Goal: Transaction & Acquisition: Purchase product/service

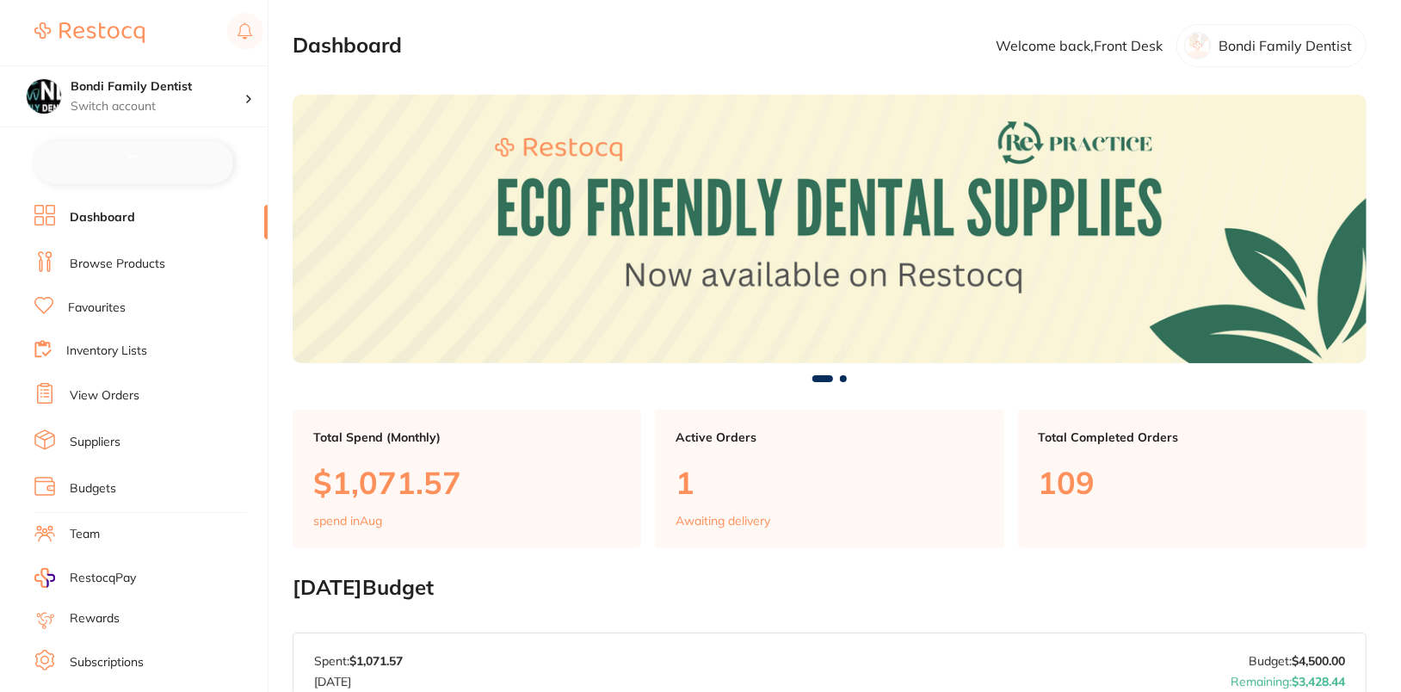
checkbox input "false"
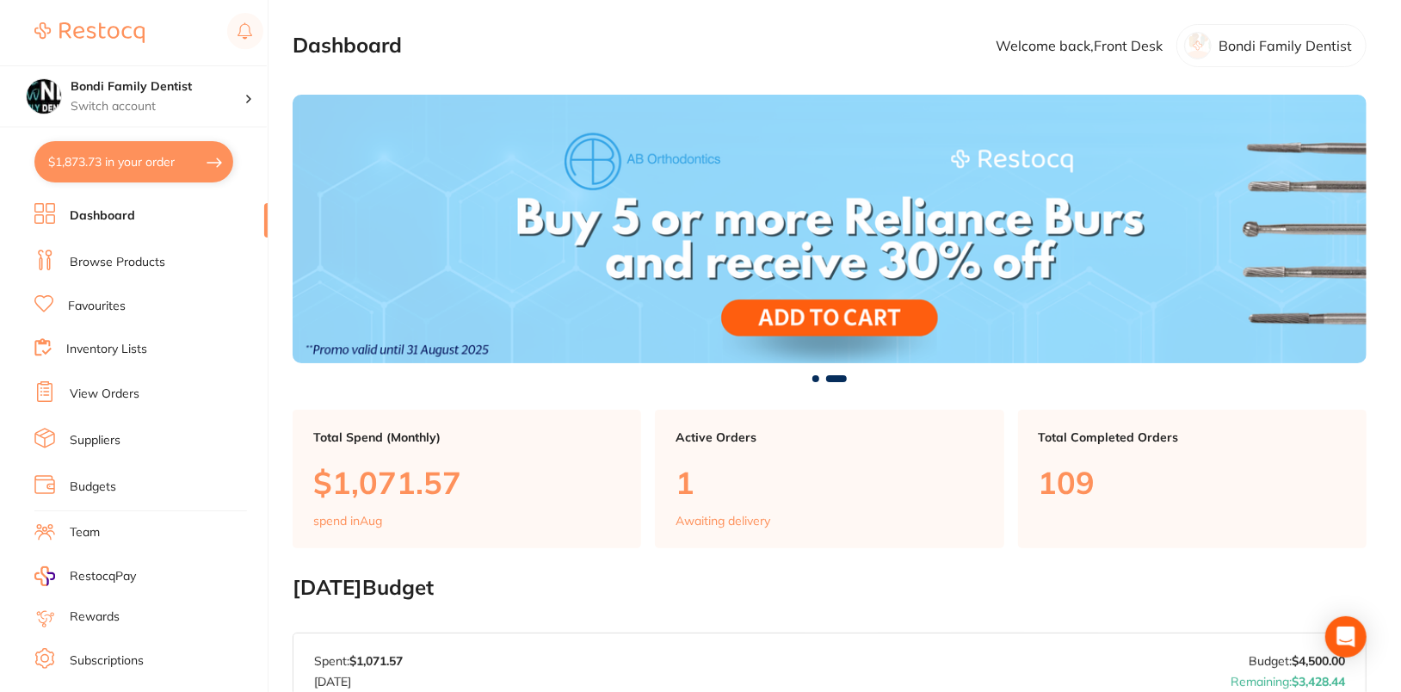
click at [108, 265] on link "Browse Products" at bounding box center [118, 262] width 96 height 17
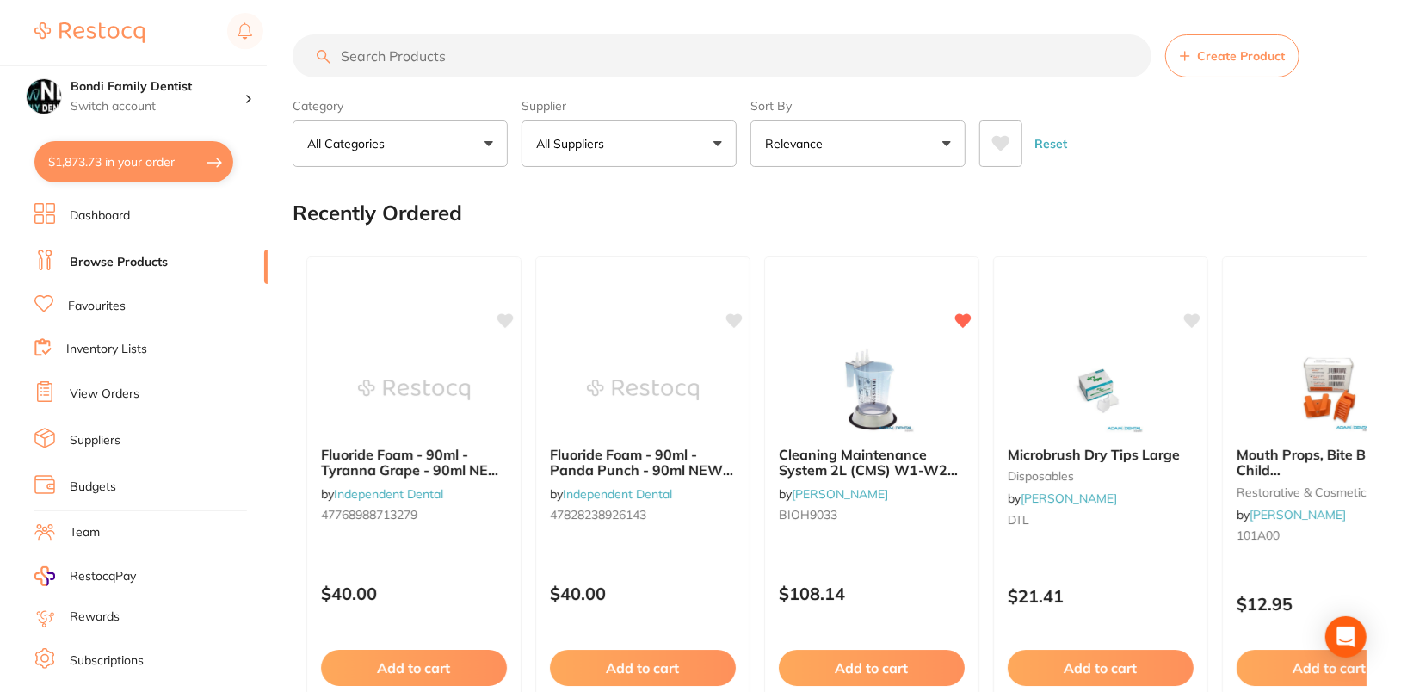
click at [648, 66] on input "search" at bounding box center [722, 55] width 859 height 43
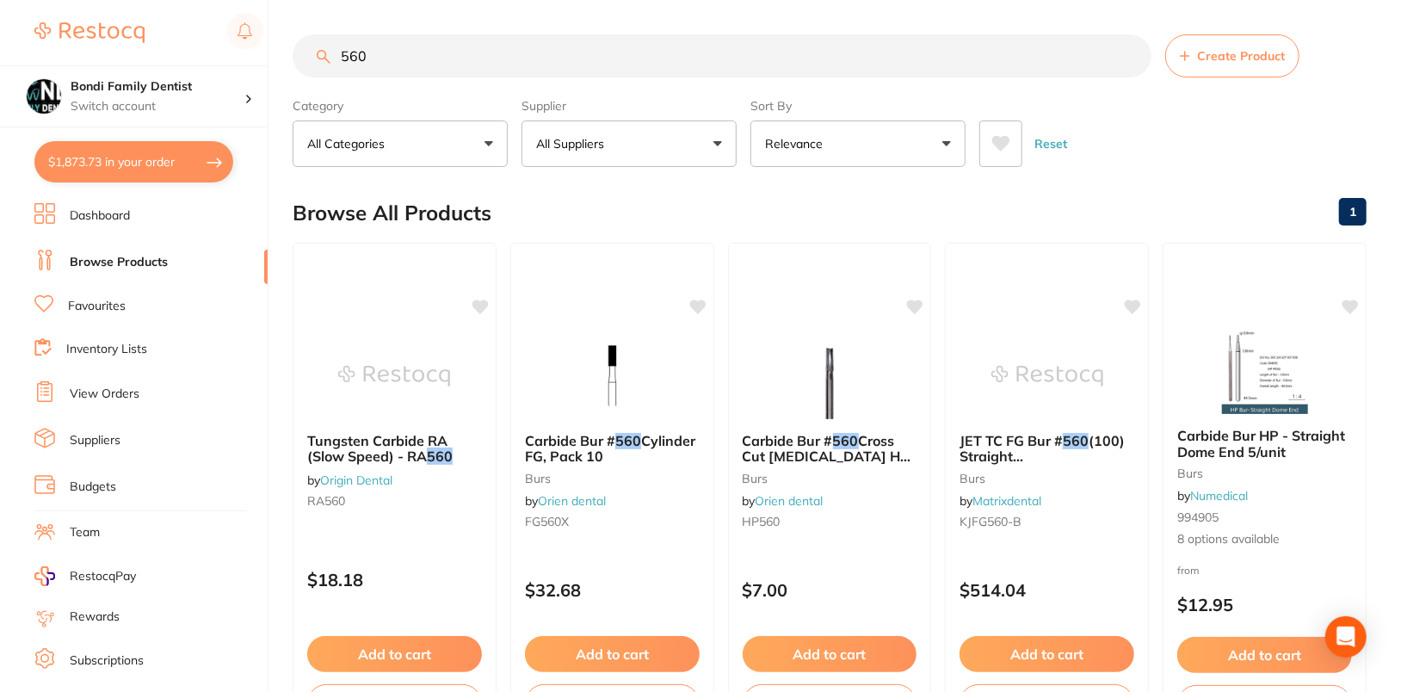
click at [479, 64] on input "560" at bounding box center [722, 55] width 859 height 43
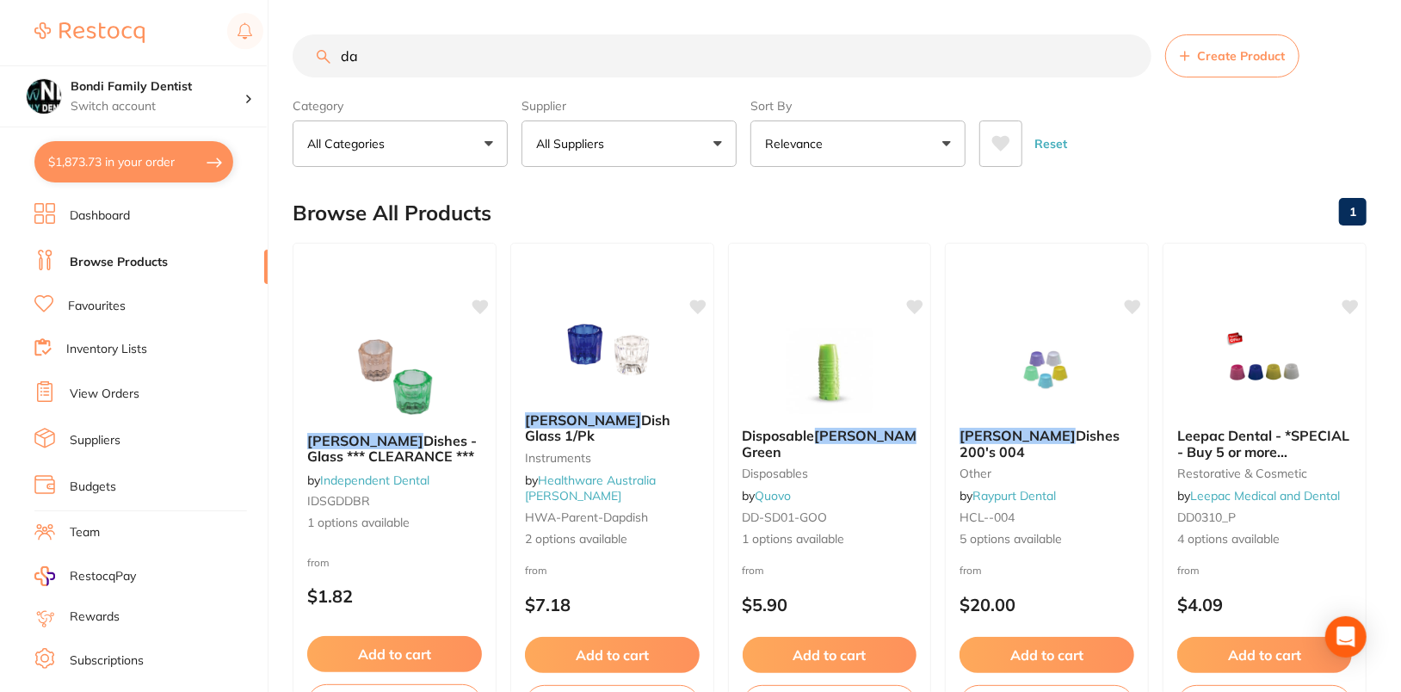
type input "d"
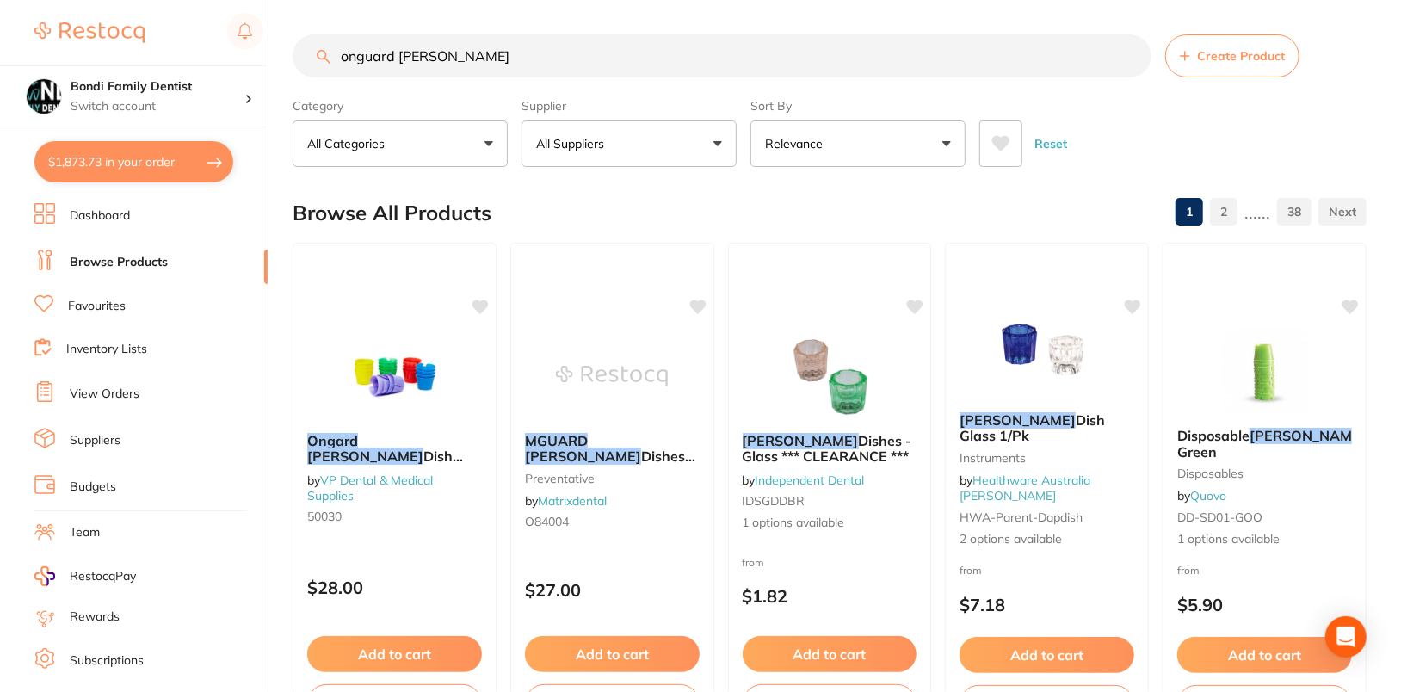
click at [466, 67] on input "onguard dappen" at bounding box center [722, 55] width 859 height 43
paste input "50030"
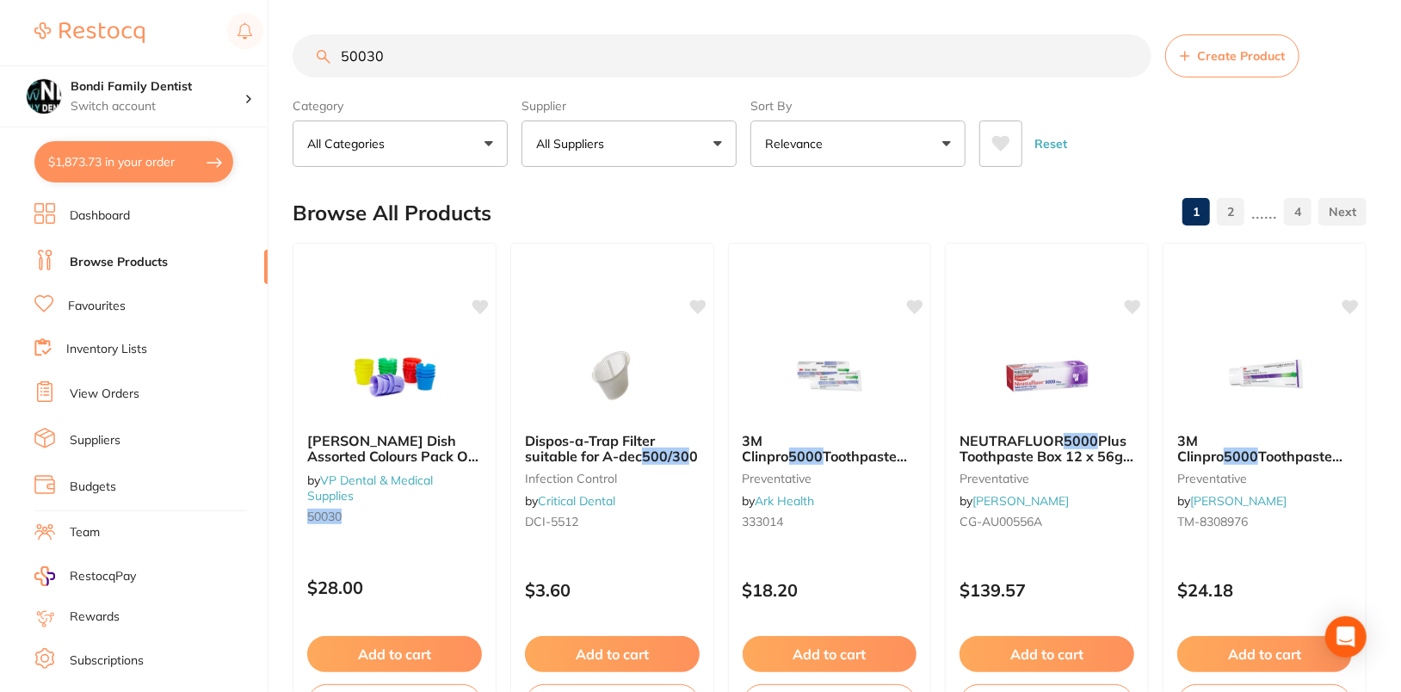
click at [560, 77] on section "50030 Create Product Category All Categories All Categories articulating burs e…" at bounding box center [830, 100] width 1074 height 133
click at [454, 48] on input "50030" at bounding box center [722, 55] width 859 height 43
click at [458, 49] on input "50030" at bounding box center [722, 55] width 859 height 43
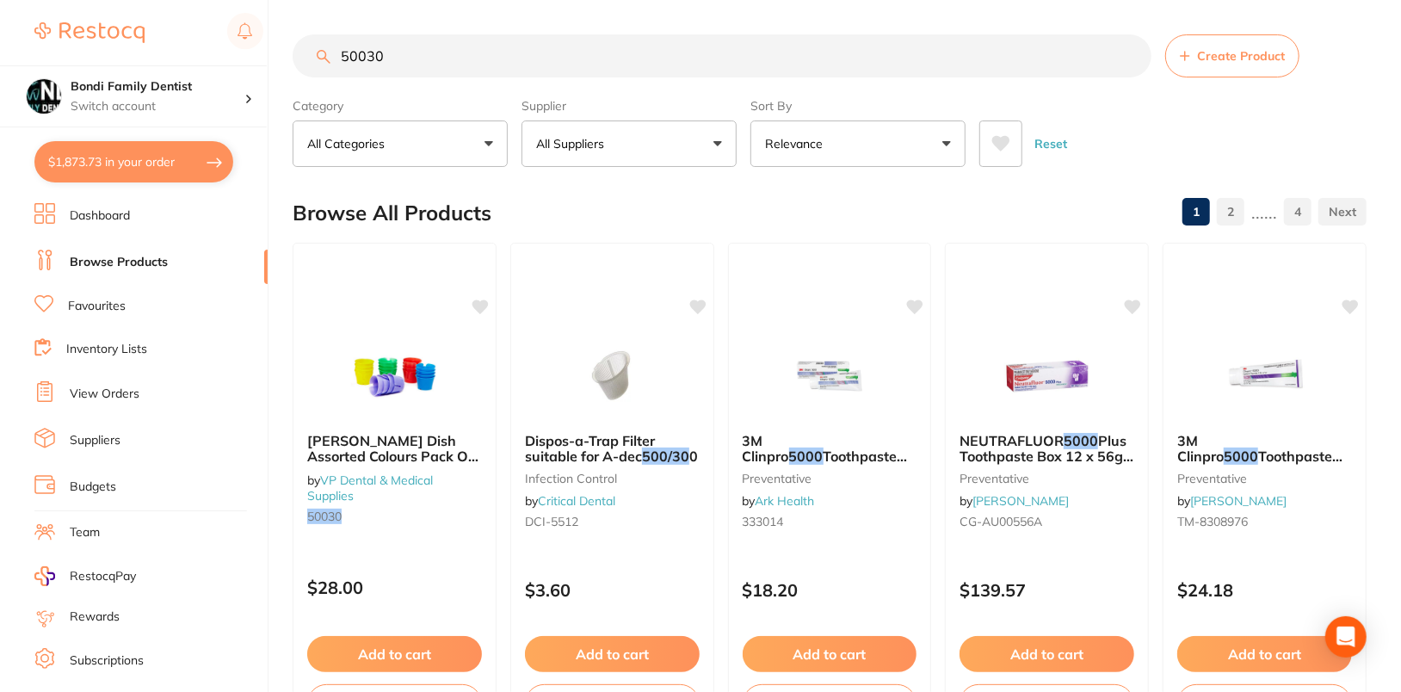
click at [458, 49] on input "50030" at bounding box center [722, 55] width 859 height 43
paste input "\"
click at [835, 55] on input "50030" at bounding box center [722, 55] width 859 height 43
click at [812, 53] on input "50030" at bounding box center [722, 55] width 859 height 43
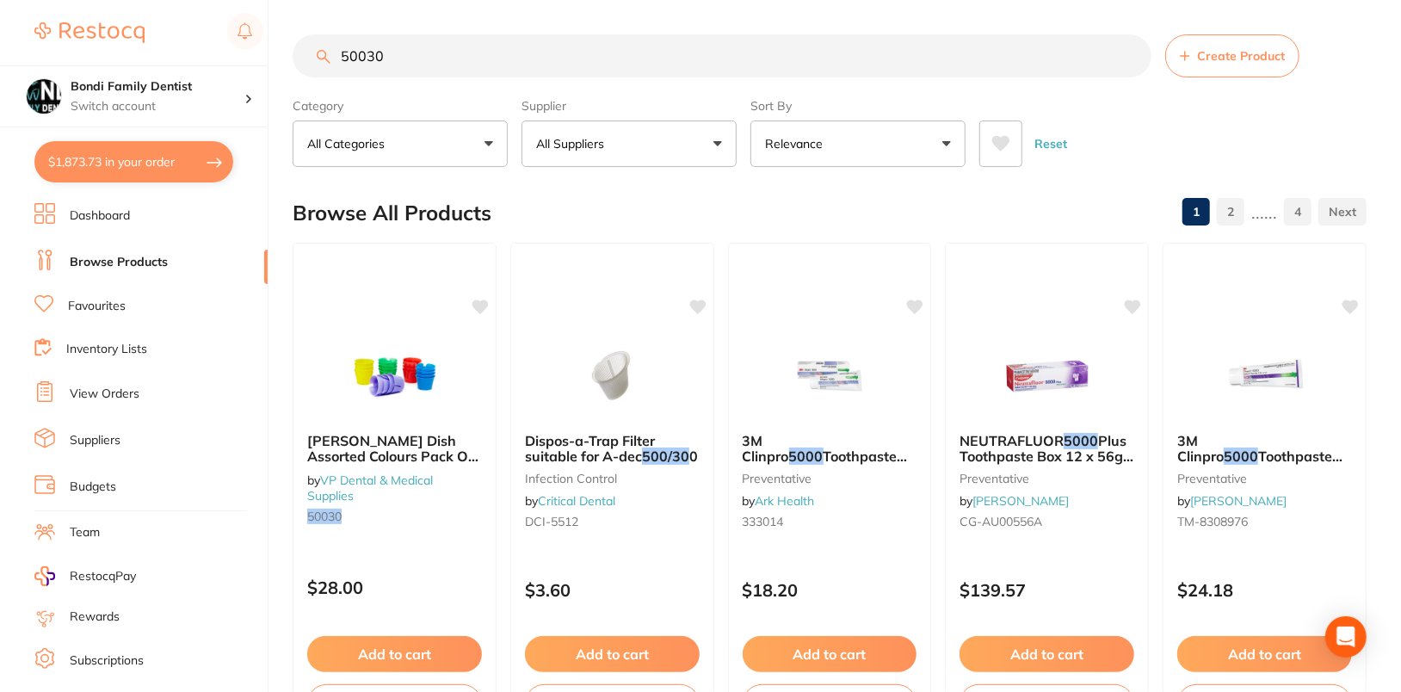
click at [812, 53] on input "50030" at bounding box center [722, 55] width 859 height 43
type input "\"
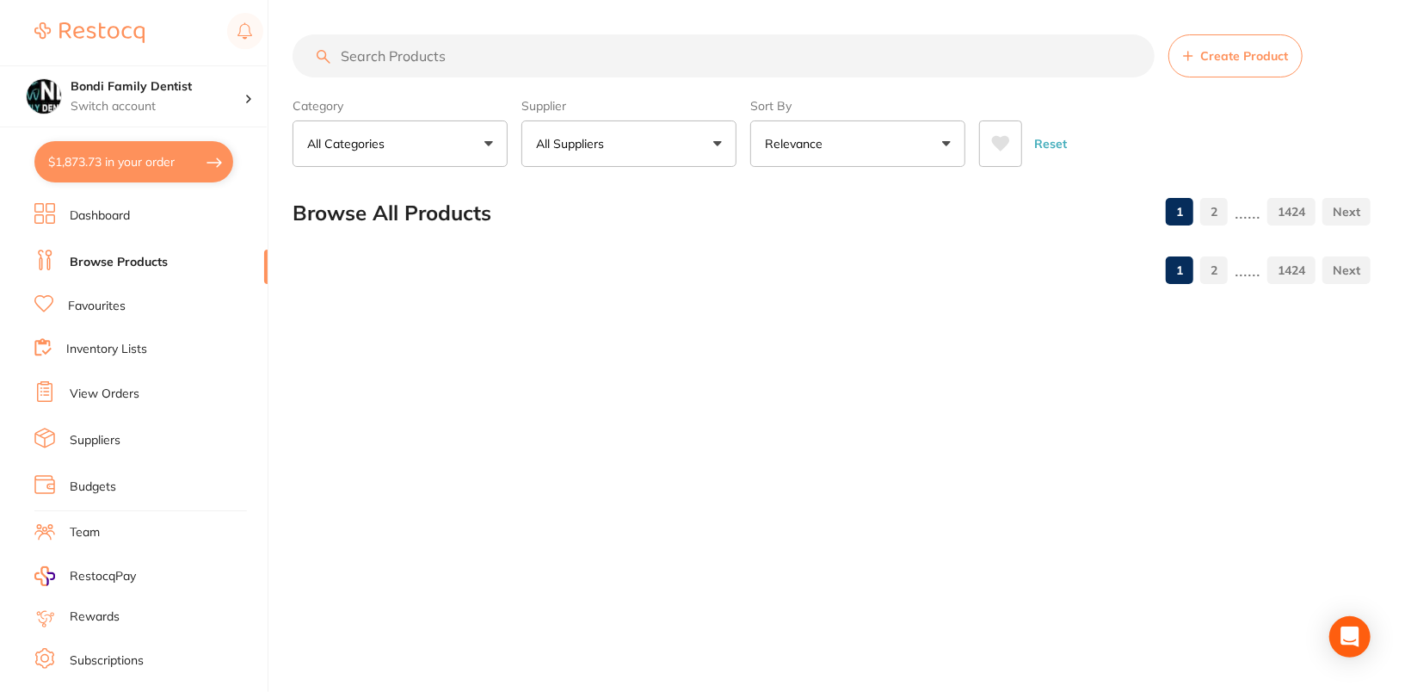
click at [707, 147] on button "All Suppliers" at bounding box center [629, 143] width 215 height 46
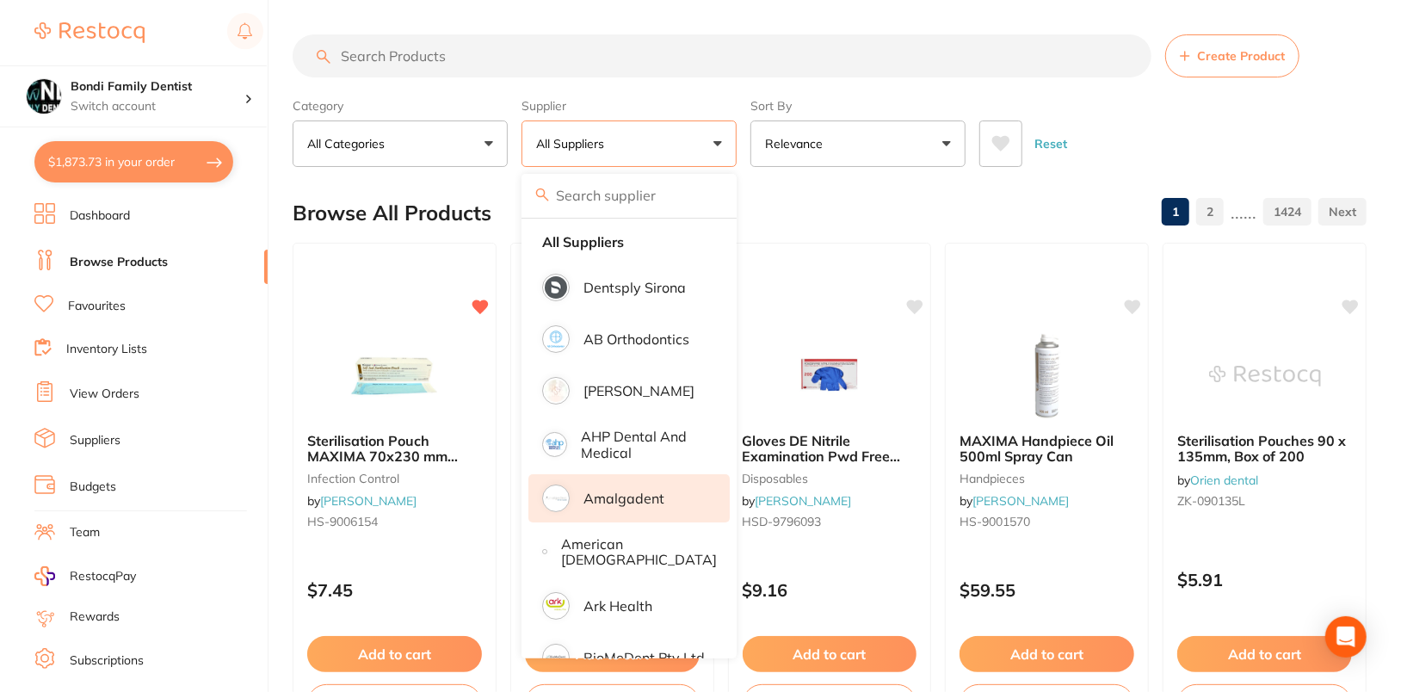
scroll to position [20, 0]
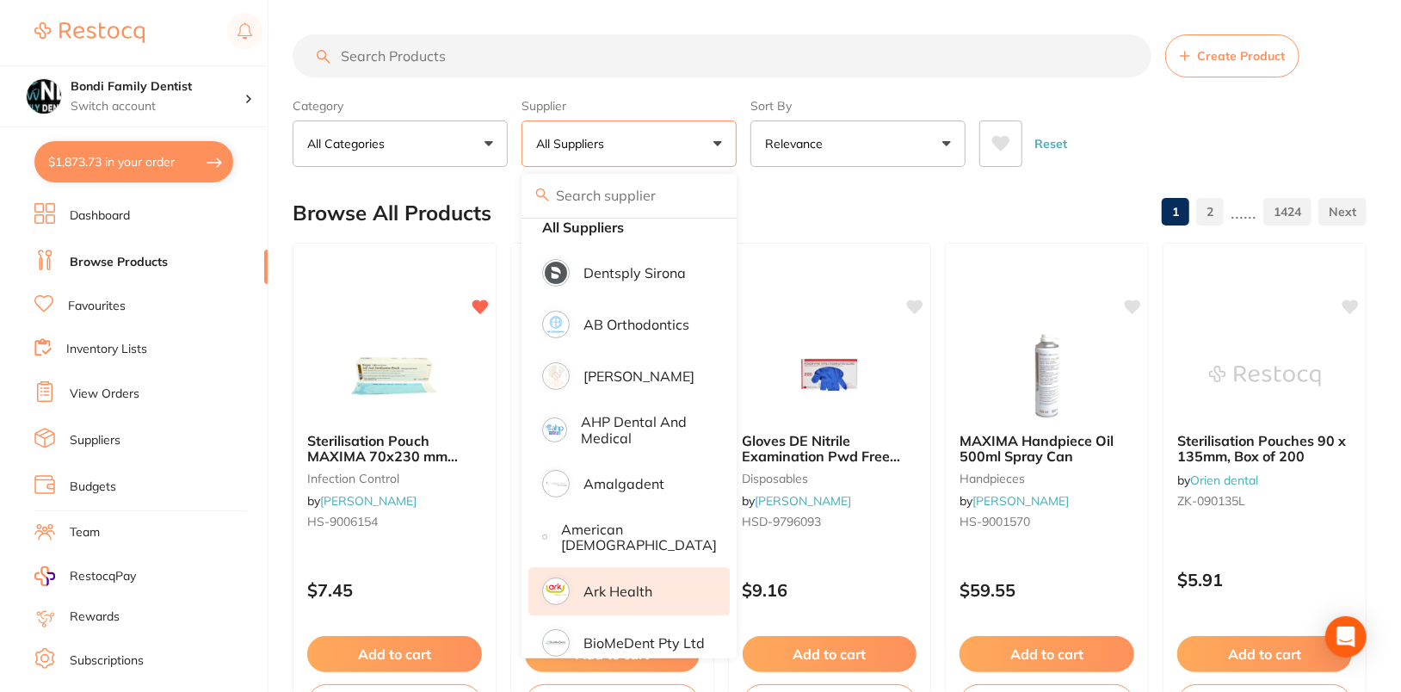
click at [666, 600] on li "Ark Health" at bounding box center [628, 591] width 201 height 48
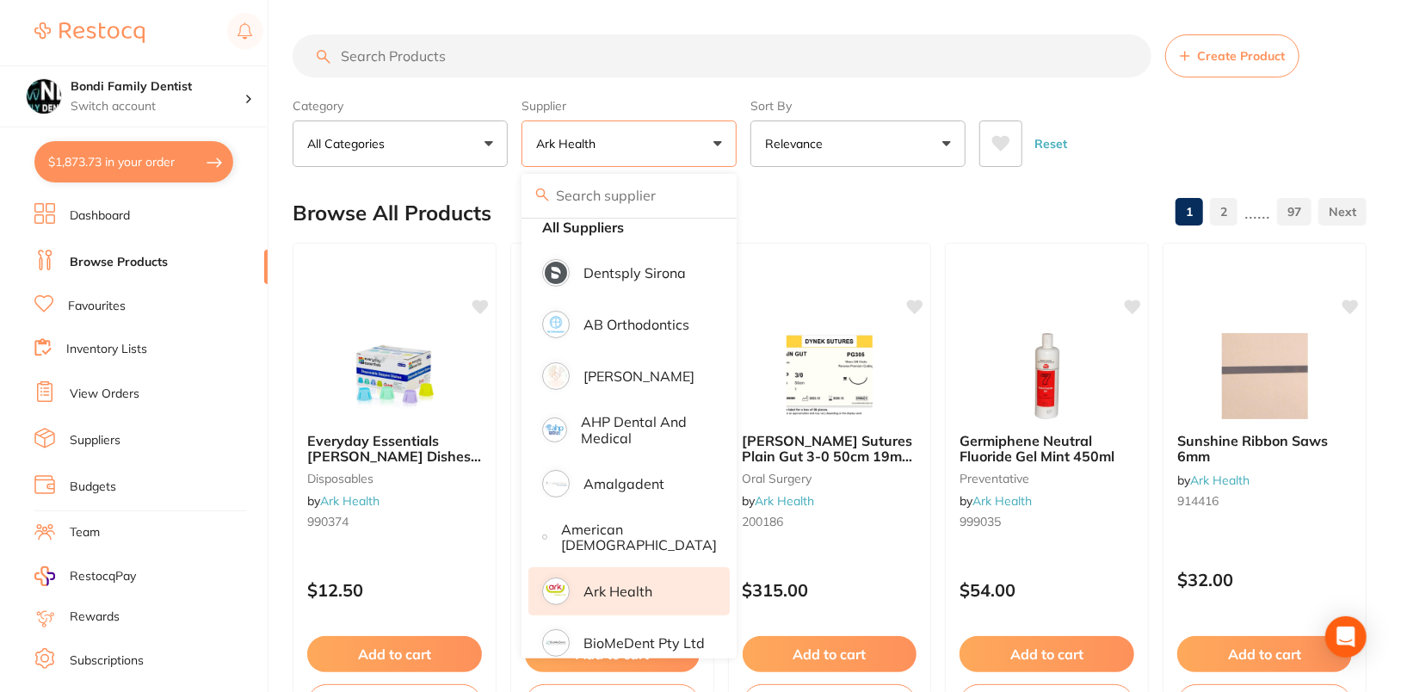
click at [851, 216] on div "Browse All Products 1 2 ...... 97" at bounding box center [830, 213] width 1074 height 58
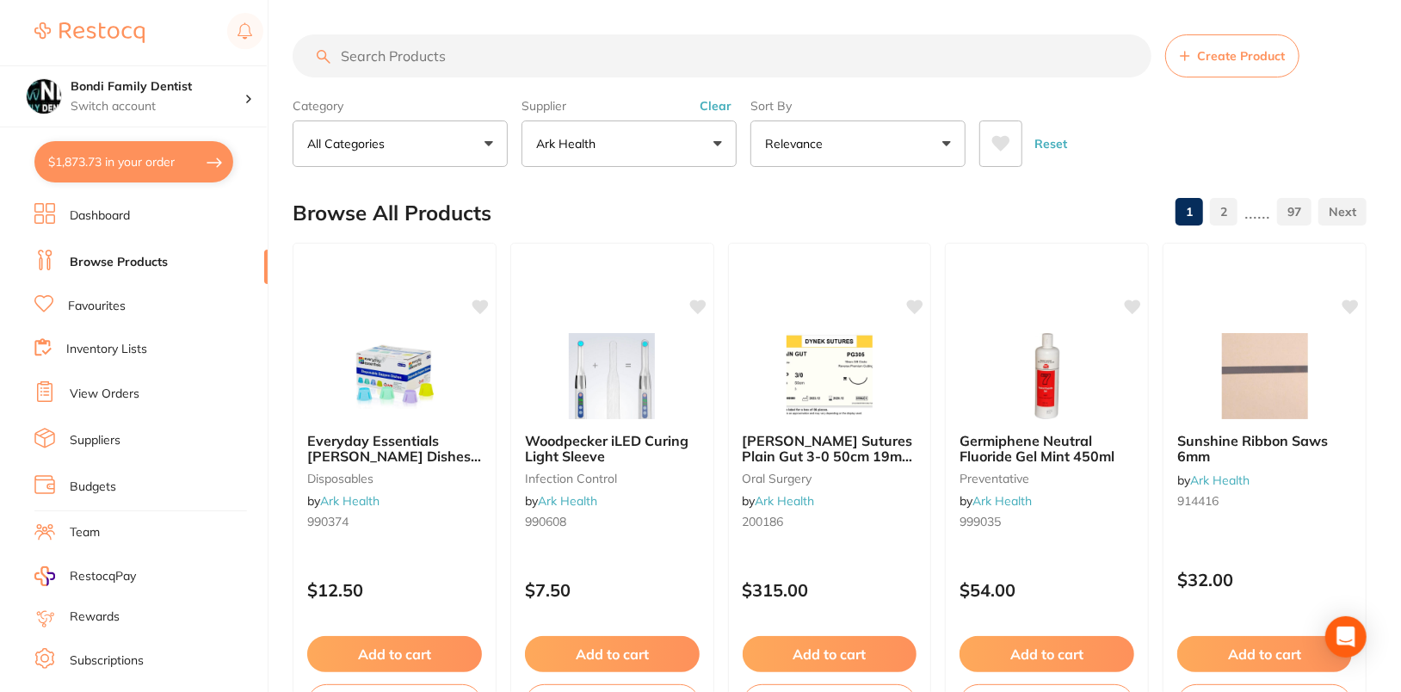
click at [586, 44] on input "search" at bounding box center [722, 55] width 859 height 43
paste input "50030"
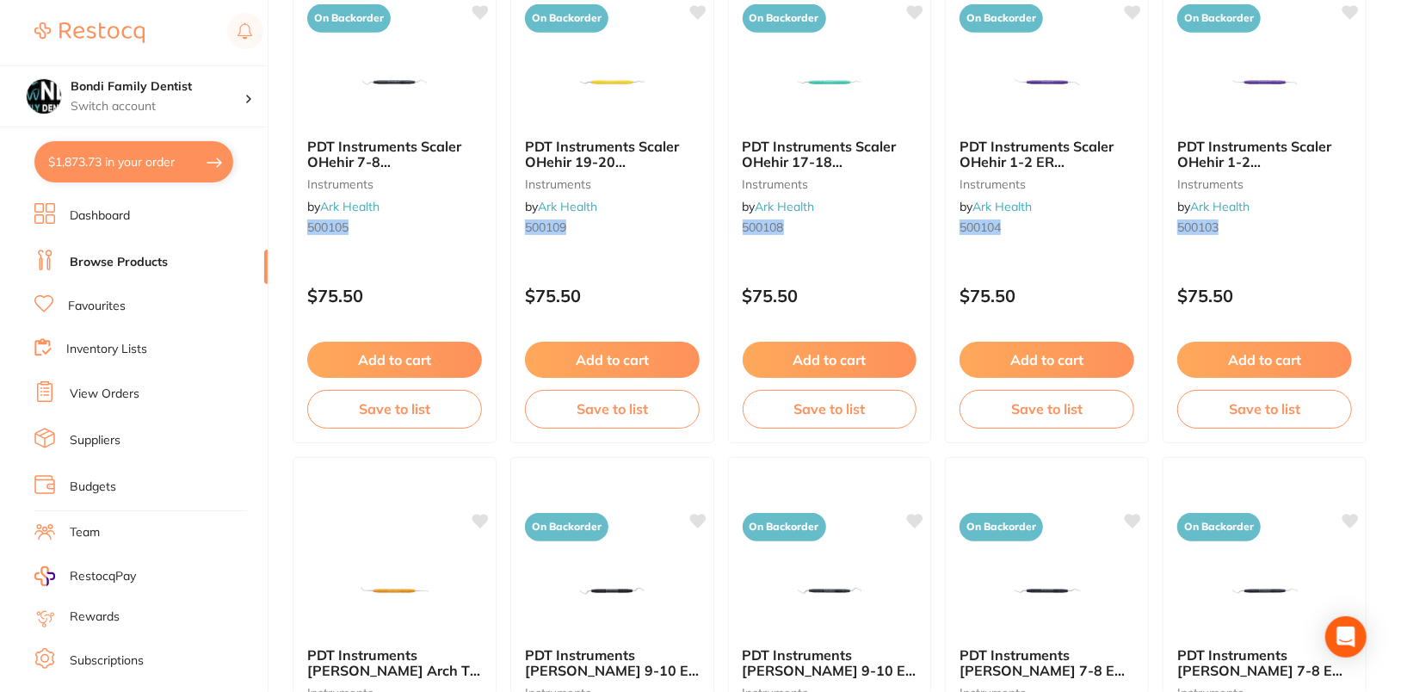
scroll to position [807, 0]
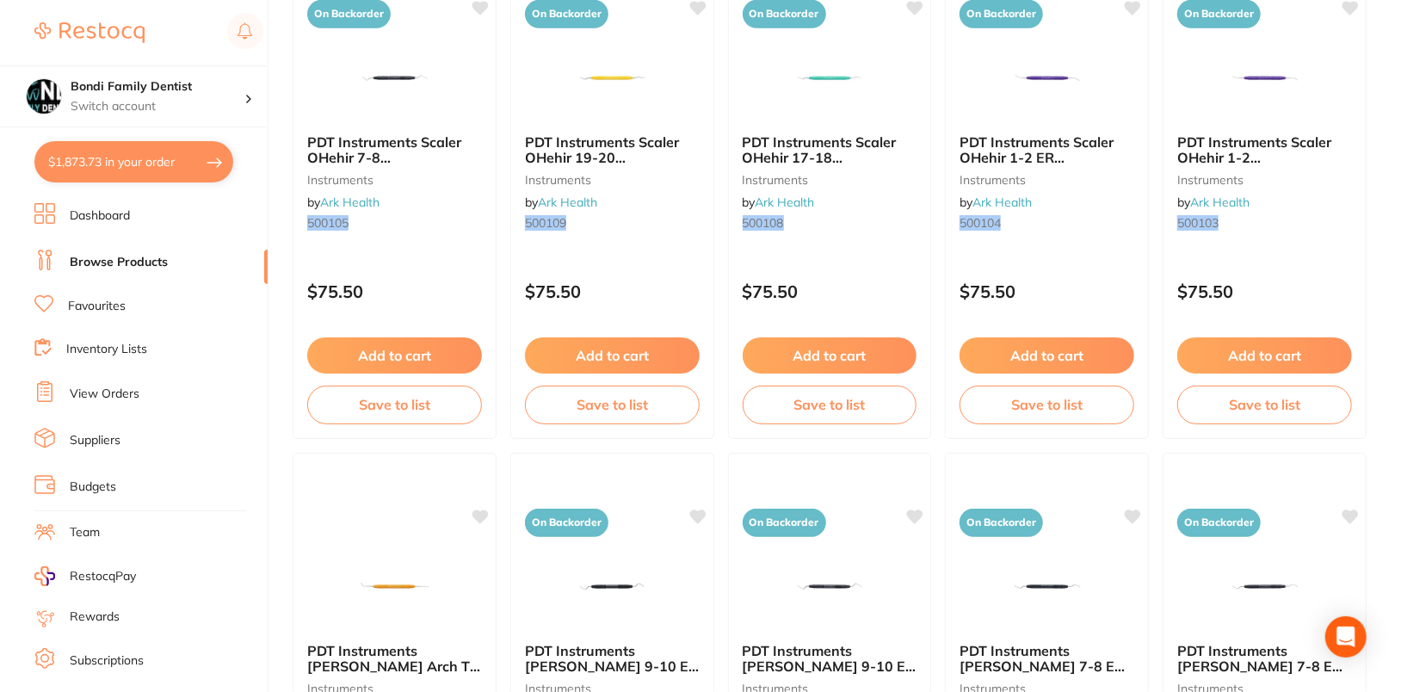
type input "50030"
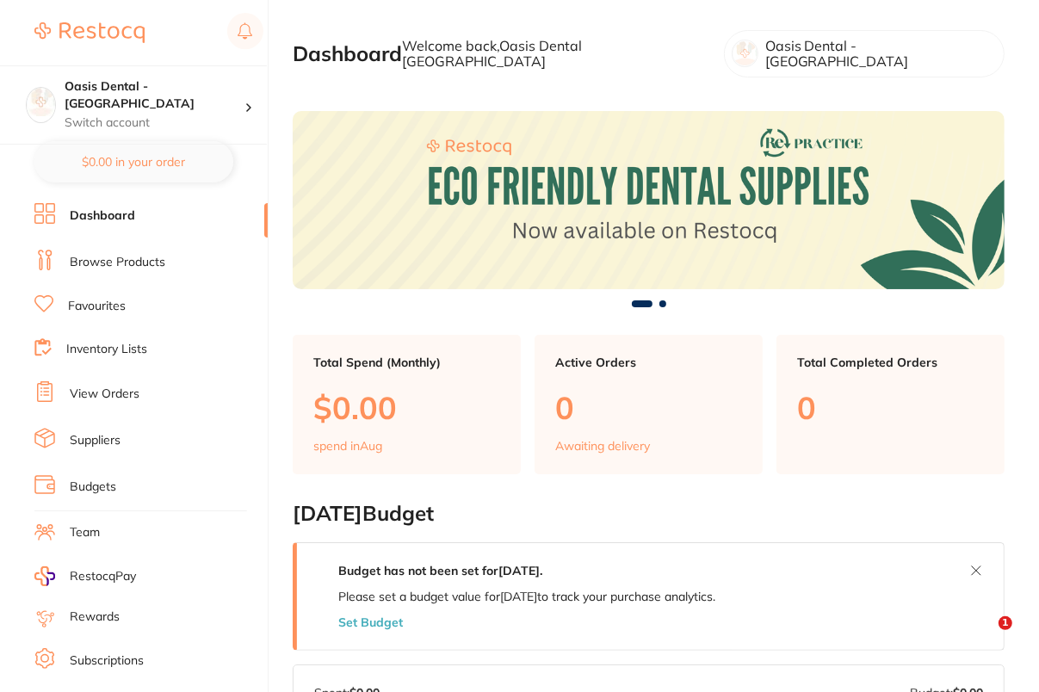
click at [120, 261] on link "Browse Products" at bounding box center [118, 262] width 96 height 17
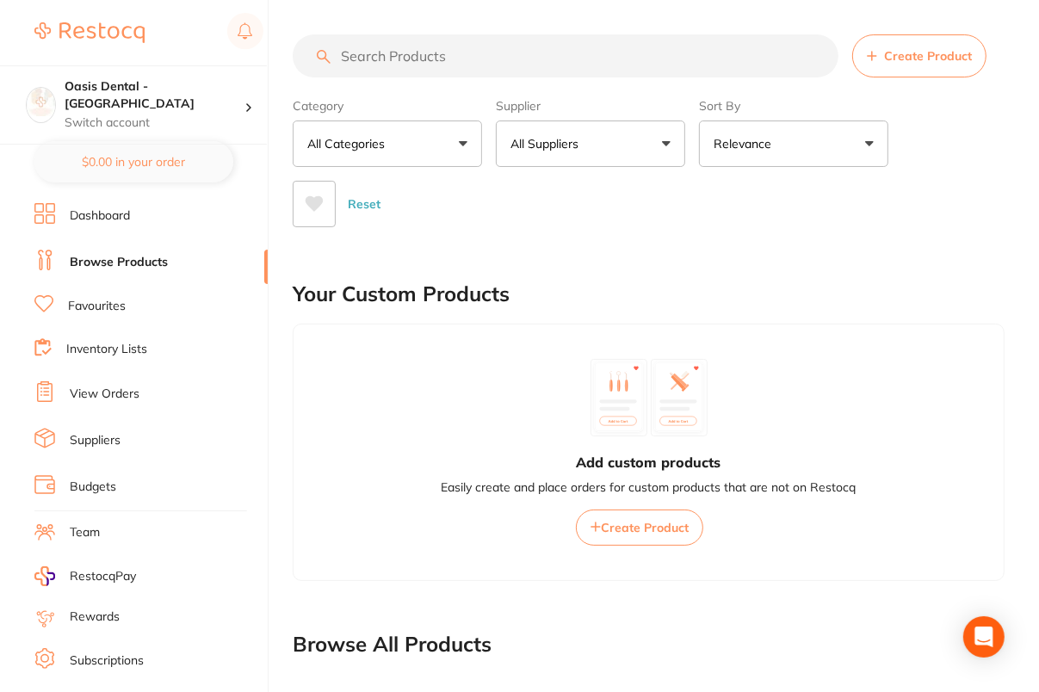
click at [570, 120] on div "Supplier All Suppliers All Suppliers Dentsply Sirona AB Orthodontics Adam Denta…" at bounding box center [590, 129] width 189 height 76
click at [576, 140] on p "All Suppliers" at bounding box center [547, 143] width 75 height 17
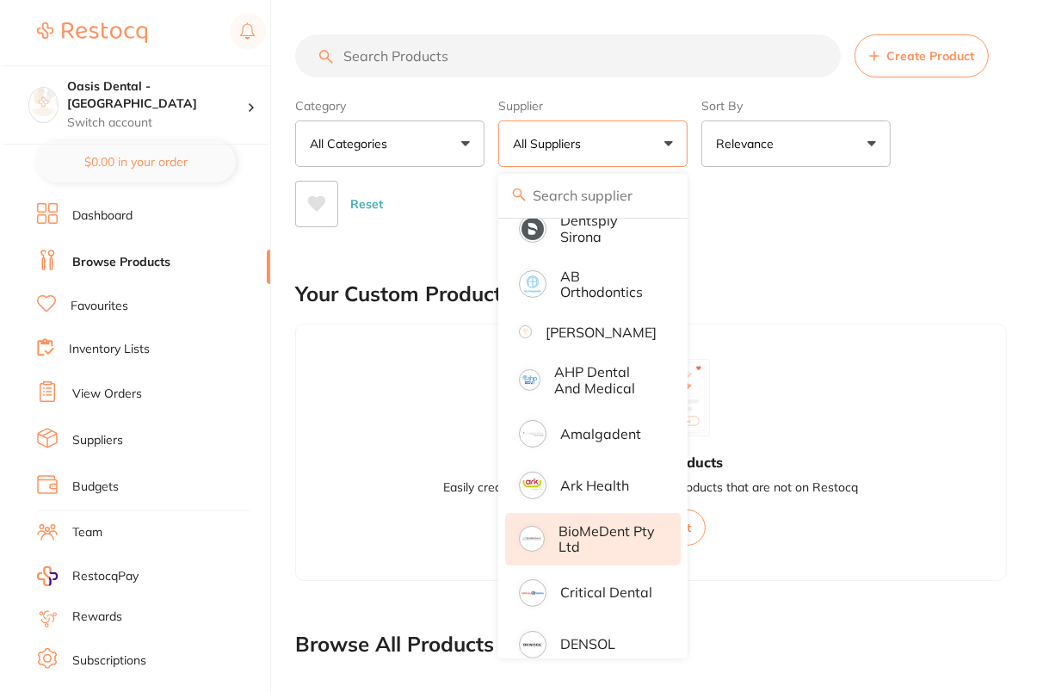
scroll to position [78, 0]
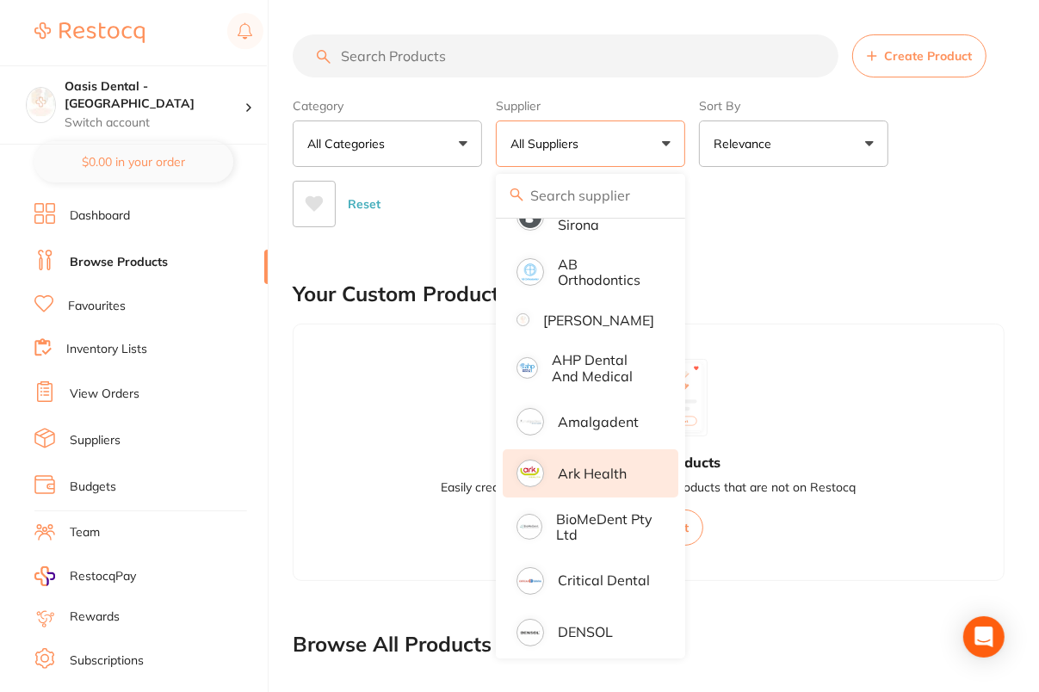
click at [599, 481] on p "Ark Health" at bounding box center [592, 473] width 69 height 15
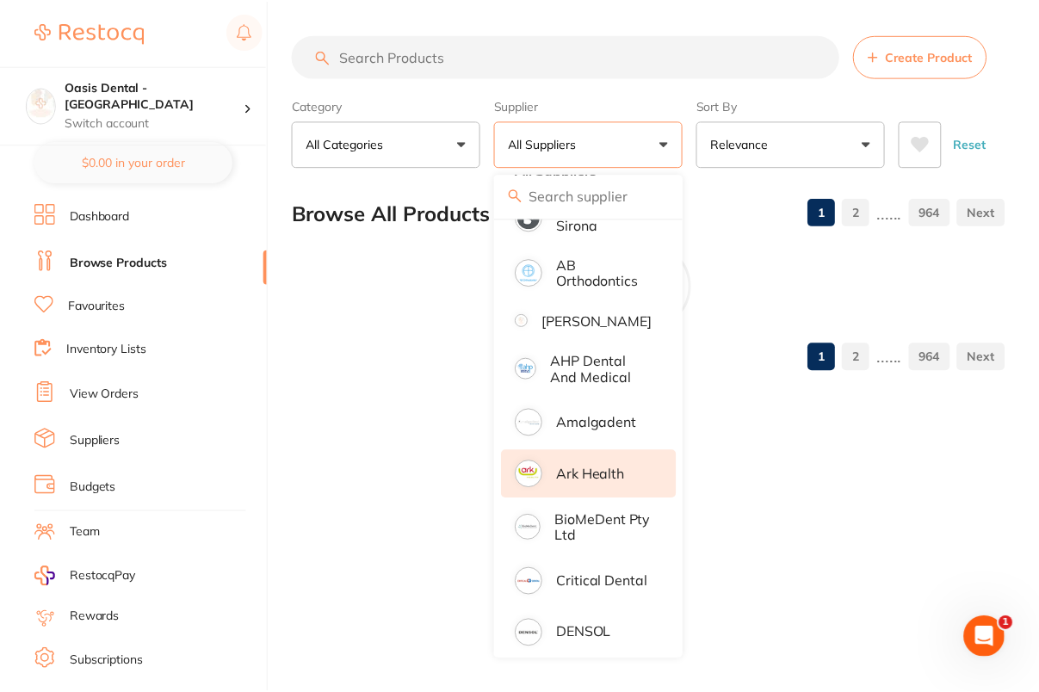
scroll to position [0, 0]
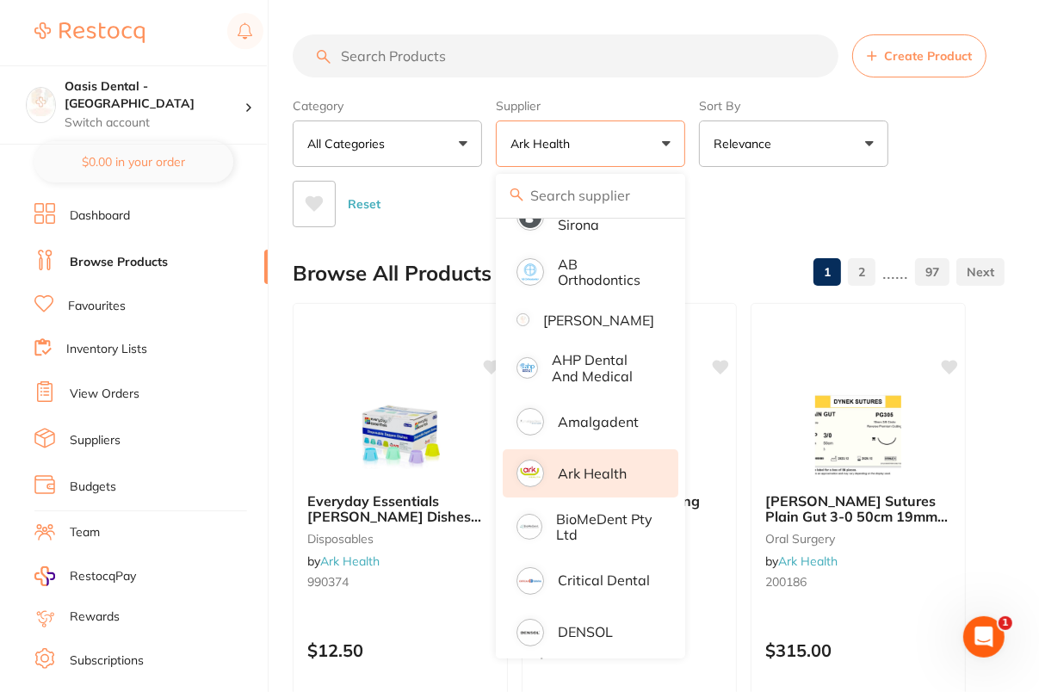
click at [931, 271] on link "97" at bounding box center [932, 272] width 34 height 34
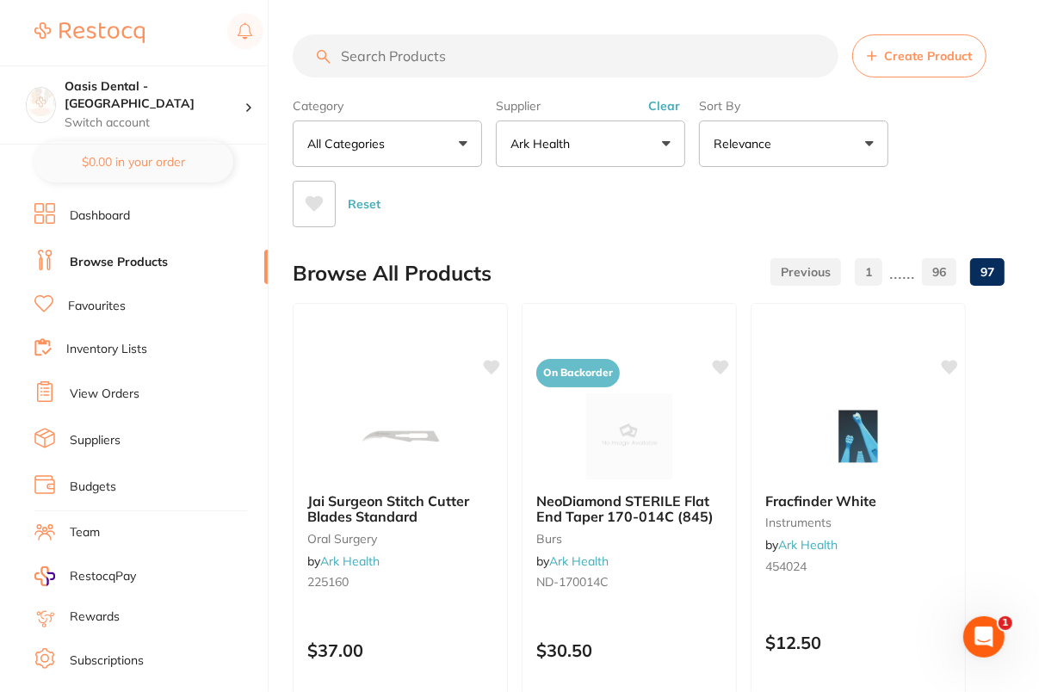
click at [807, 269] on link at bounding box center [805, 272] width 71 height 34
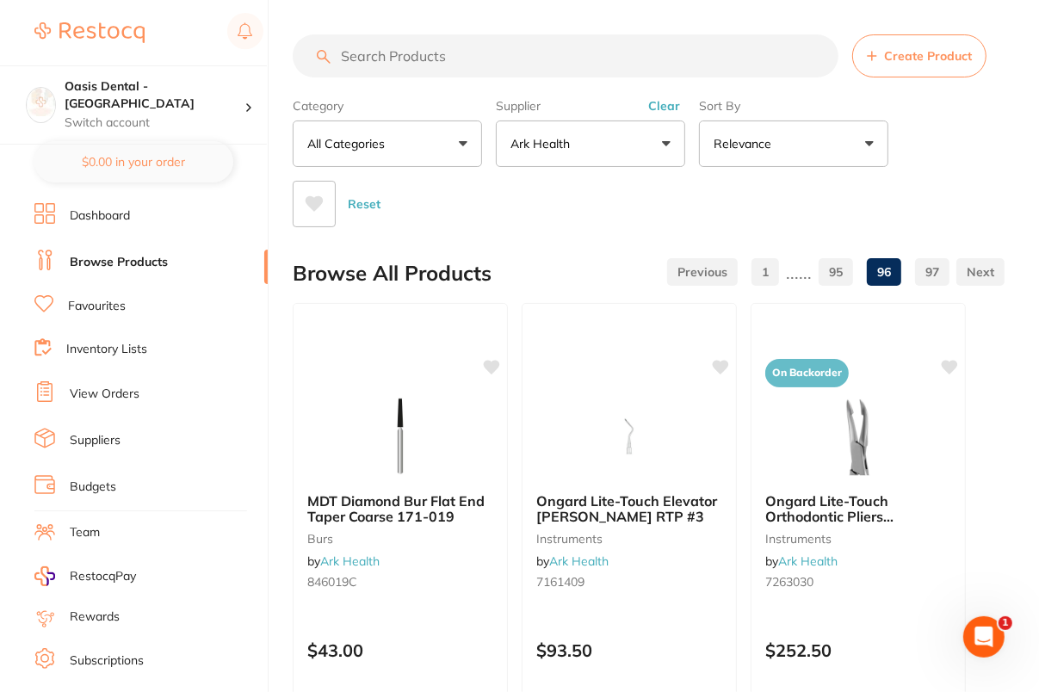
click at [555, 59] on input "search" at bounding box center [566, 55] width 546 height 43
paste input "50030"
type input "50030"
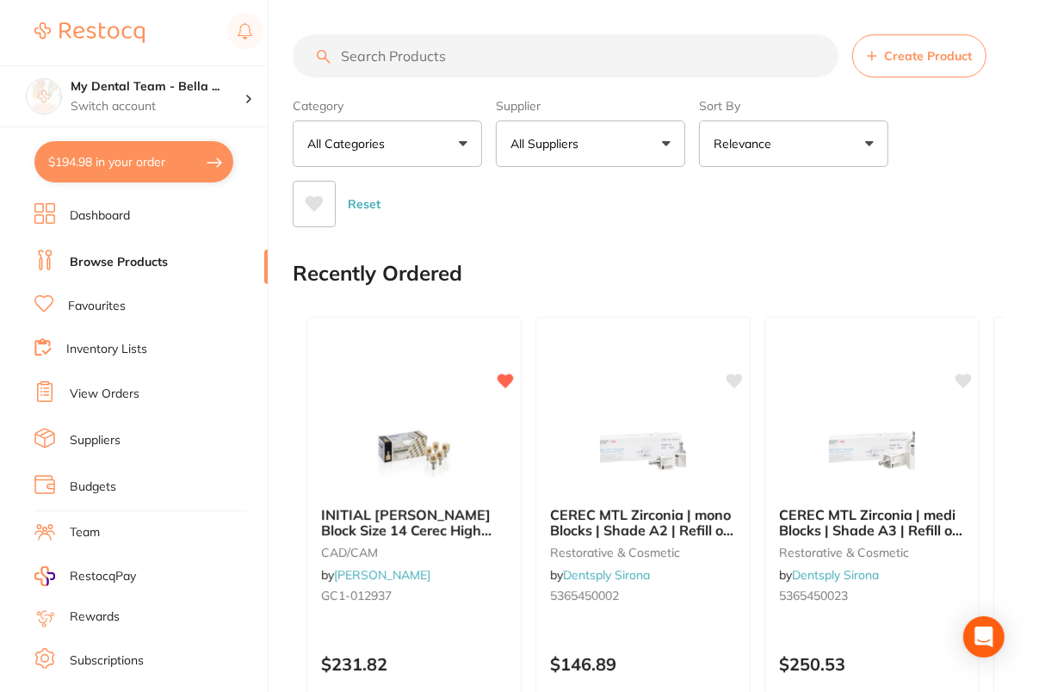
click at [582, 139] on p "All Suppliers" at bounding box center [547, 143] width 75 height 17
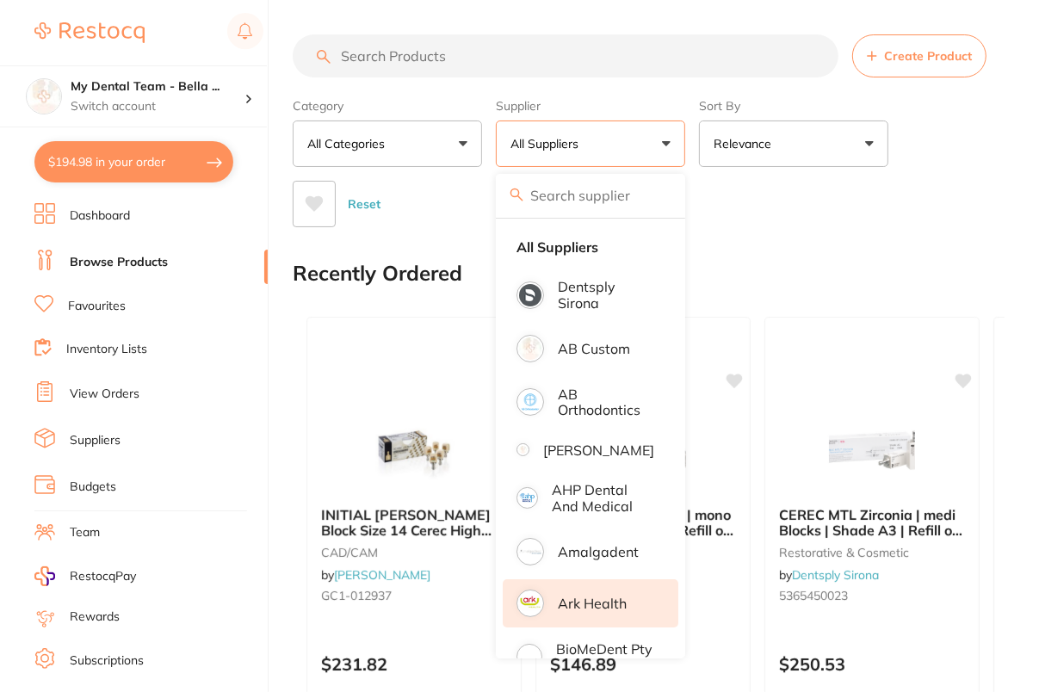
click at [599, 625] on li "Ark Health" at bounding box center [591, 603] width 176 height 48
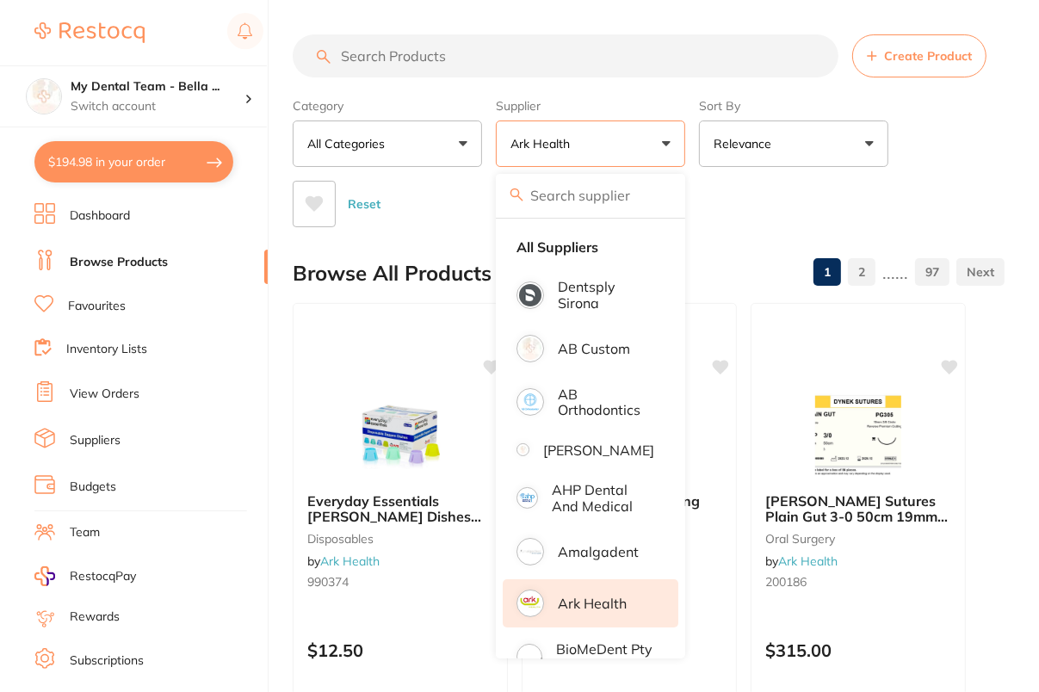
click at [955, 187] on div "Reset" at bounding box center [642, 197] width 698 height 60
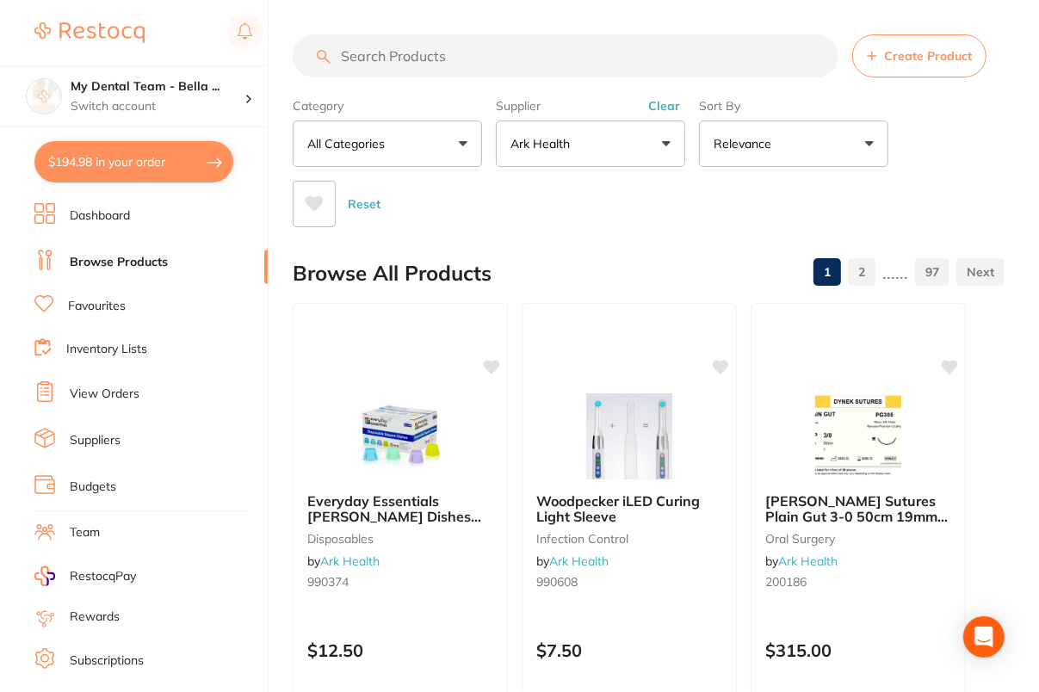
click at [605, 43] on input "search" at bounding box center [566, 55] width 546 height 43
paste input "50030"
type input "50030"
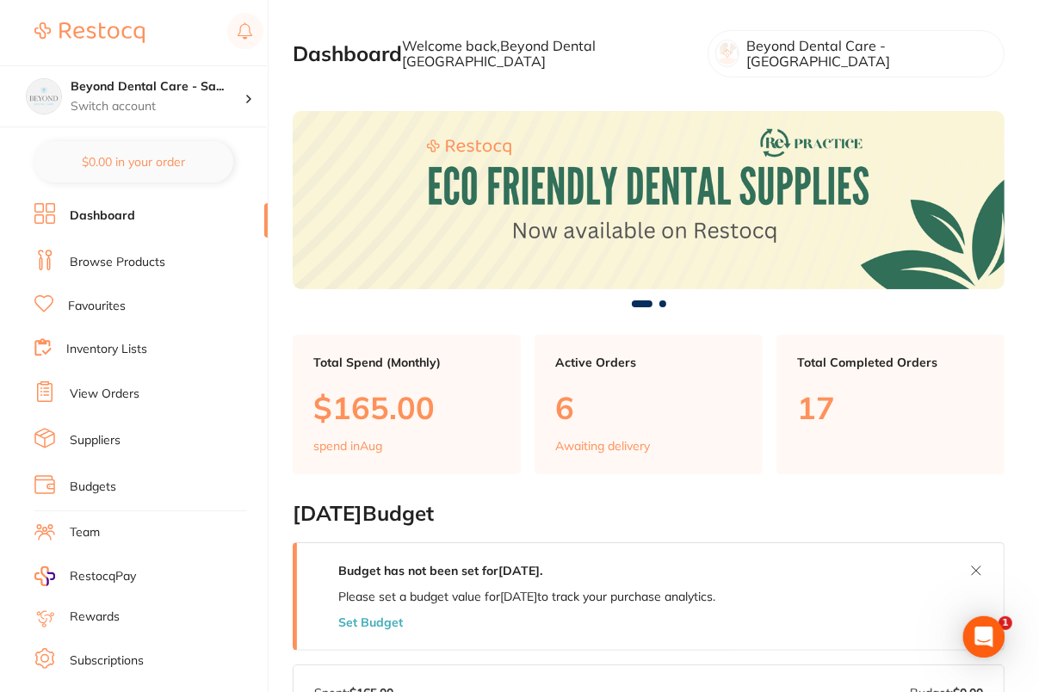
click at [126, 256] on link "Browse Products" at bounding box center [118, 262] width 96 height 17
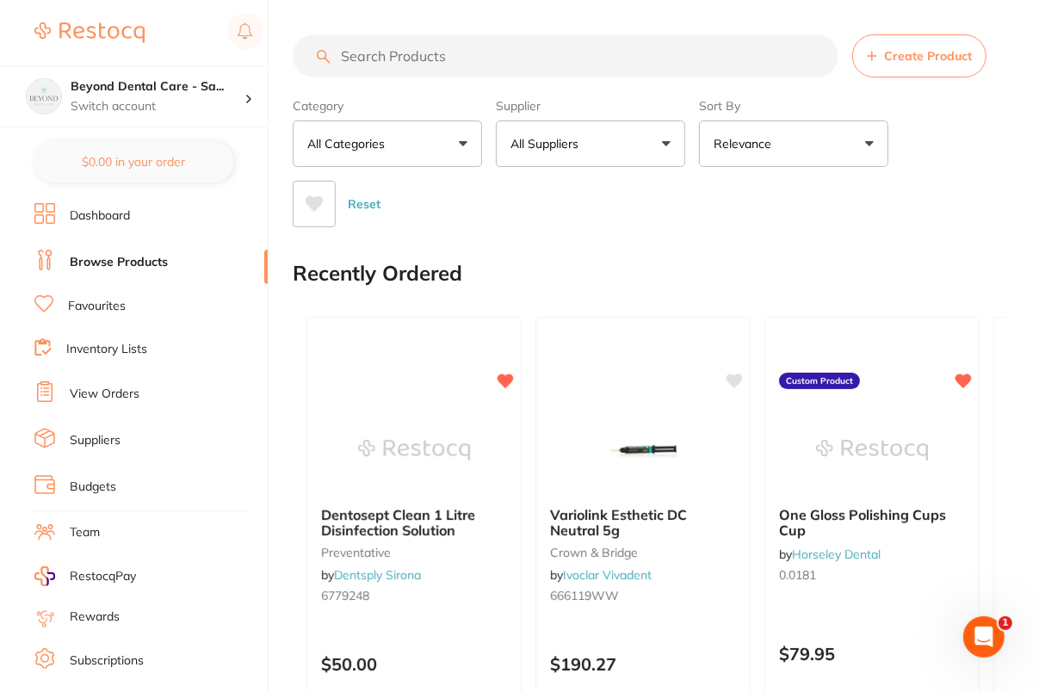
click at [627, 65] on input "search" at bounding box center [566, 55] width 546 height 43
click at [692, 47] on input "search" at bounding box center [566, 55] width 546 height 43
click at [608, 132] on button "All Suppliers" at bounding box center [590, 143] width 189 height 46
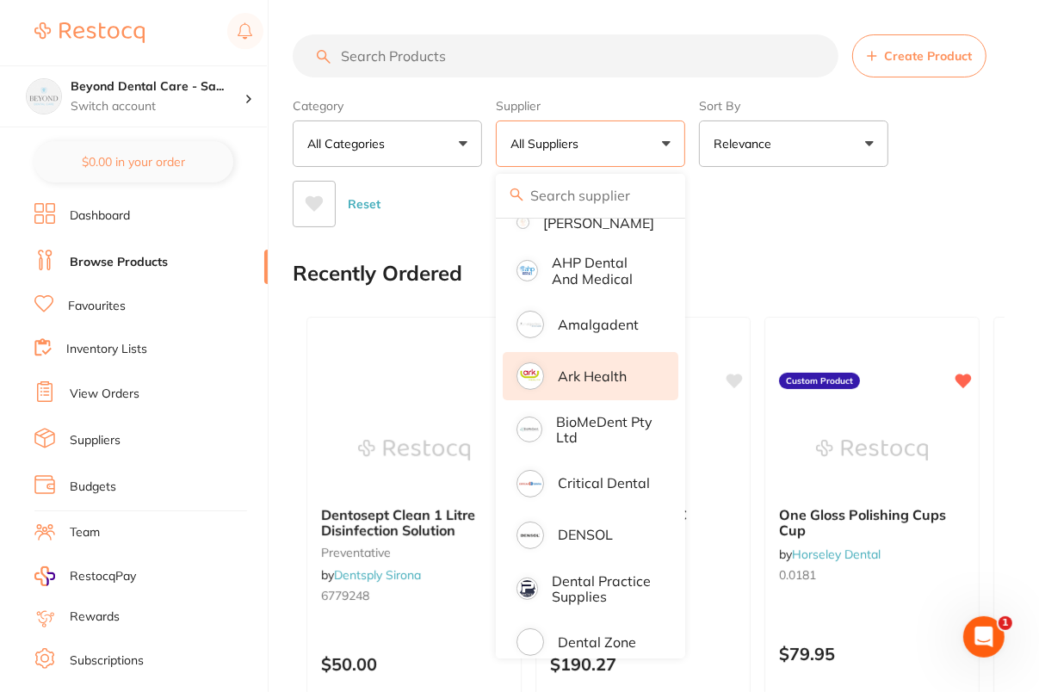
scroll to position [186, 0]
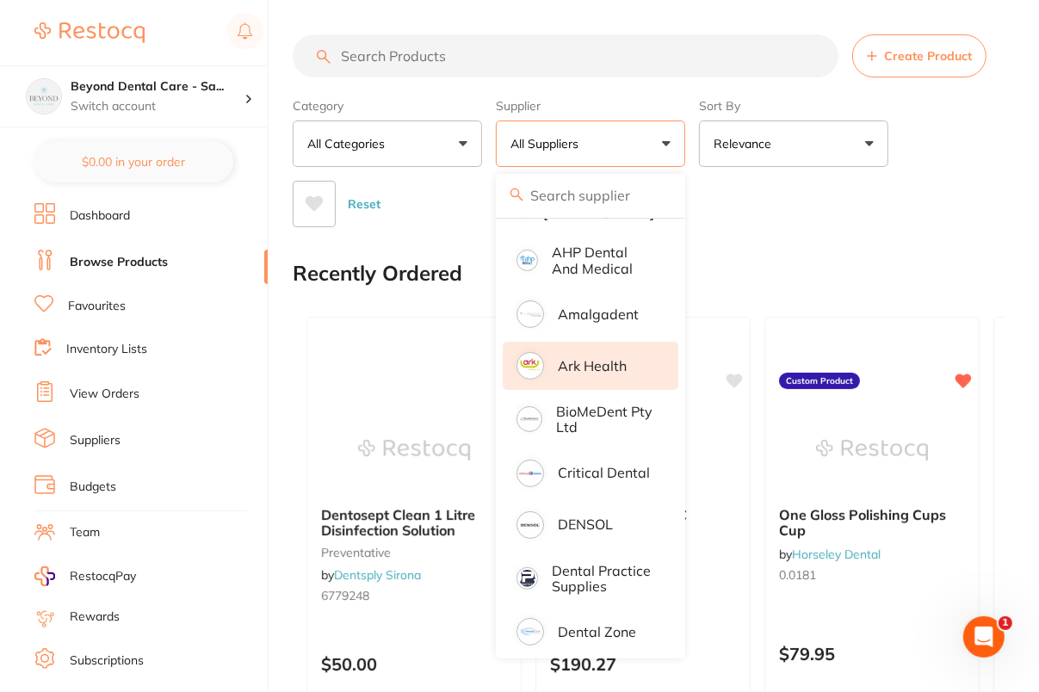
click at [613, 374] on p "Ark Health" at bounding box center [592, 365] width 69 height 15
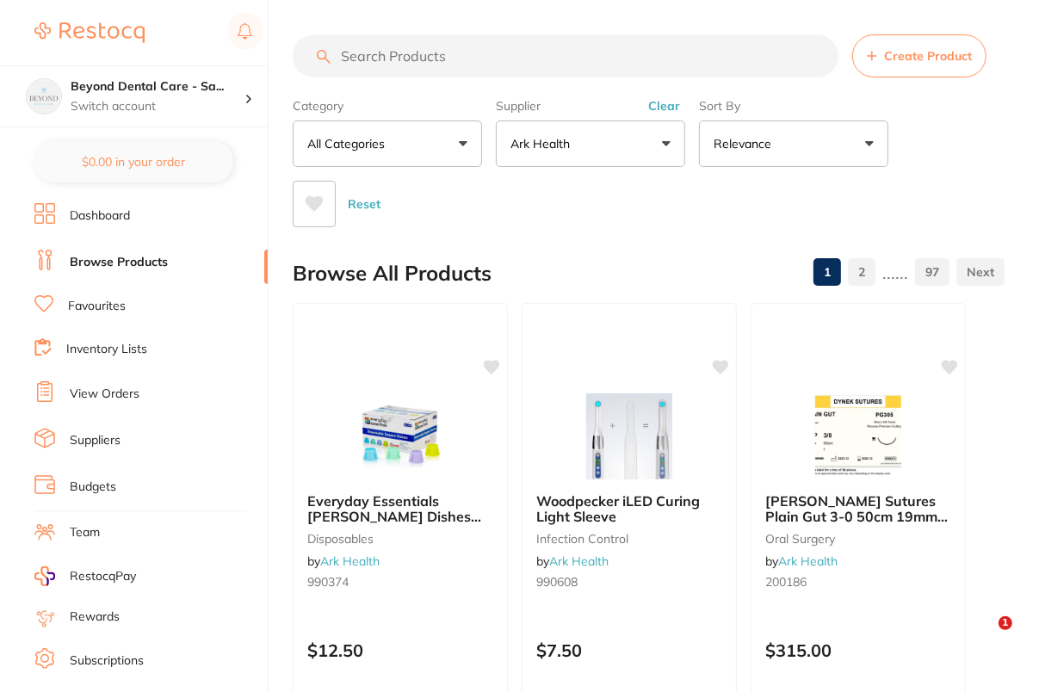
click at [617, 50] on input "search" at bounding box center [566, 55] width 546 height 43
paste input "50030"
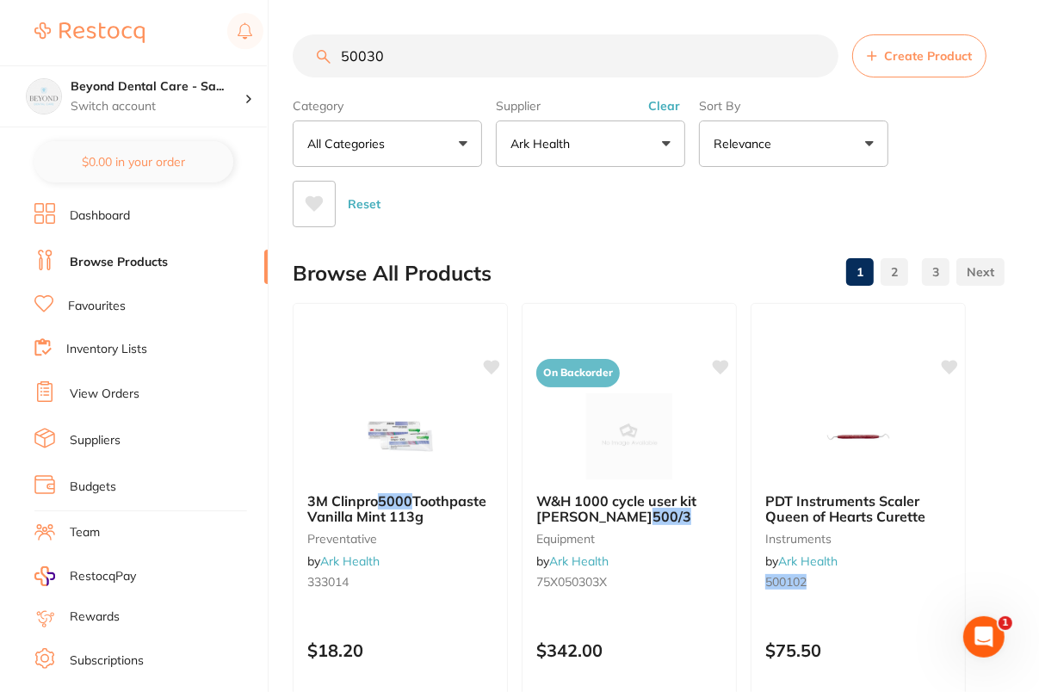
type input "50030"
click at [947, 151] on div "Category All Categories All Categories articulating burs equipment impression i…" at bounding box center [649, 159] width 712 height 136
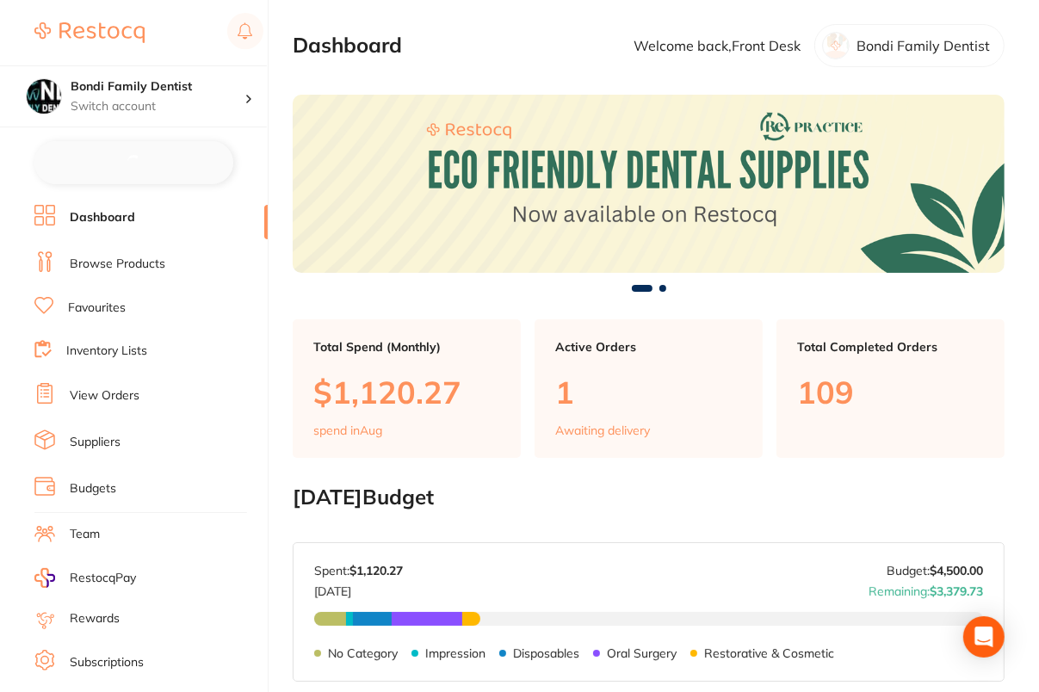
checkbox input "false"
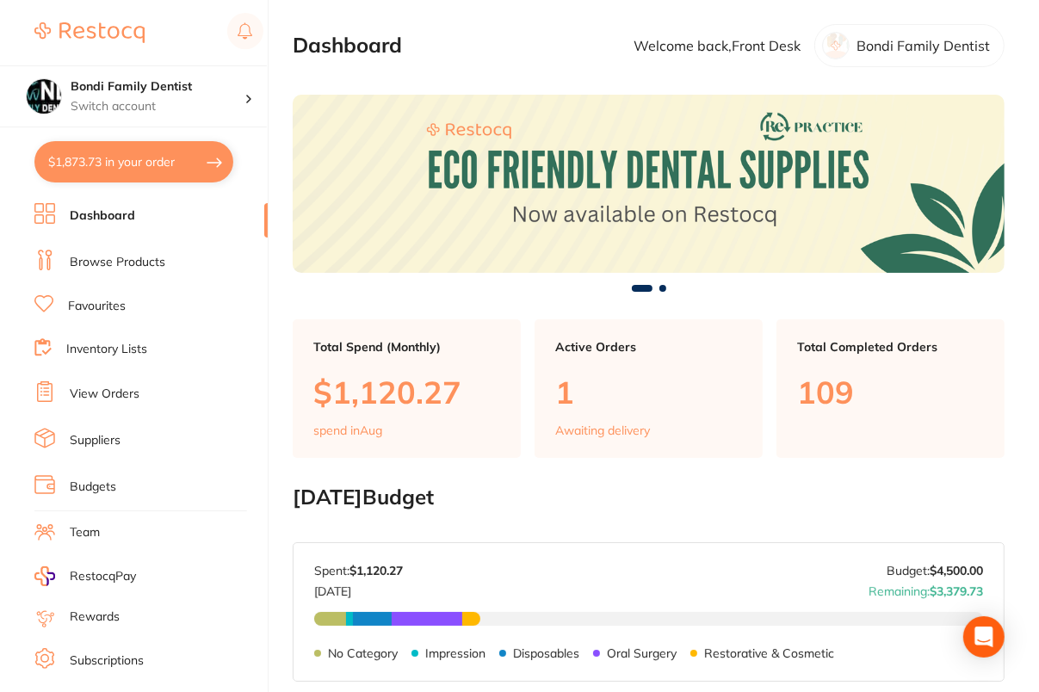
click at [126, 257] on link "Browse Products" at bounding box center [118, 262] width 96 height 17
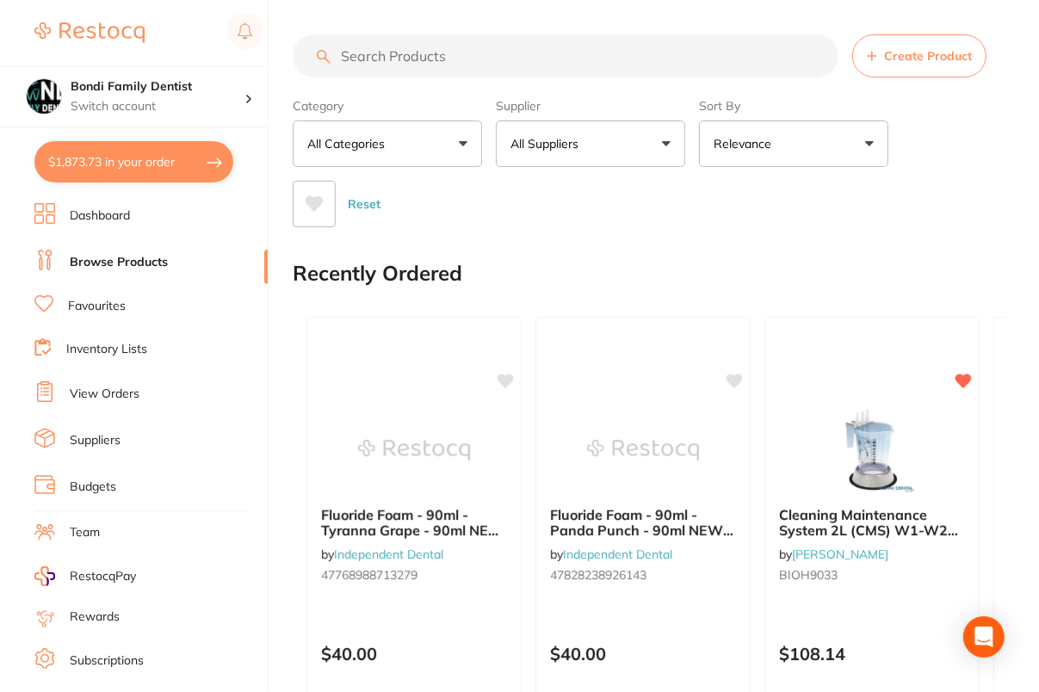
click at [626, 145] on button "All Suppliers" at bounding box center [590, 143] width 189 height 46
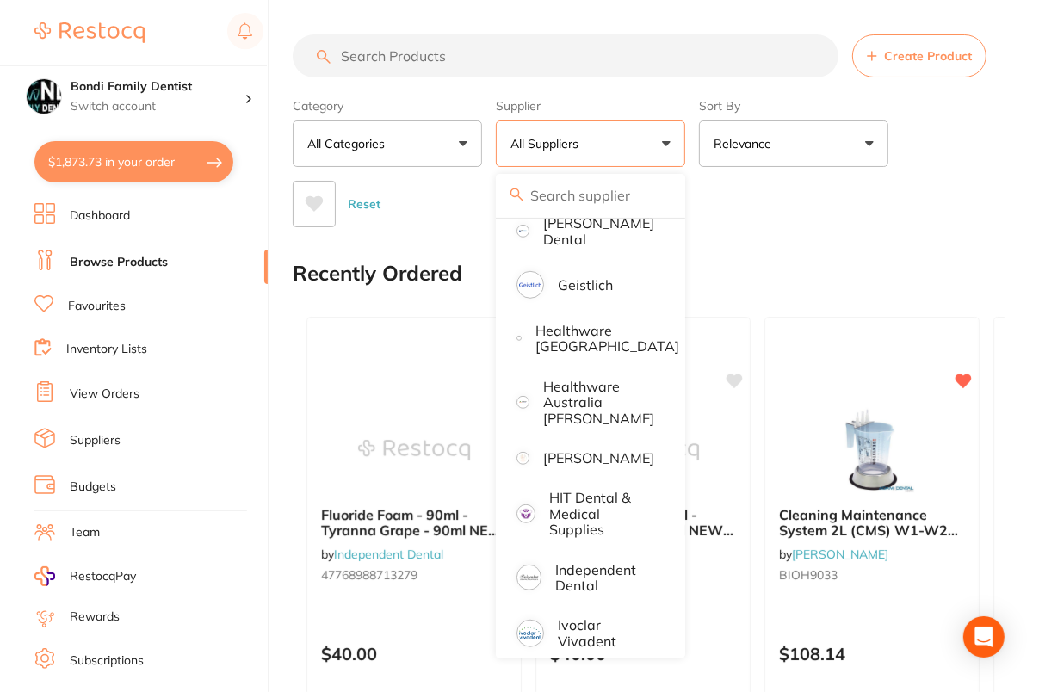
scroll to position [803, 0]
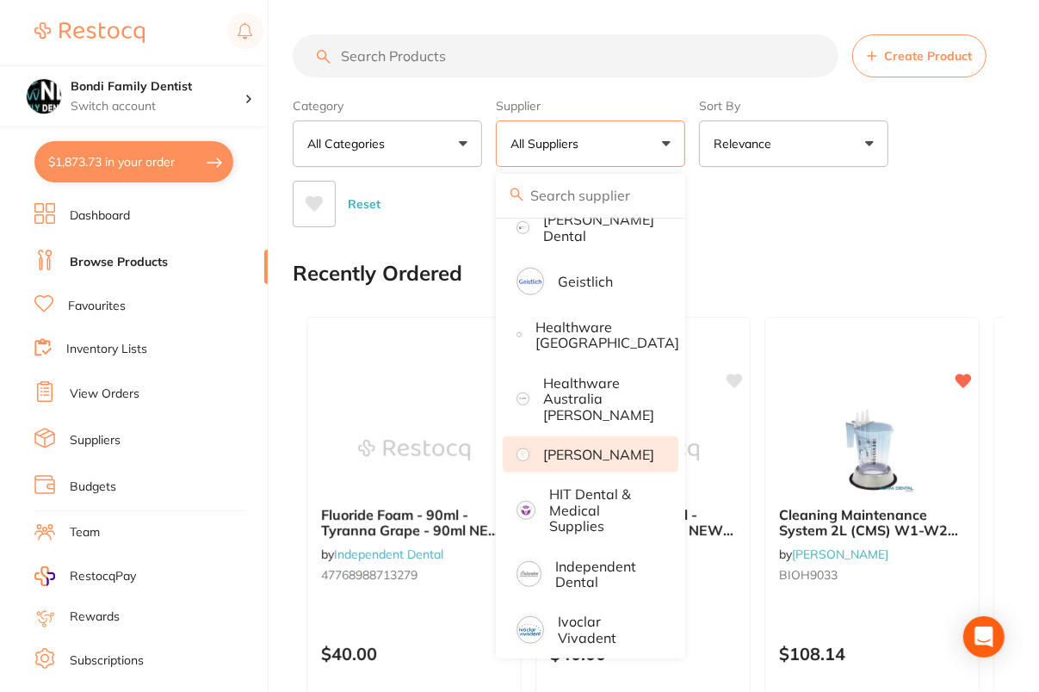
click at [612, 452] on p "[PERSON_NAME]" at bounding box center [598, 454] width 111 height 15
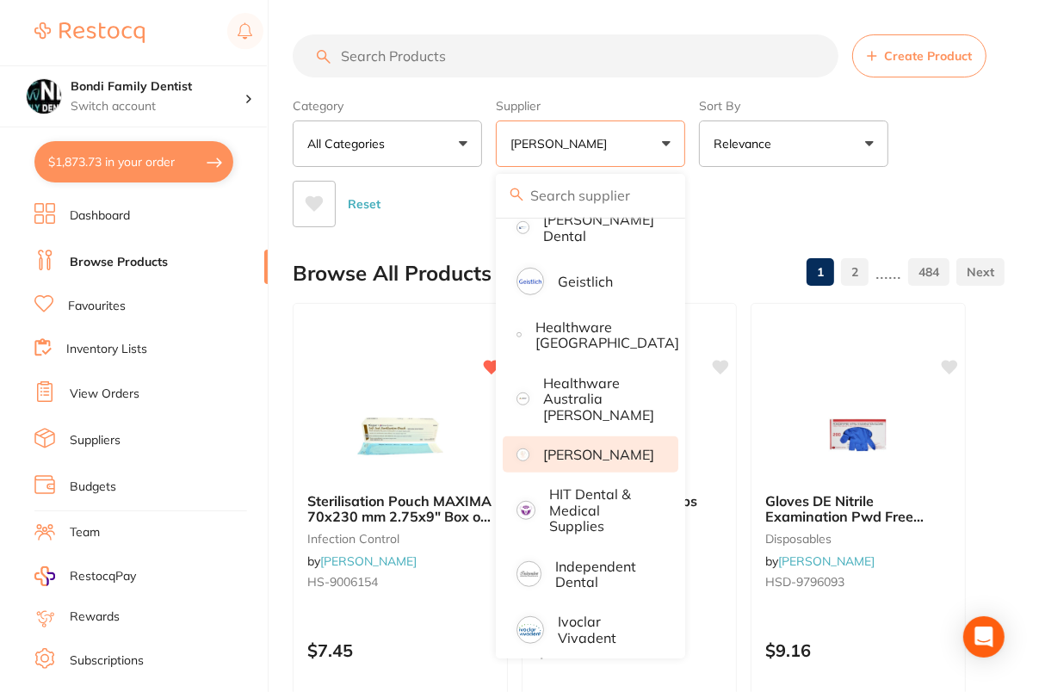
click at [854, 279] on link "2" at bounding box center [855, 272] width 28 height 34
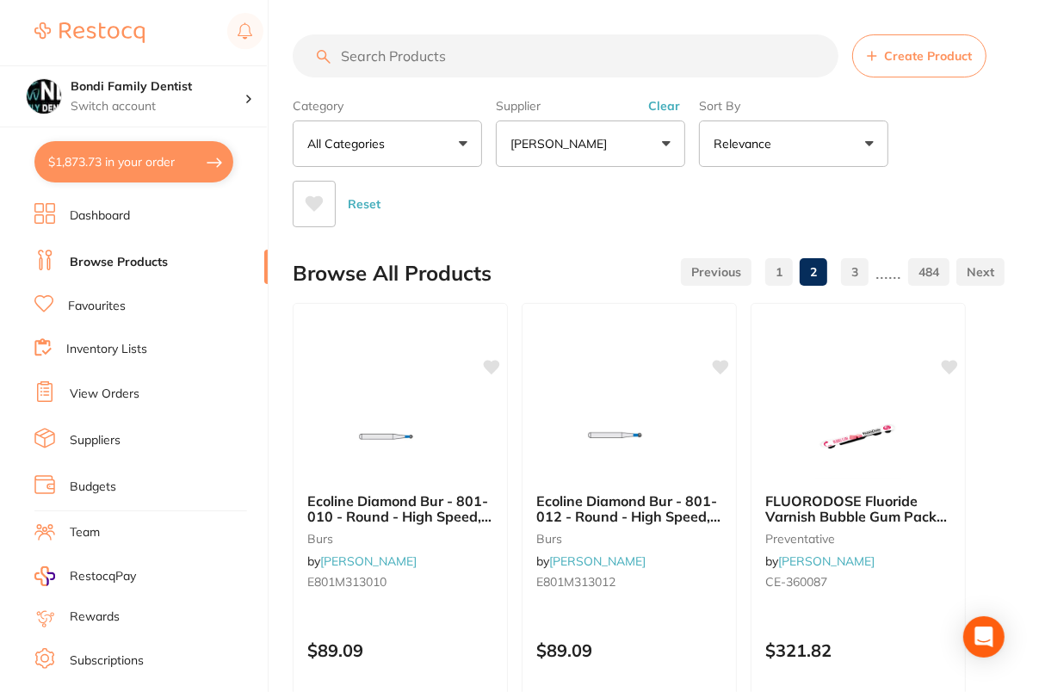
click at [770, 261] on link "1" at bounding box center [779, 272] width 28 height 34
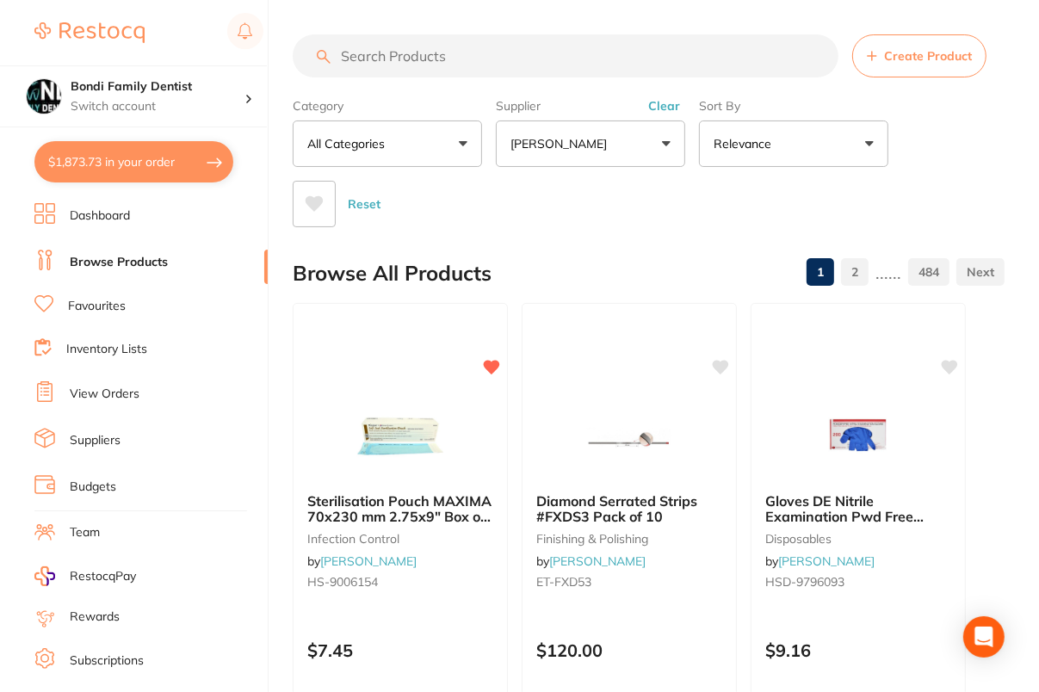
click at [1002, 114] on div "Category All Categories All Categories 3D Printing anaesthetic articulating bur…" at bounding box center [649, 159] width 712 height 136
click at [519, 64] on input "search" at bounding box center [566, 55] width 546 height 43
paste input "HS-9006156"
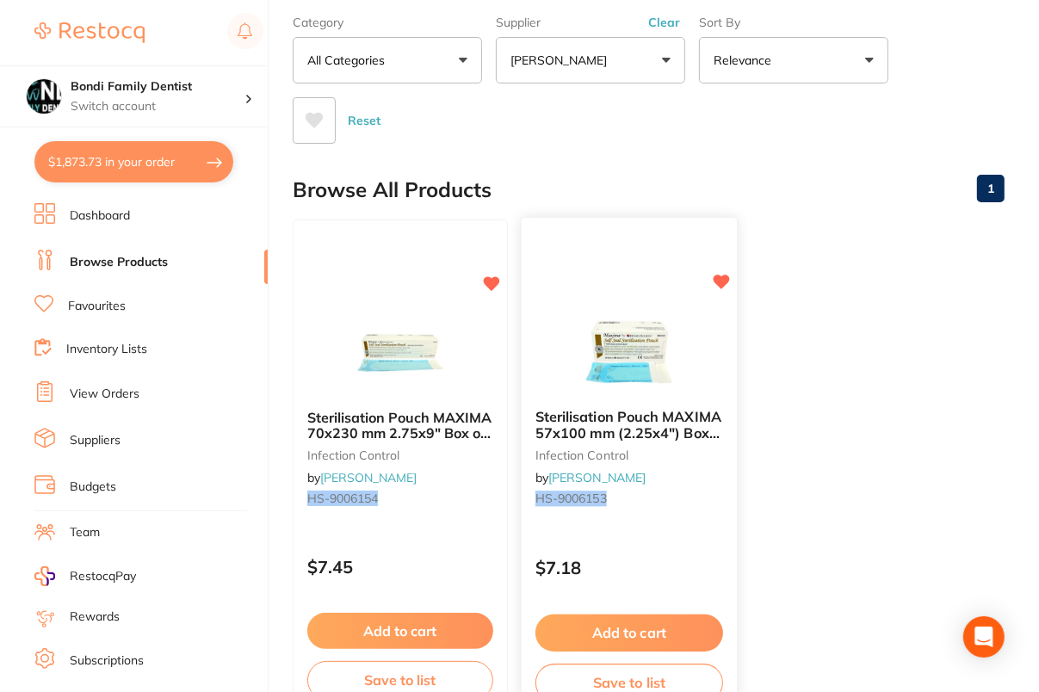
scroll to position [0, 0]
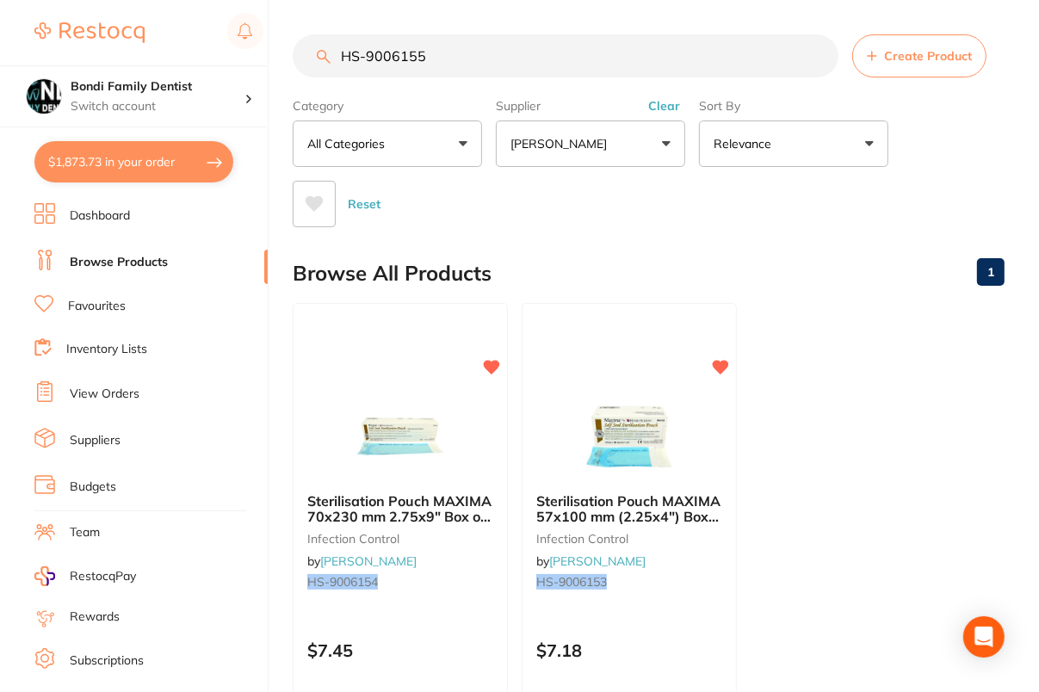
type input "HS-9006155"
click at [887, 413] on ul "Sterilisation Pouch MAXIMA 70x230 mm 2.75x9" Box of 200 infection control by He…" at bounding box center [649, 550] width 712 height 495
click at [822, 53] on input "HS-9006155" at bounding box center [566, 55] width 546 height 43
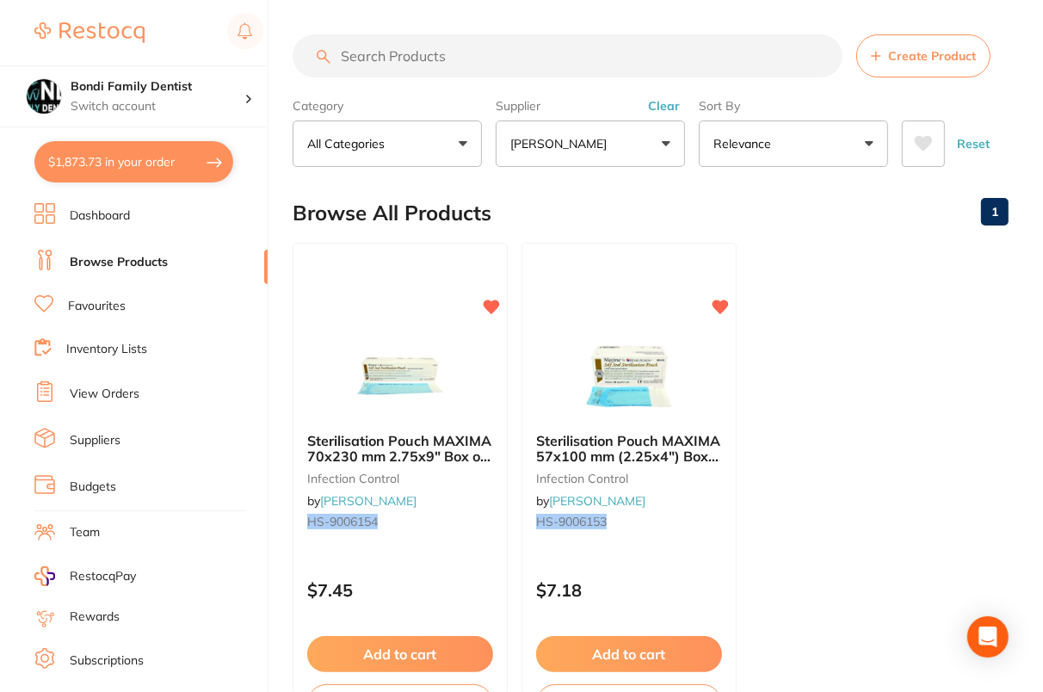
click at [650, 120] on button "[PERSON_NAME]" at bounding box center [590, 143] width 189 height 46
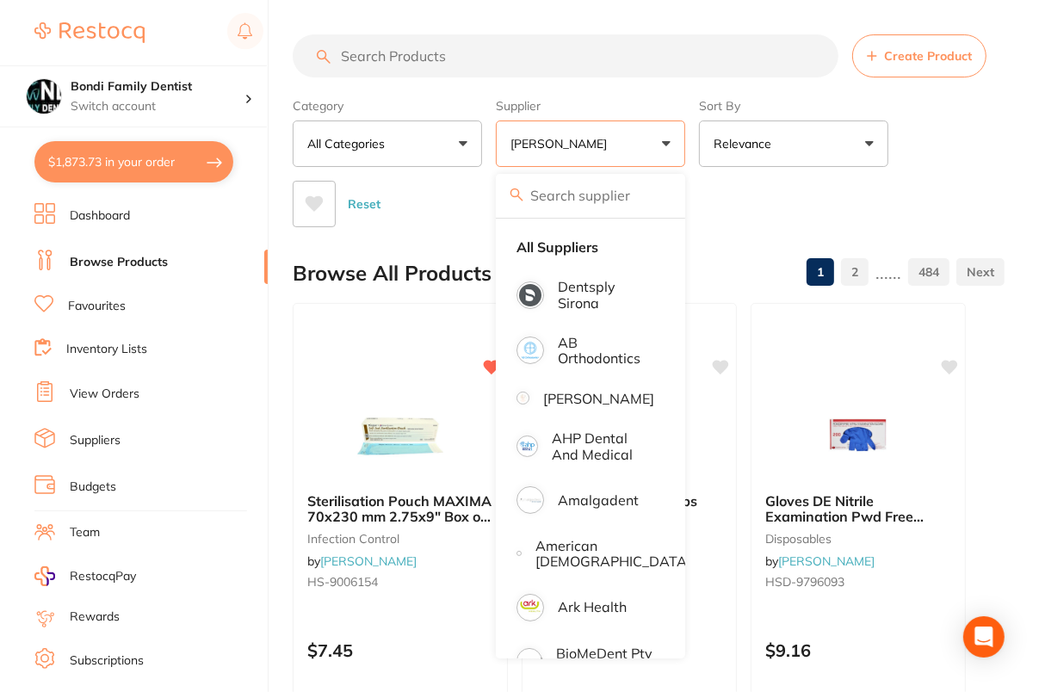
click at [963, 154] on div "Category All Categories All Categories 3D Printing anaesthetic articulating bur…" at bounding box center [649, 159] width 712 height 136
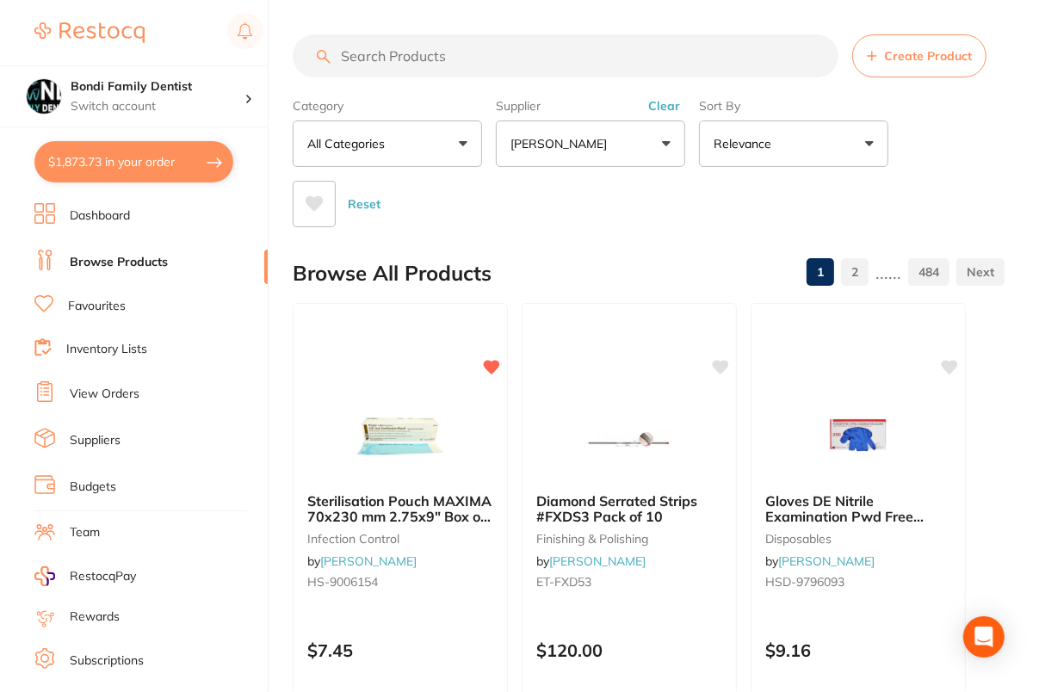
click at [667, 105] on button "Clear" at bounding box center [664, 105] width 42 height 15
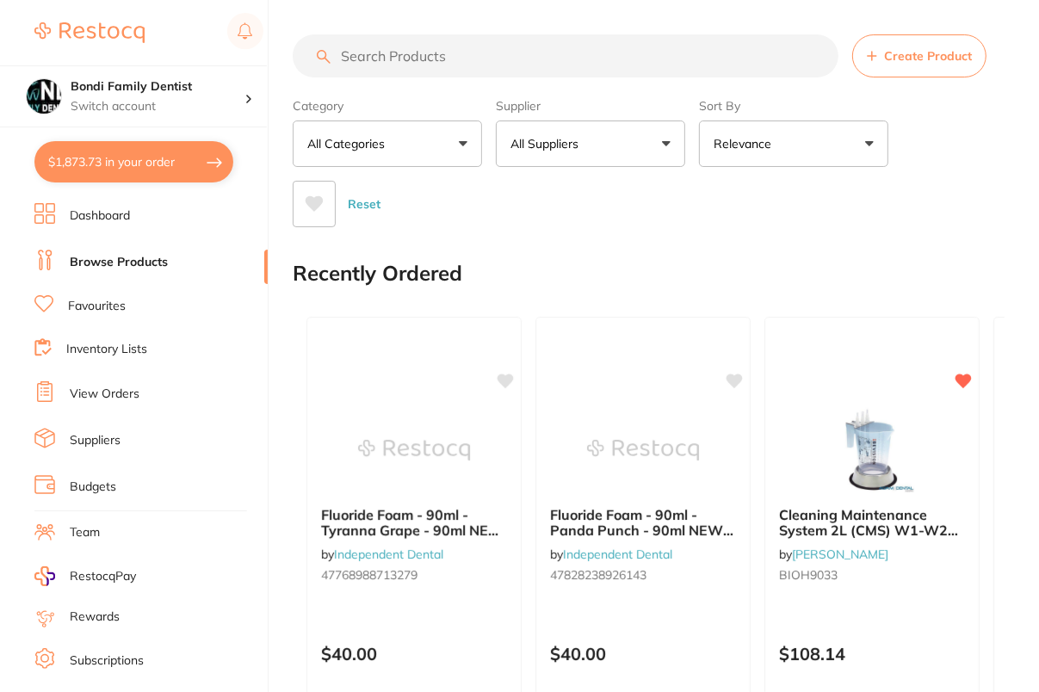
click at [661, 152] on button "All Suppliers" at bounding box center [590, 143] width 189 height 46
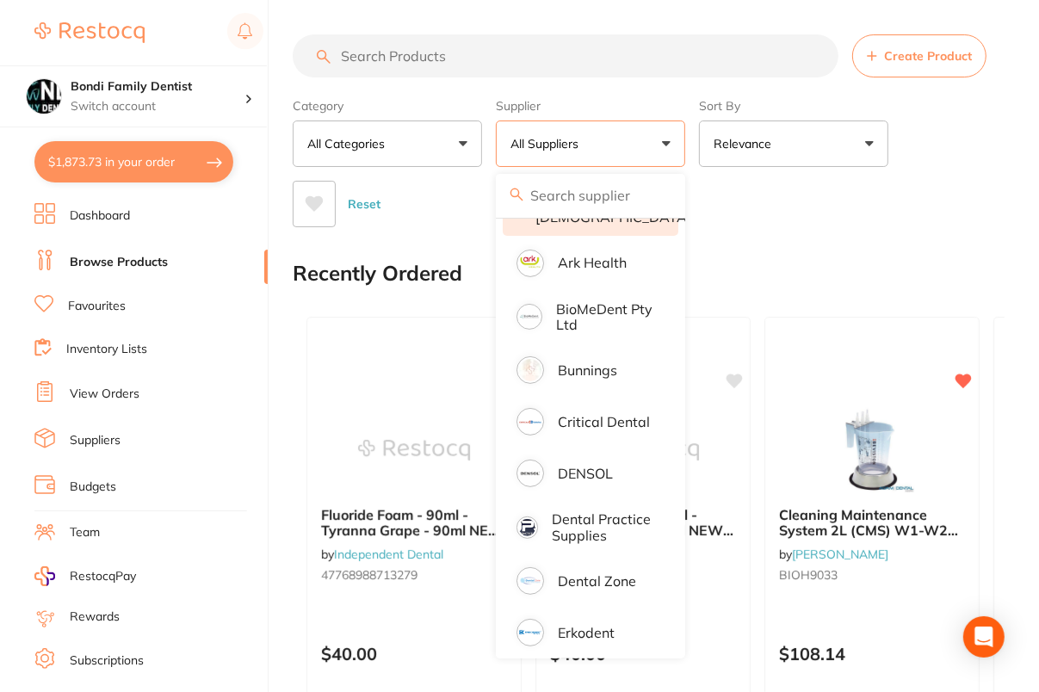
scroll to position [346, 0]
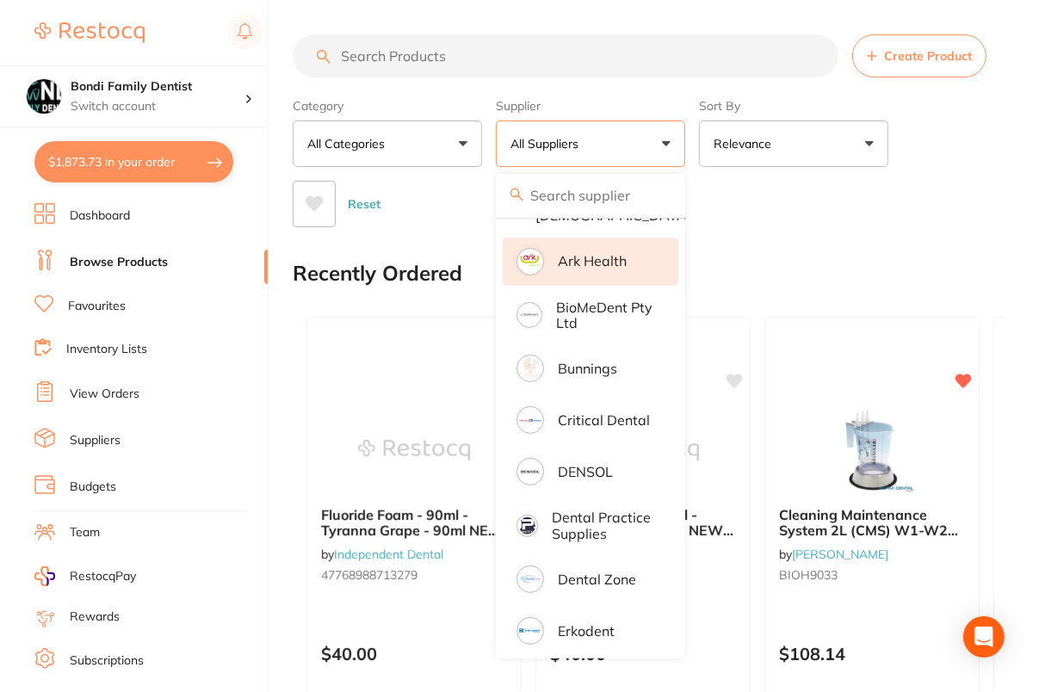
click at [590, 269] on p "Ark Health" at bounding box center [592, 260] width 69 height 15
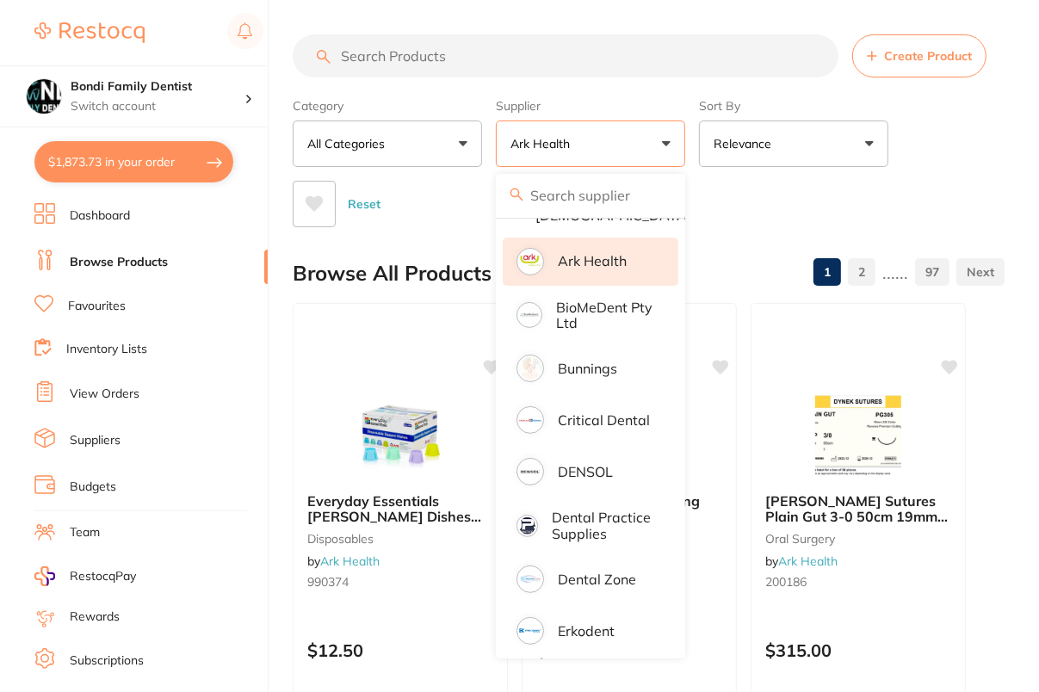
click at [982, 124] on div "Category All Categories All Categories anaesthetic articulating burs disposable…" at bounding box center [649, 159] width 712 height 136
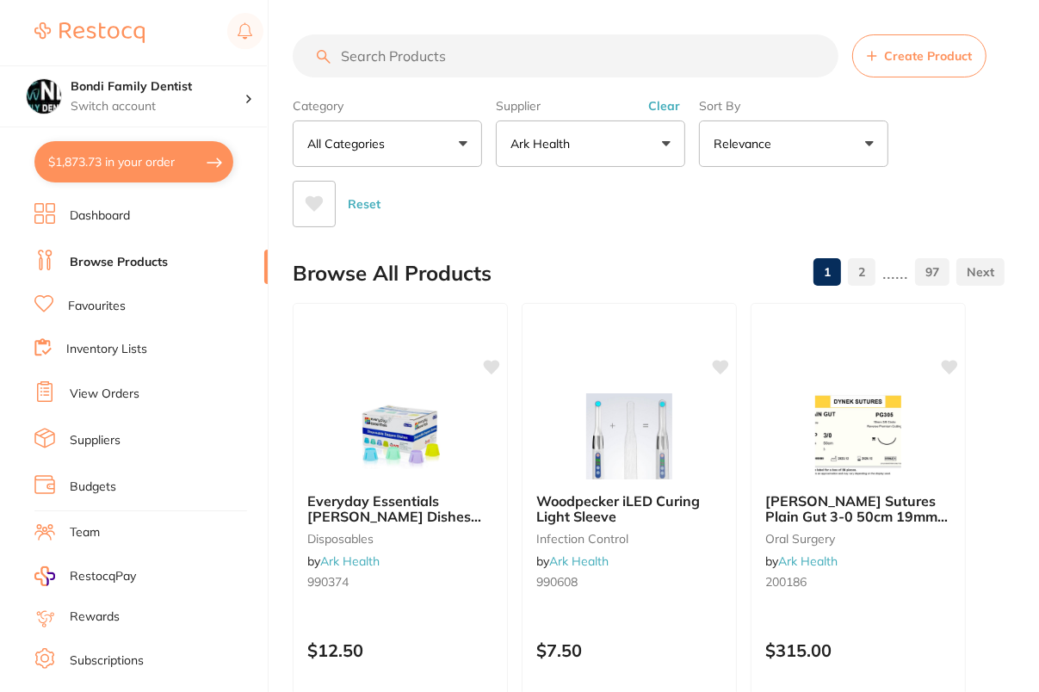
click at [598, 48] on input "search" at bounding box center [566, 55] width 546 height 43
paste input "50030"
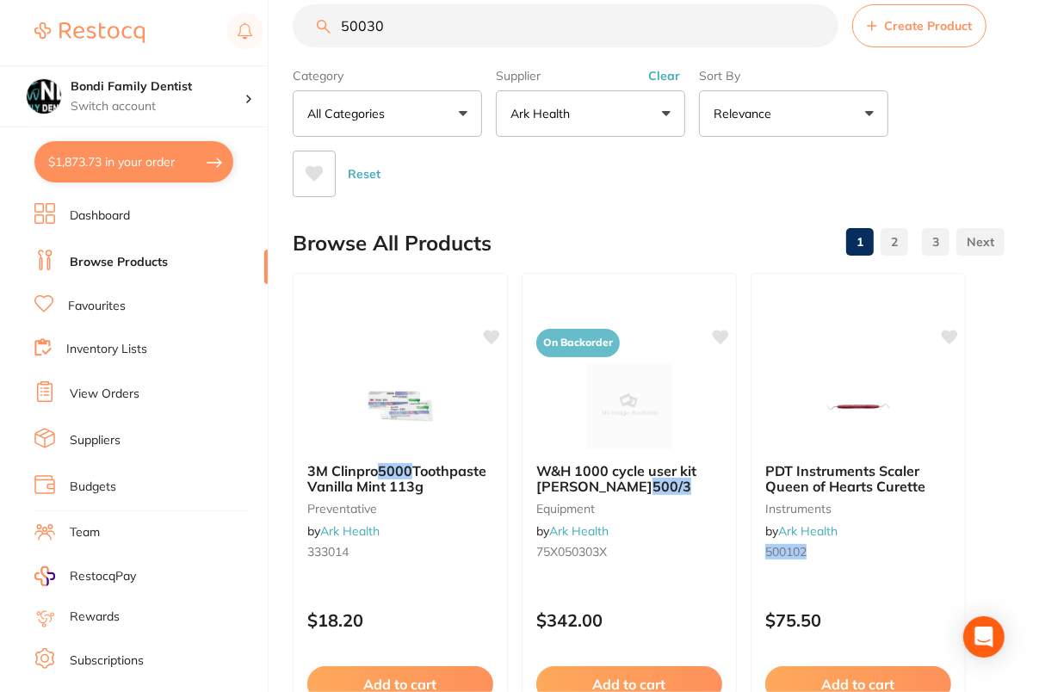
scroll to position [0, 0]
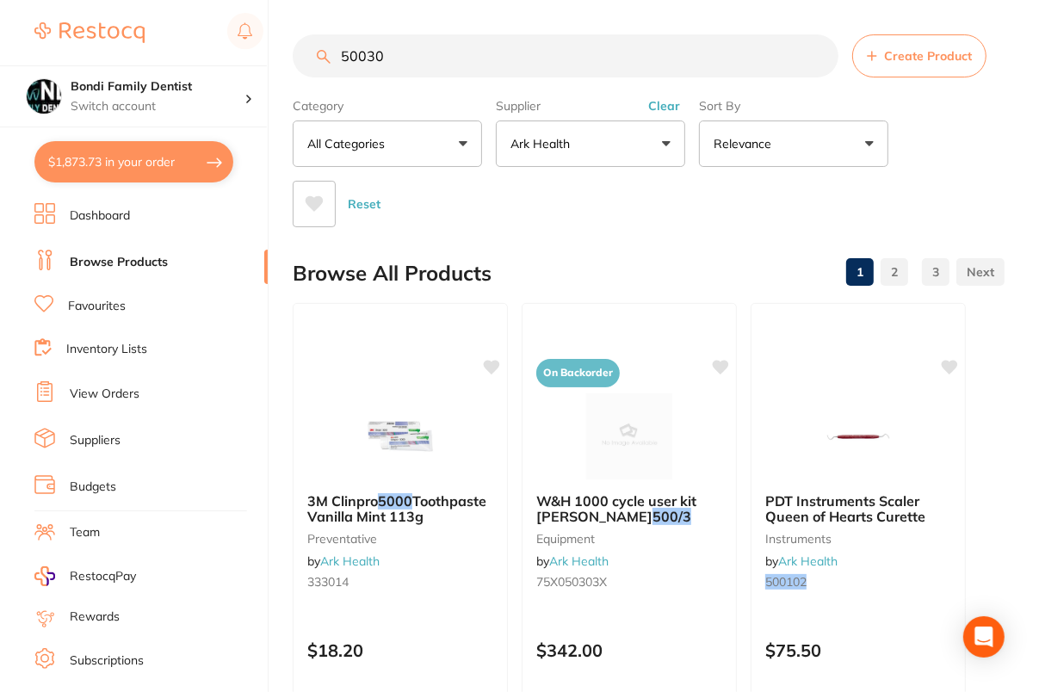
type input "50030"
click at [988, 179] on div "Reset" at bounding box center [642, 197] width 698 height 60
click at [821, 53] on input "50030" at bounding box center [566, 55] width 546 height 43
click at [953, 144] on div "Category All Categories All Categories articulating burs equipment impression i…" at bounding box center [649, 159] width 712 height 136
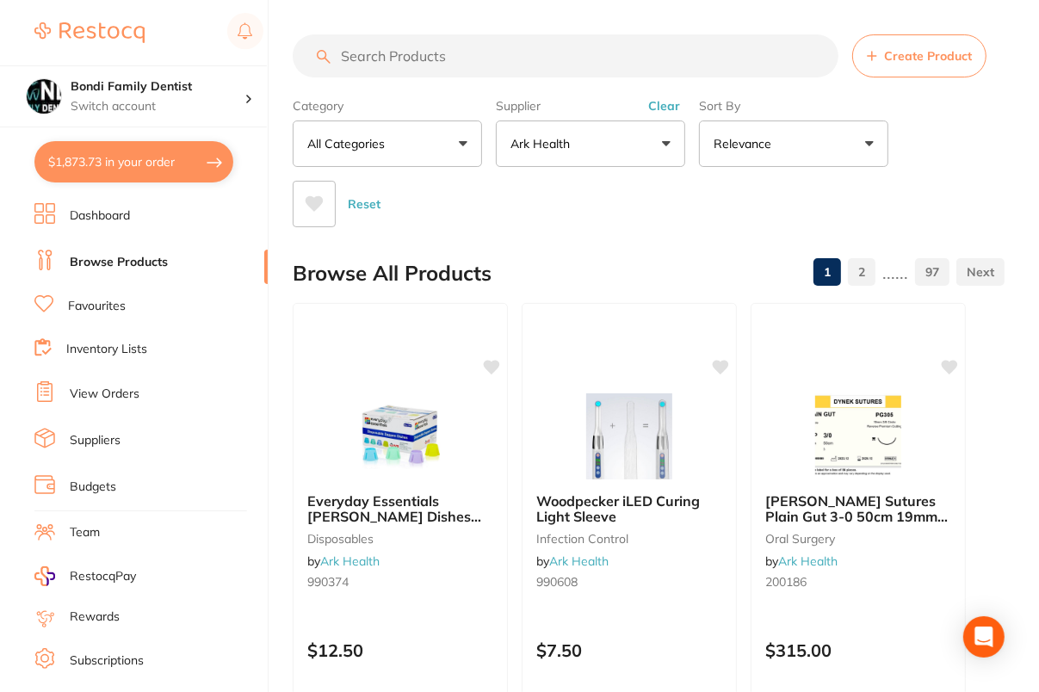
scroll to position [346, 0]
click at [399, 57] on input "search" at bounding box center [566, 55] width 546 height 43
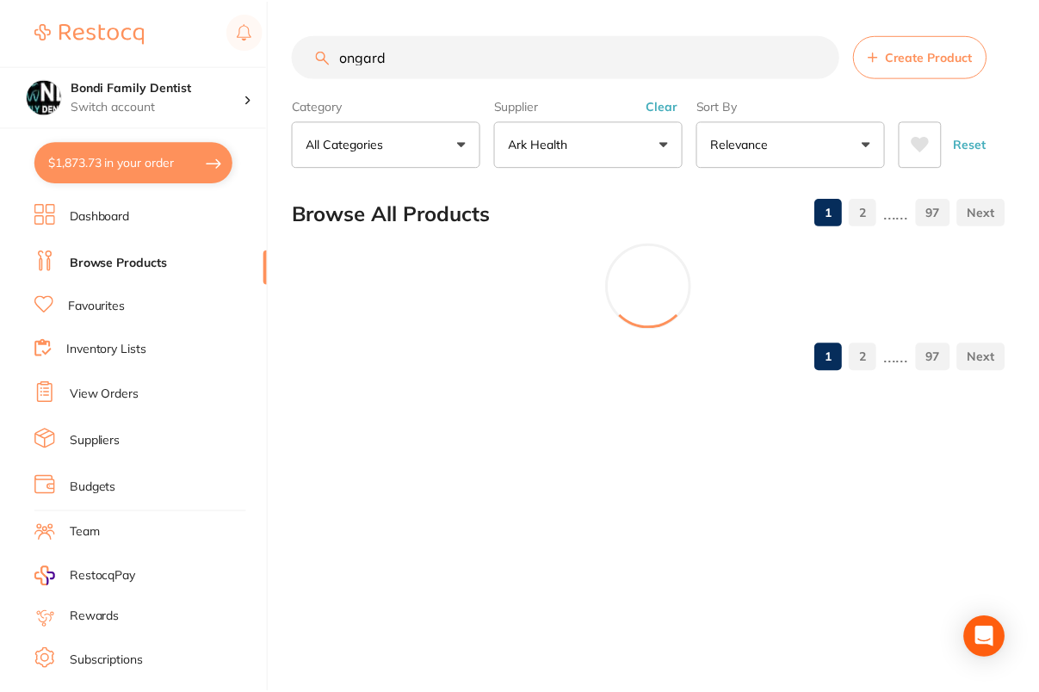
scroll to position [127, 0]
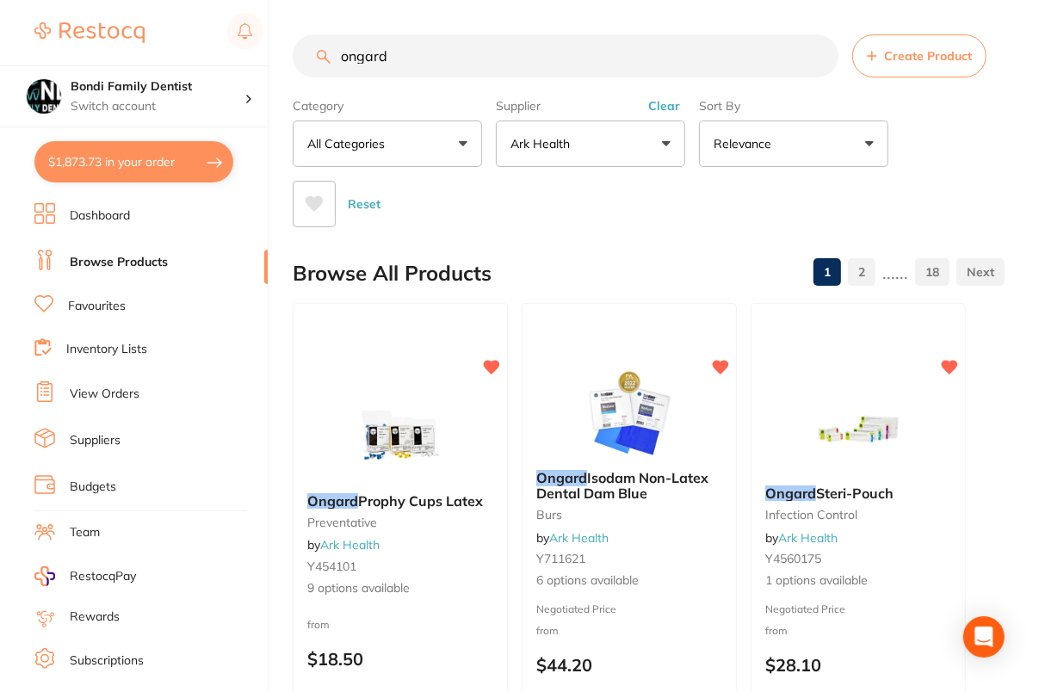
click at [609, 208] on div "Reset" at bounding box center [642, 197] width 698 height 60
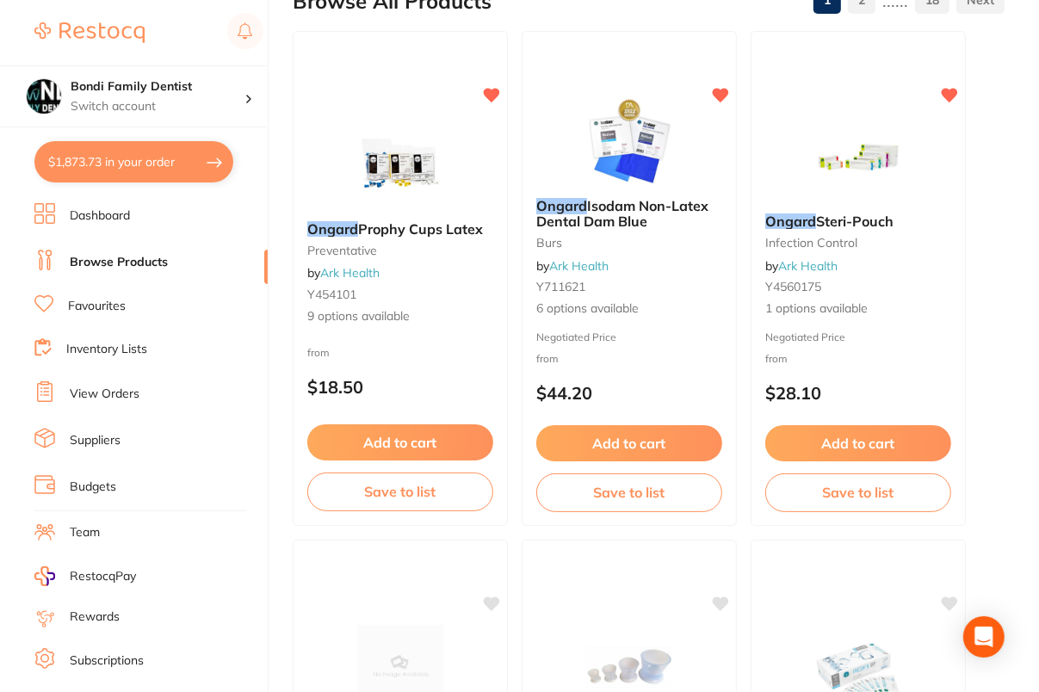
scroll to position [0, 0]
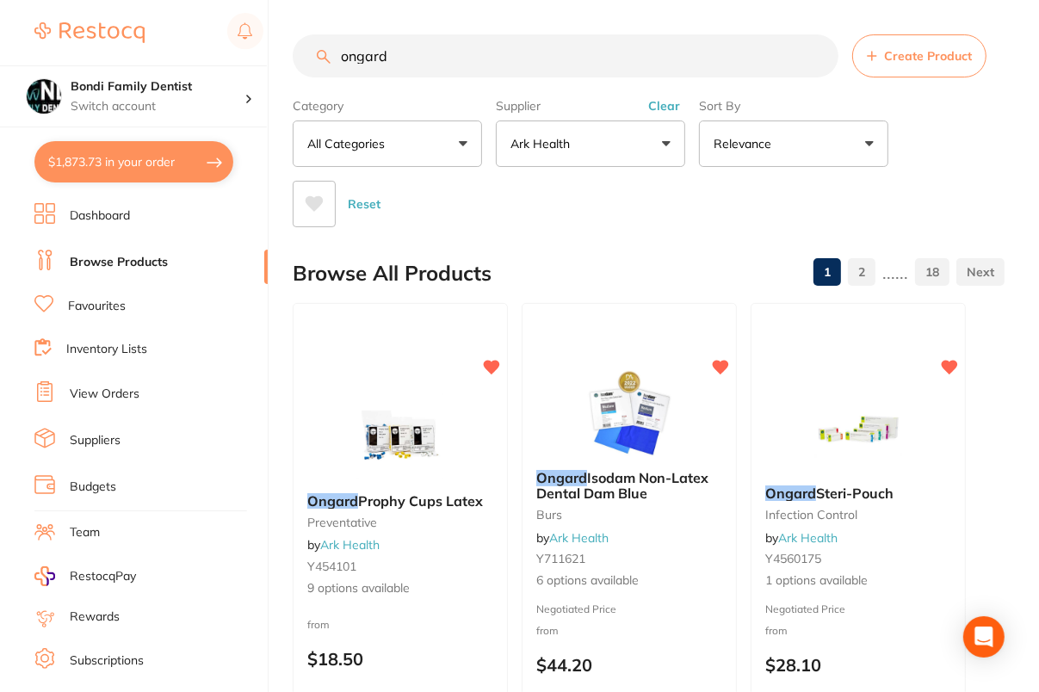
click at [511, 44] on input "ongard" at bounding box center [566, 55] width 546 height 43
click at [563, 42] on input "ongard" at bounding box center [566, 55] width 546 height 43
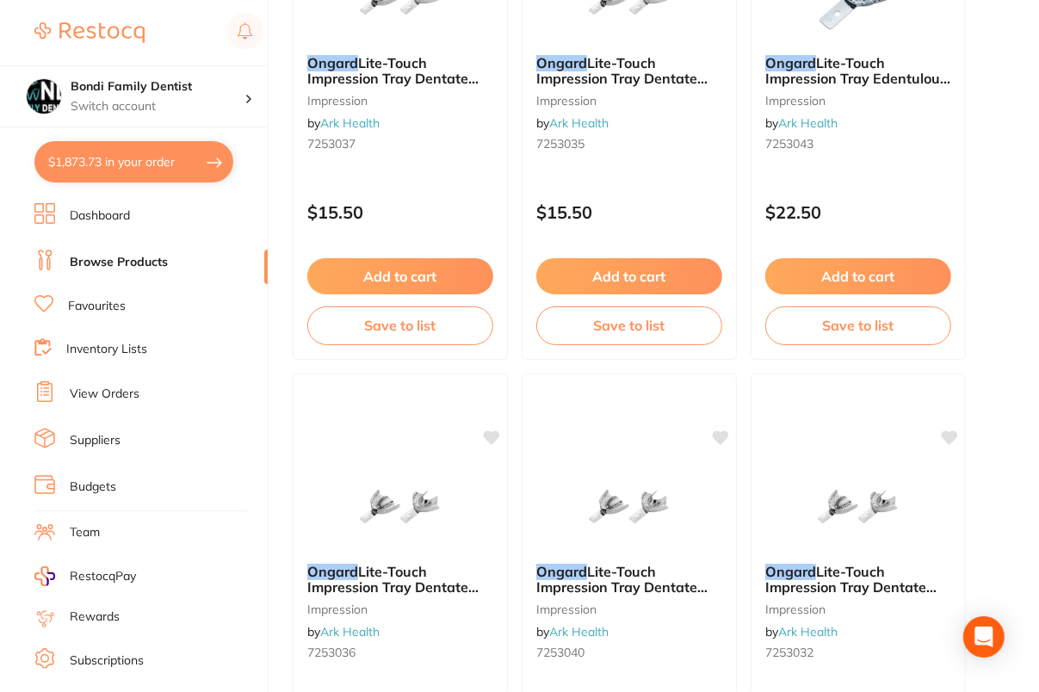
scroll to position [6270, 0]
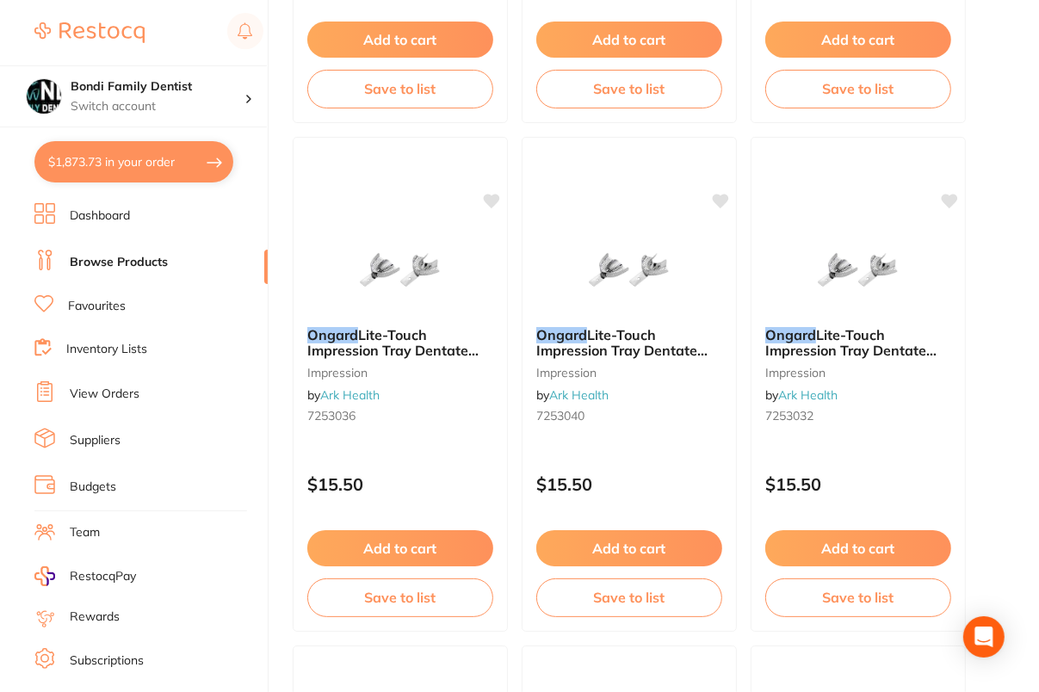
type input "ongard dappen"
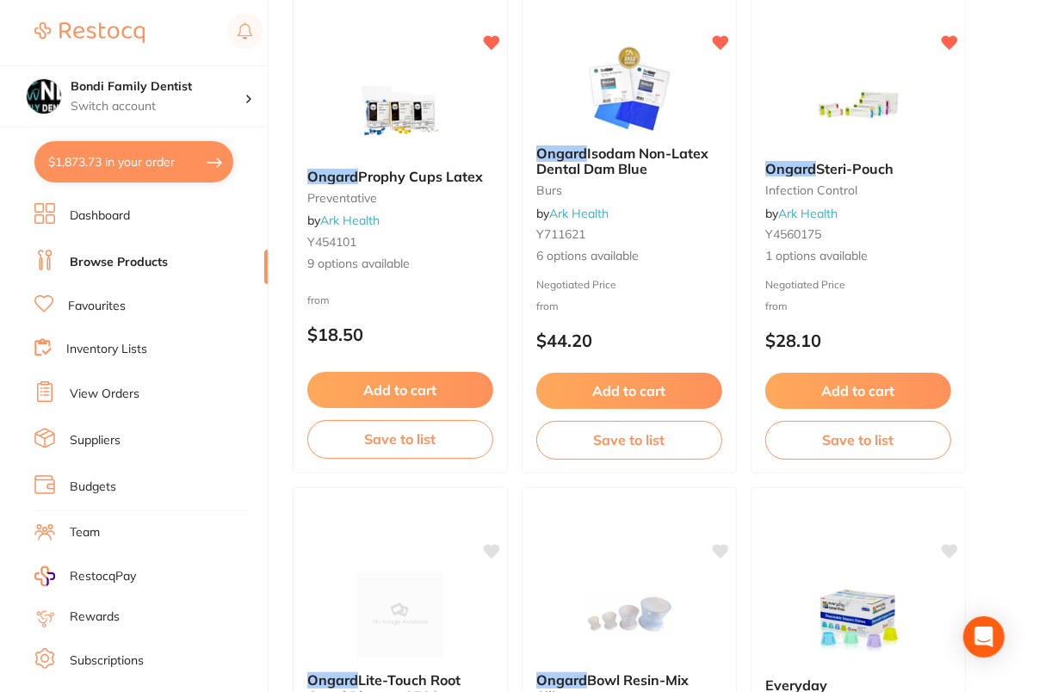
scroll to position [0, 0]
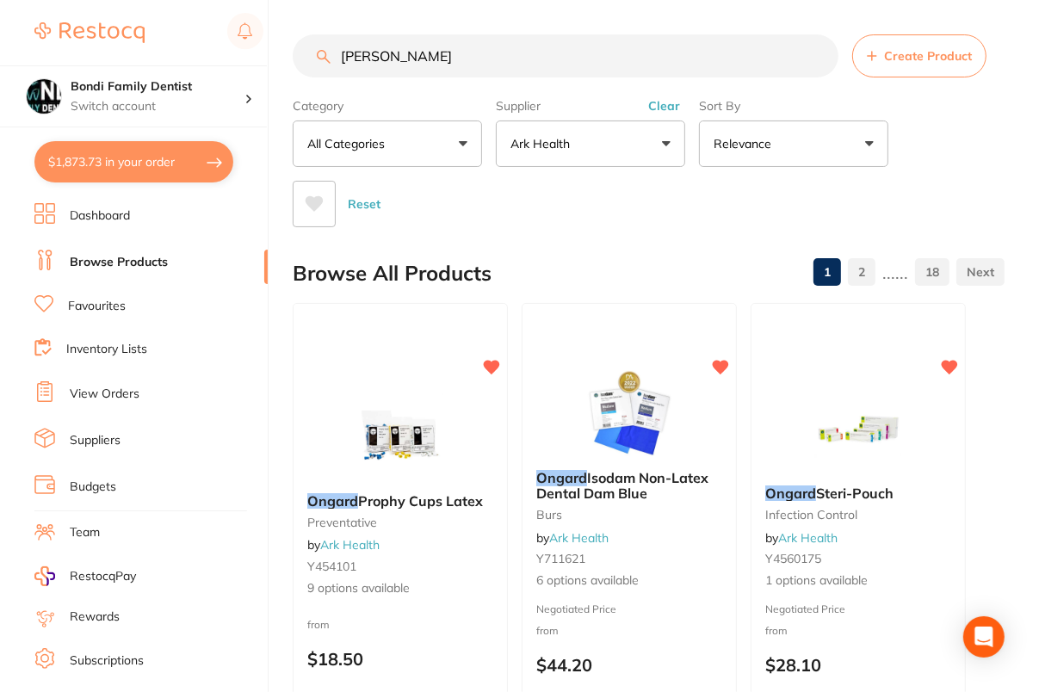
click at [823, 55] on input "ongard dappen" at bounding box center [566, 55] width 546 height 43
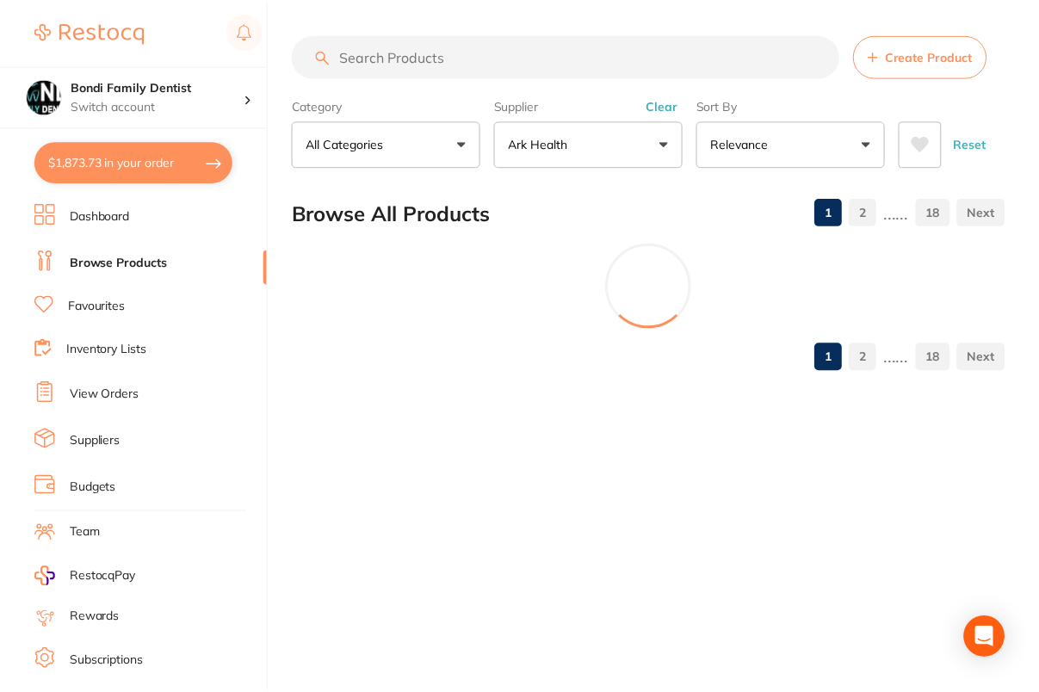
scroll to position [346, 0]
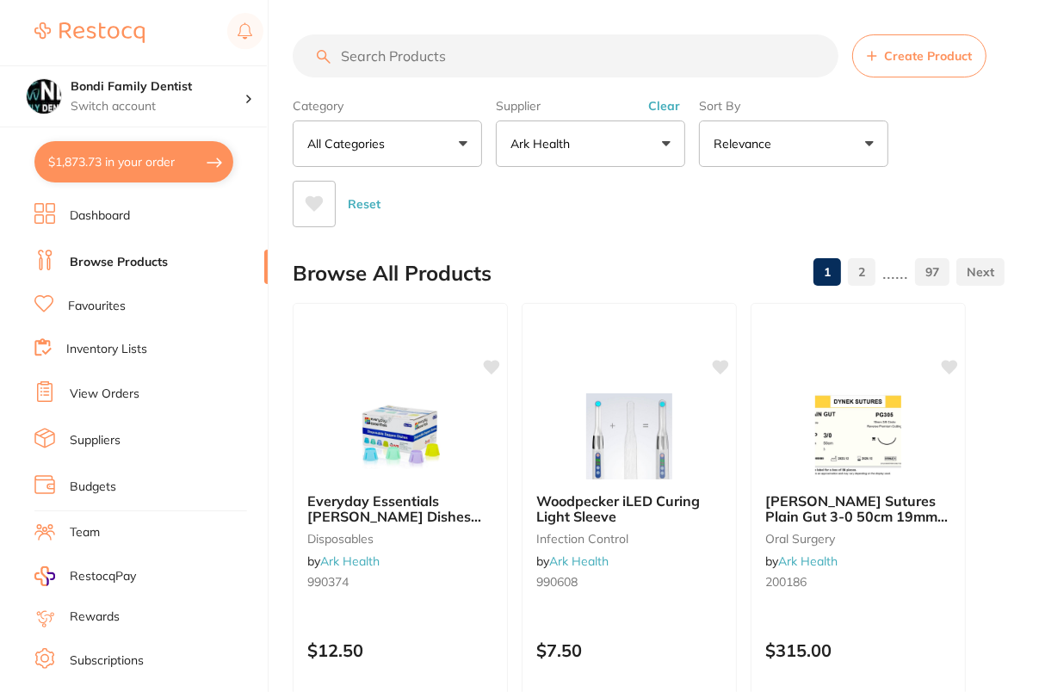
click at [510, 42] on input "search" at bounding box center [566, 55] width 546 height 43
paste input "50030"
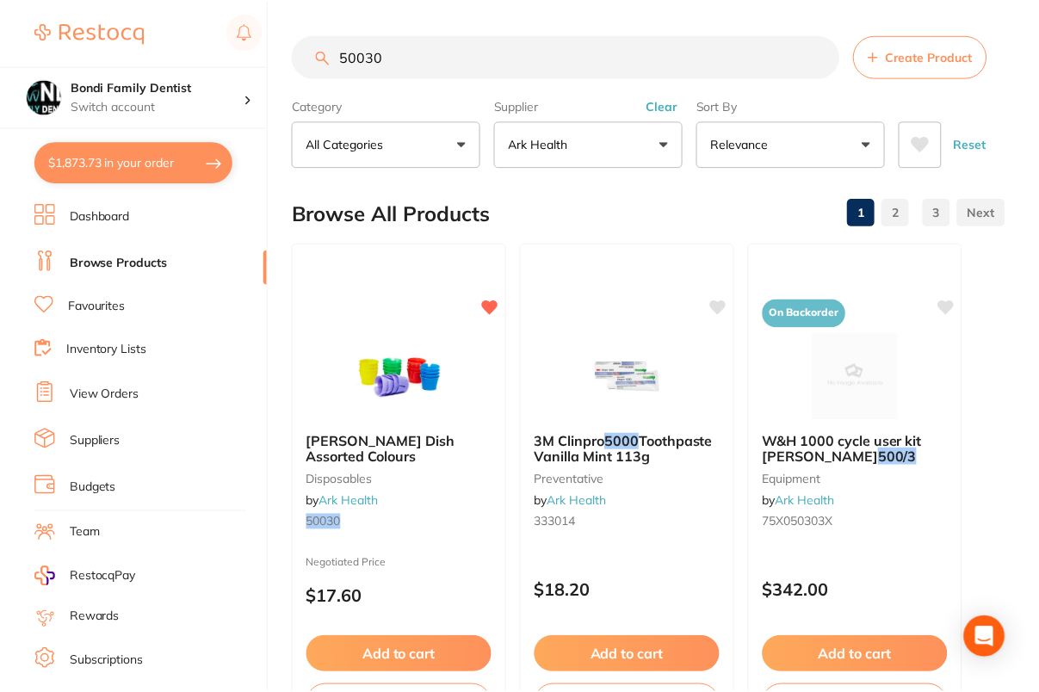
scroll to position [127, 0]
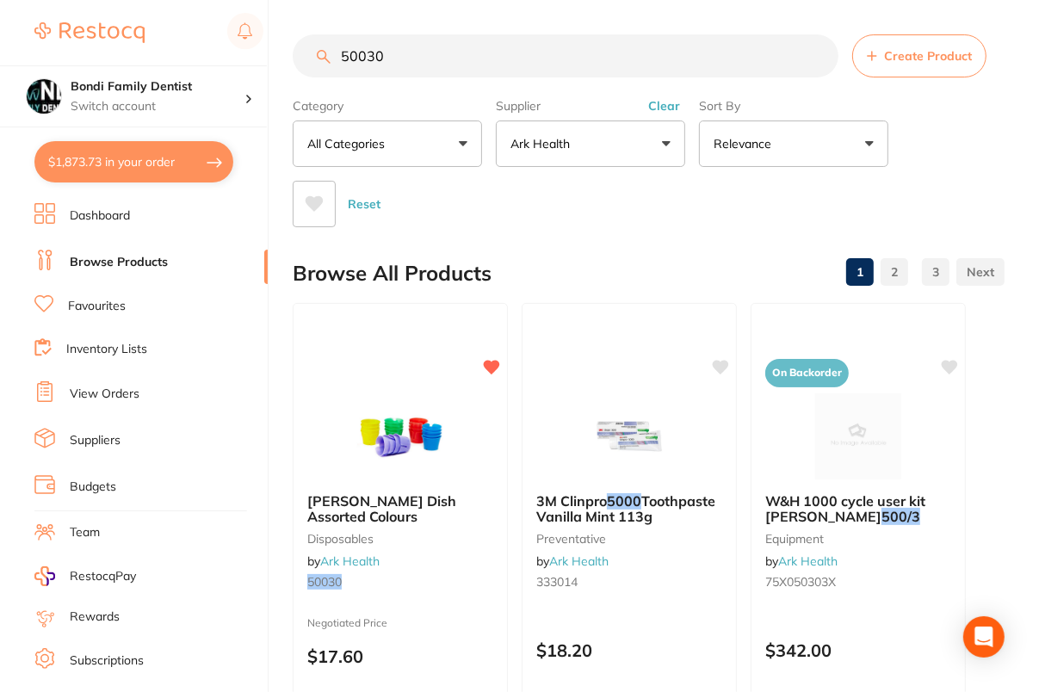
type input "50030"
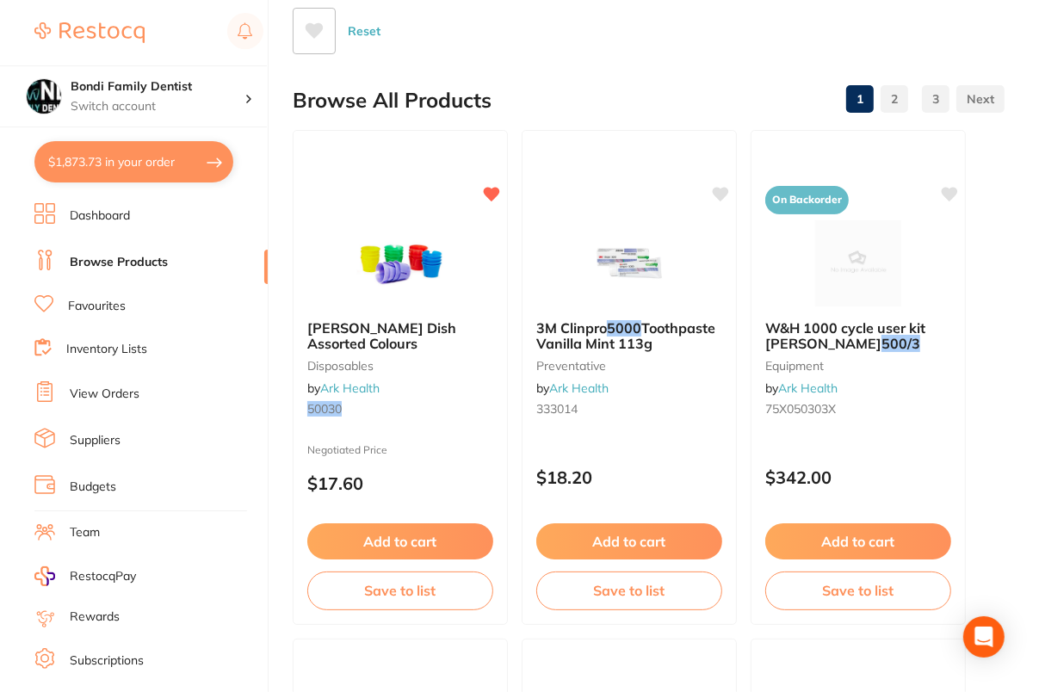
scroll to position [237, 0]
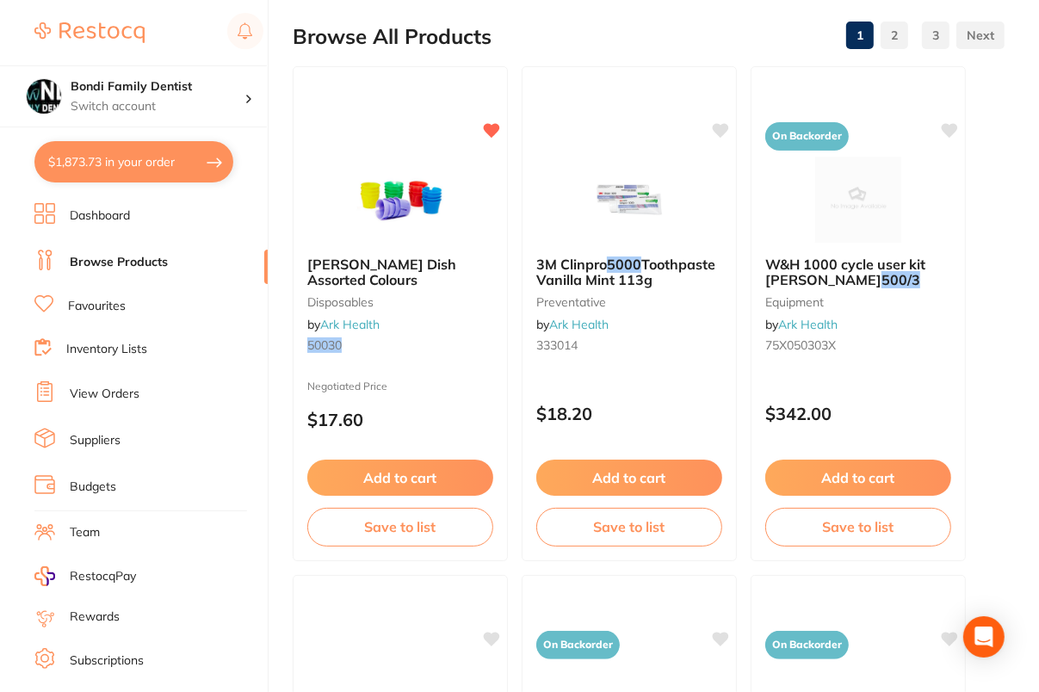
click at [460, 324] on div "Ongard Dappen Dish Assorted Colours disposables by Ark Health 50030" at bounding box center [400, 308] width 215 height 132
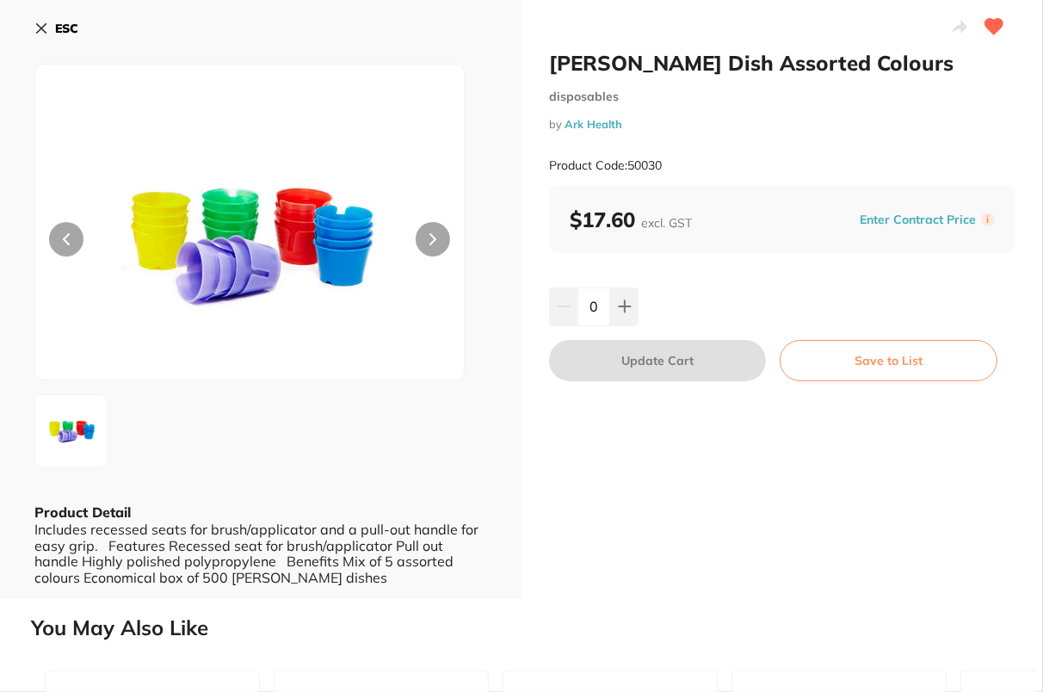
click at [893, 295] on div "0" at bounding box center [782, 306] width 466 height 38
click at [896, 208] on div "Enter Contract Price i" at bounding box center [925, 220] width 140 height 26
click at [897, 225] on button "Enter Contract Price" at bounding box center [918, 220] width 127 height 16
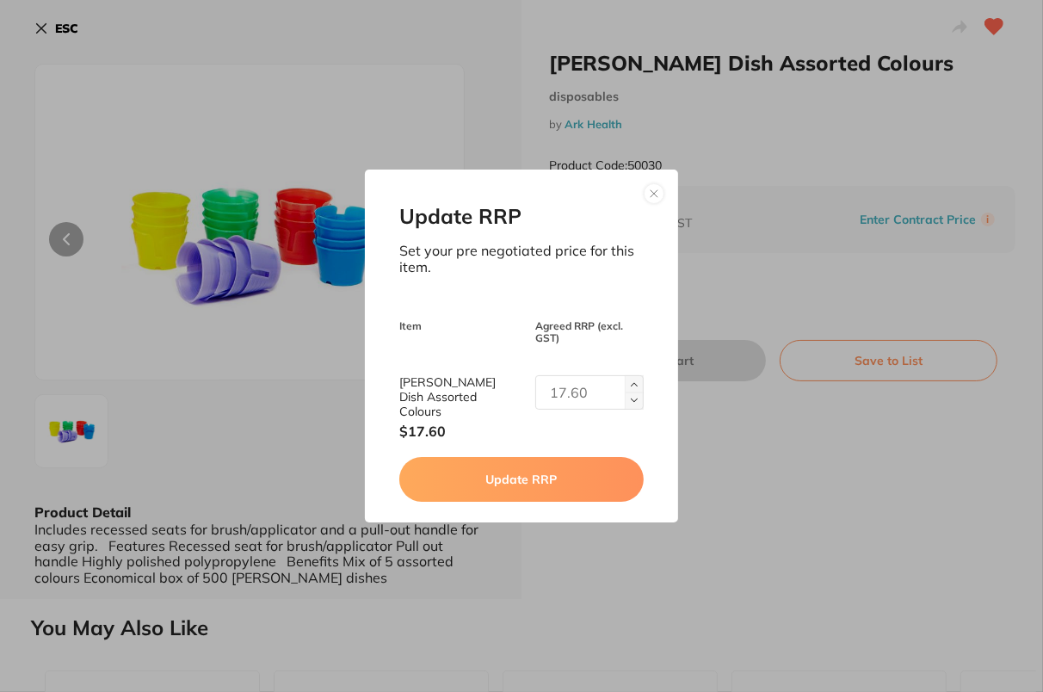
click at [651, 195] on button at bounding box center [654, 193] width 21 height 21
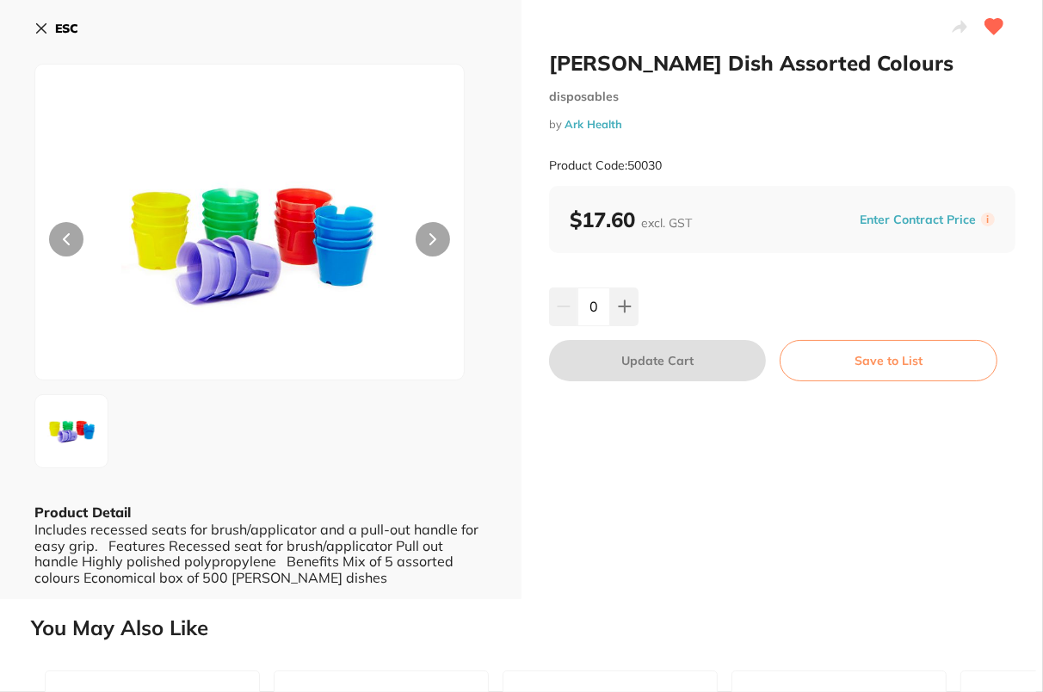
click at [868, 148] on div "Product Code: 50030" at bounding box center [782, 166] width 466 height 42
click at [930, 224] on button "Enter Contract Price" at bounding box center [918, 220] width 127 height 16
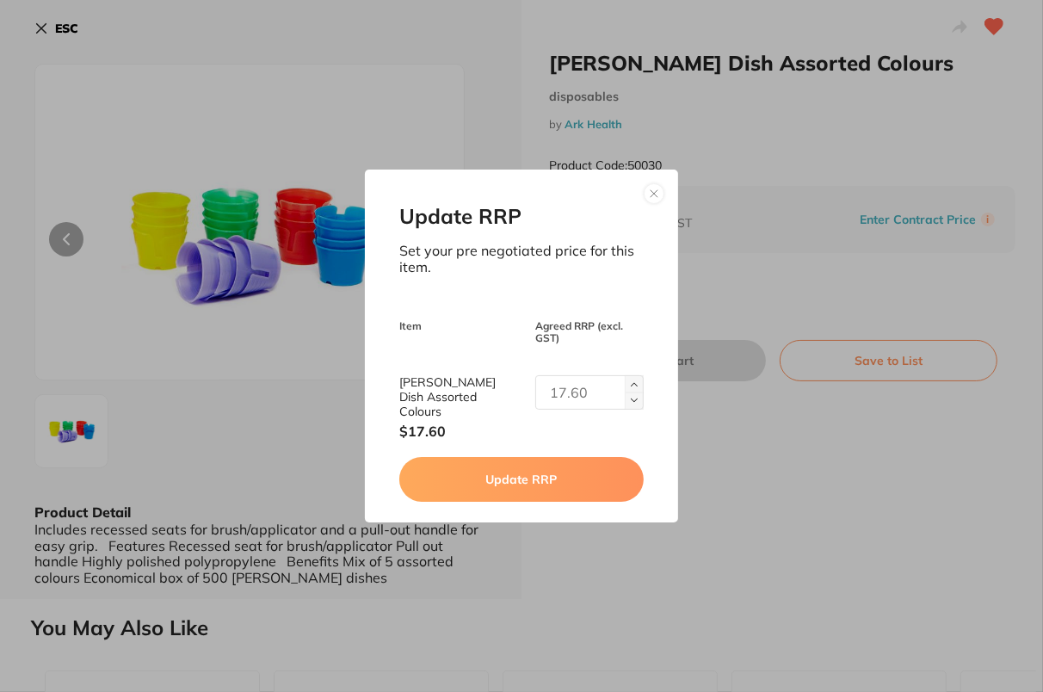
click at [575, 406] on input "text" at bounding box center [589, 392] width 108 height 34
type input "19.50"
click at [559, 481] on button "Update RRP" at bounding box center [521, 479] width 244 height 45
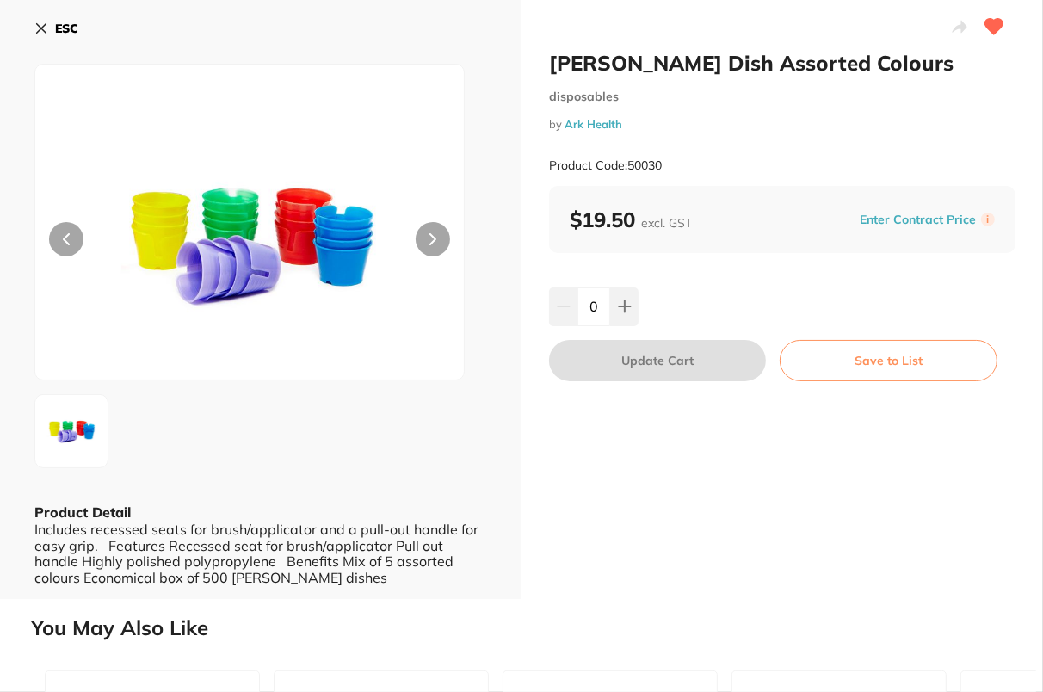
click at [856, 531] on div "Ongard Dappen Dish Assorted Colours disposables by Ark Health Product Code: 500…" at bounding box center [783, 299] width 522 height 599
click at [628, 303] on icon at bounding box center [625, 307] width 14 height 14
type input "1"
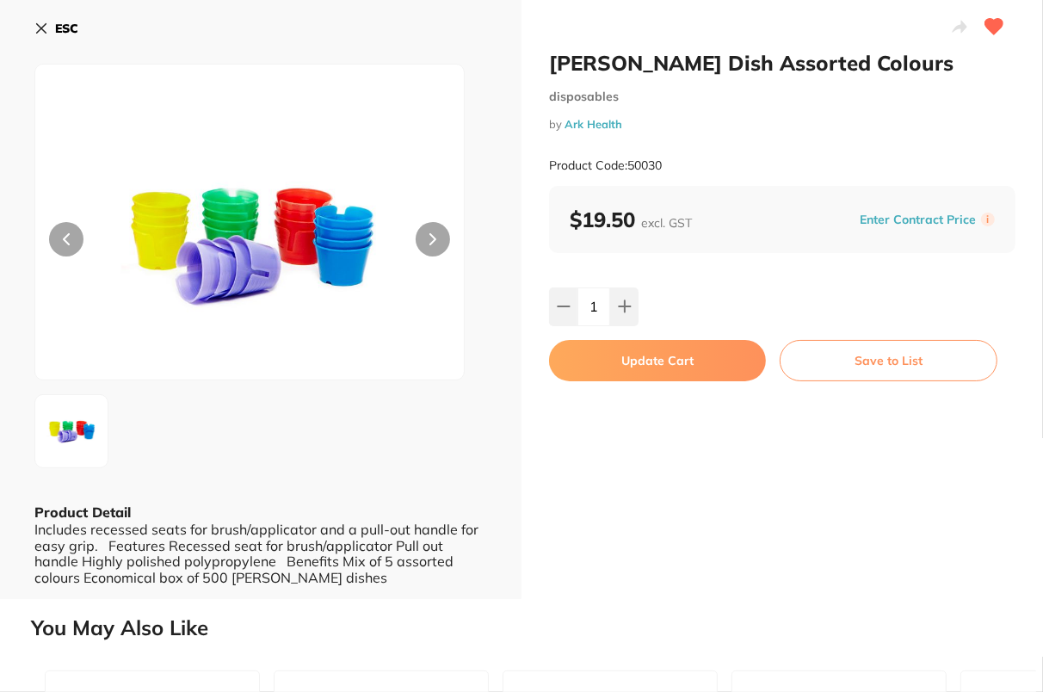
click at [635, 467] on div "Ongard Dappen Dish Assorted Colours disposables by Ark Health Product Code: 500…" at bounding box center [783, 299] width 522 height 599
click at [633, 366] on button "Update Cart" at bounding box center [657, 360] width 217 height 41
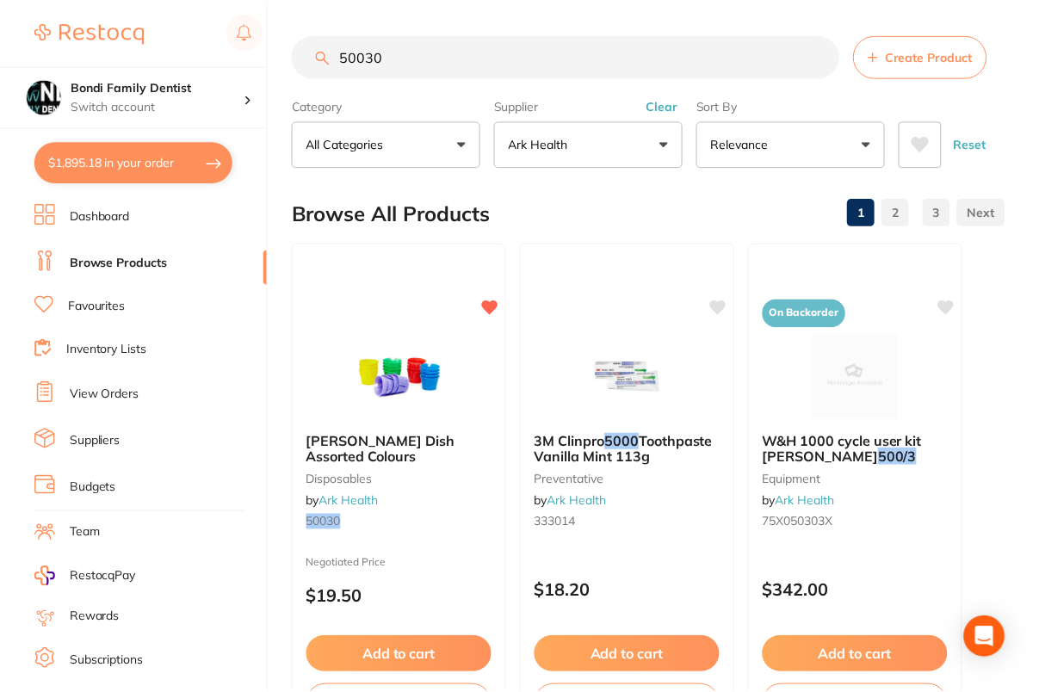
scroll to position [237, 0]
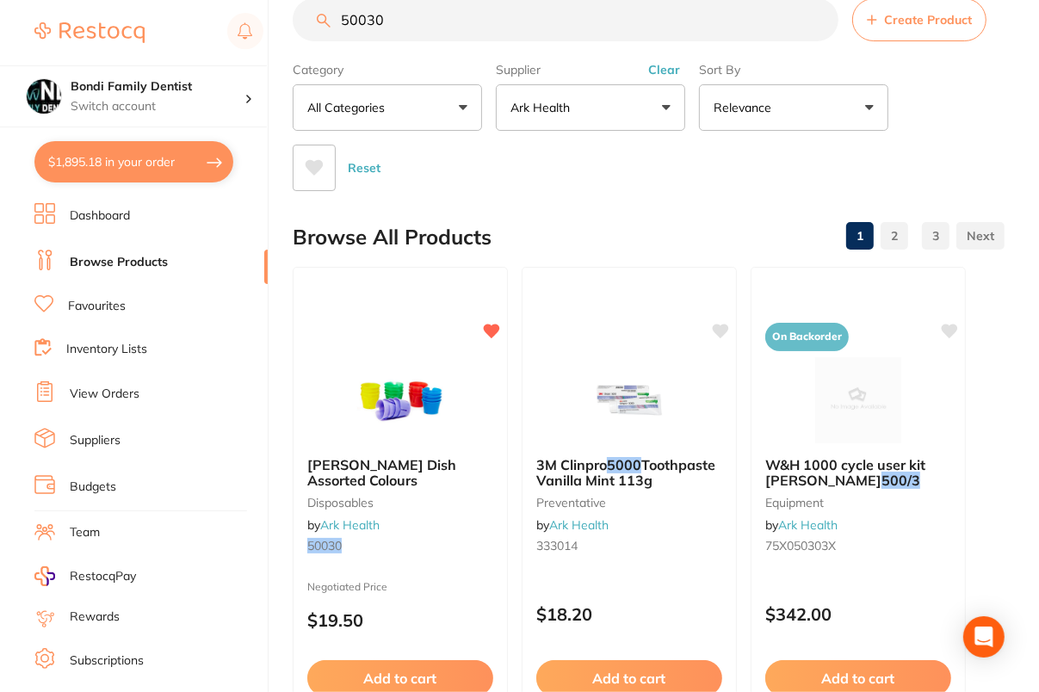
scroll to position [0, 0]
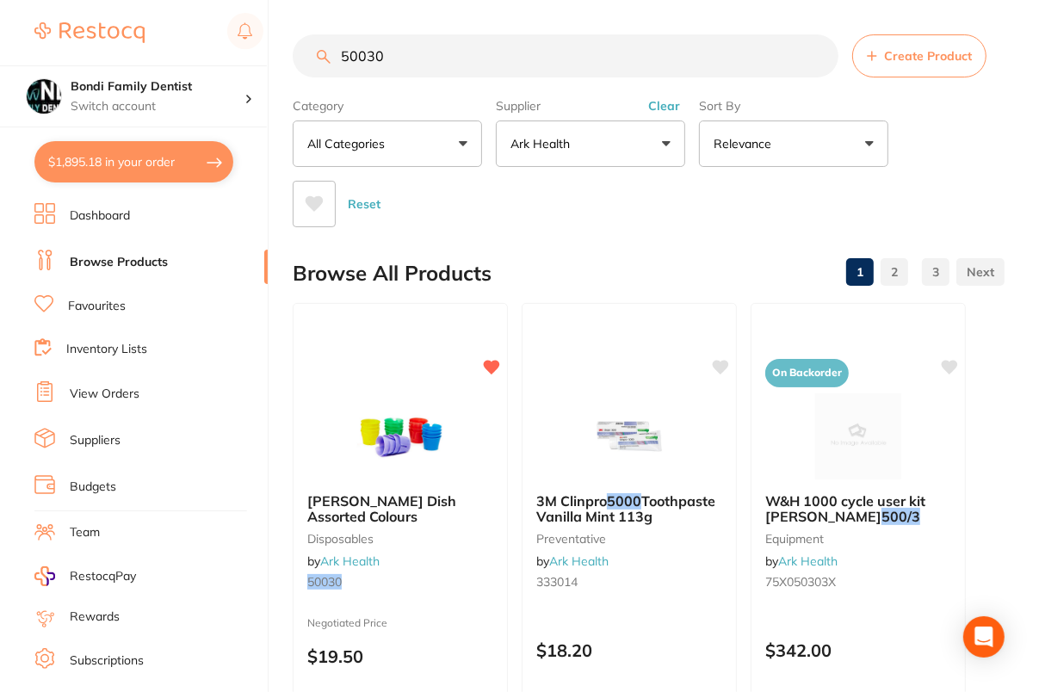
click at [818, 59] on input "50030" at bounding box center [566, 55] width 546 height 43
click at [660, 104] on button "Clear" at bounding box center [664, 105] width 42 height 15
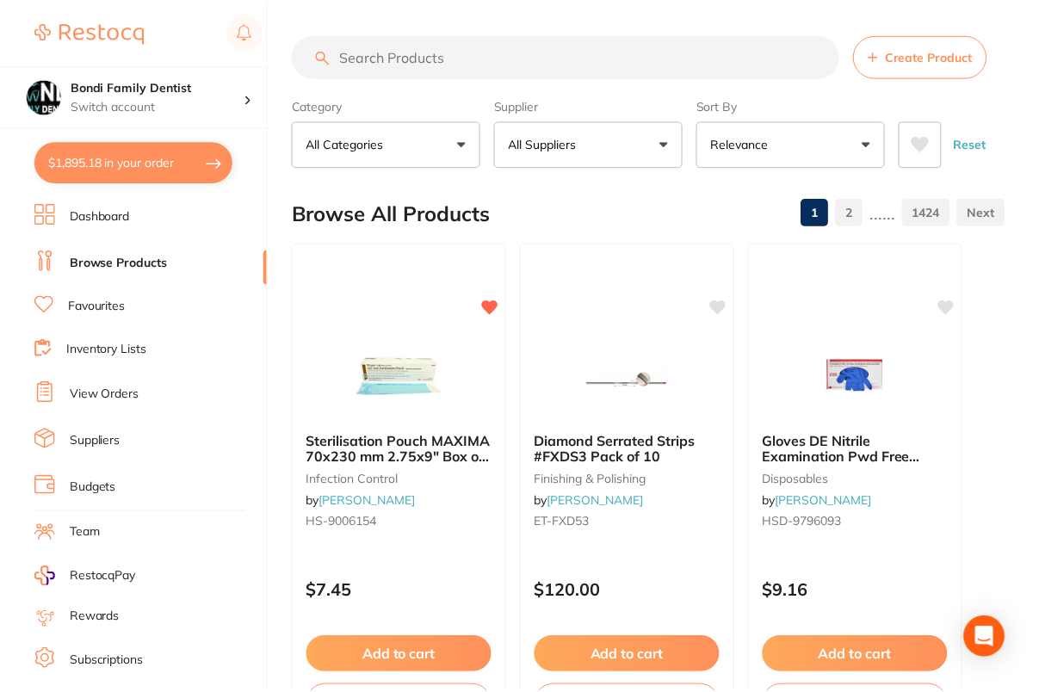
scroll to position [346, 0]
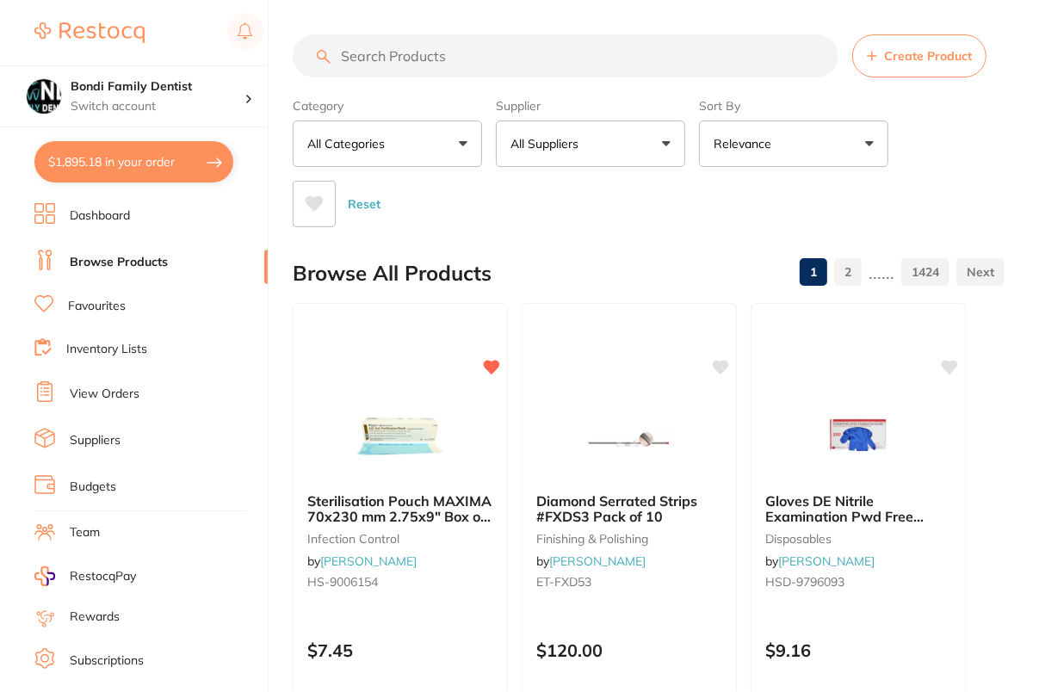
click at [983, 107] on div "Category All Categories All Categories 3D Printing anaesthetic articulating bur…" at bounding box center [649, 159] width 712 height 136
click at [631, 151] on button "All Suppliers" at bounding box center [590, 143] width 189 height 46
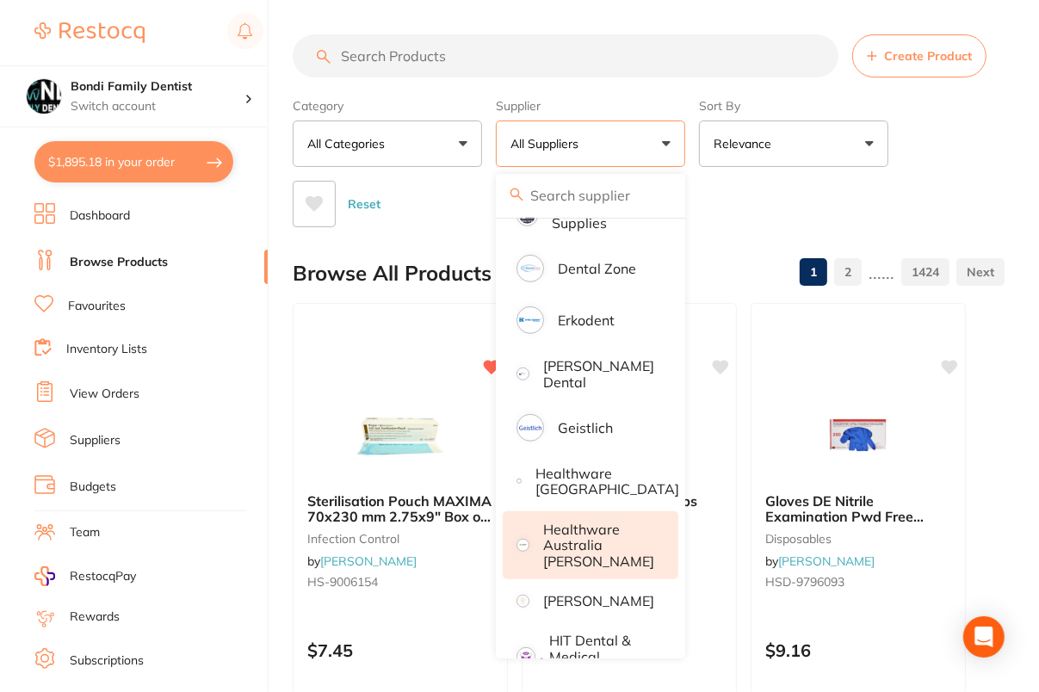
scroll to position [734, 0]
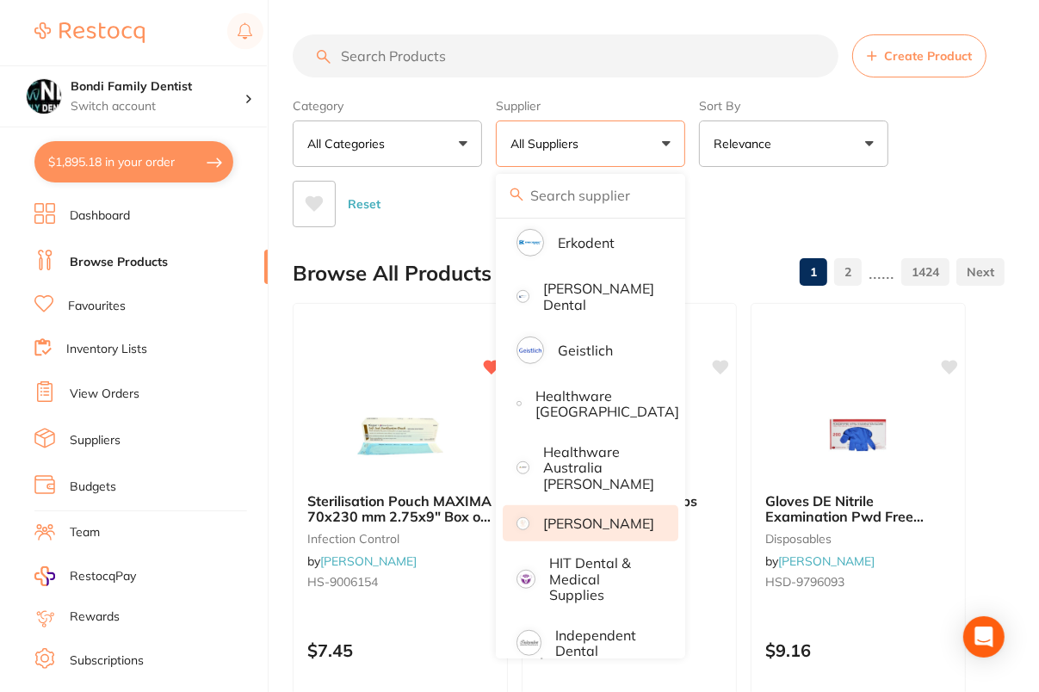
click at [619, 531] on p "[PERSON_NAME]" at bounding box center [598, 523] width 111 height 15
click at [1001, 114] on div "Category All Categories All Categories 3D Printing anaesthetic articulating bur…" at bounding box center [649, 159] width 712 height 136
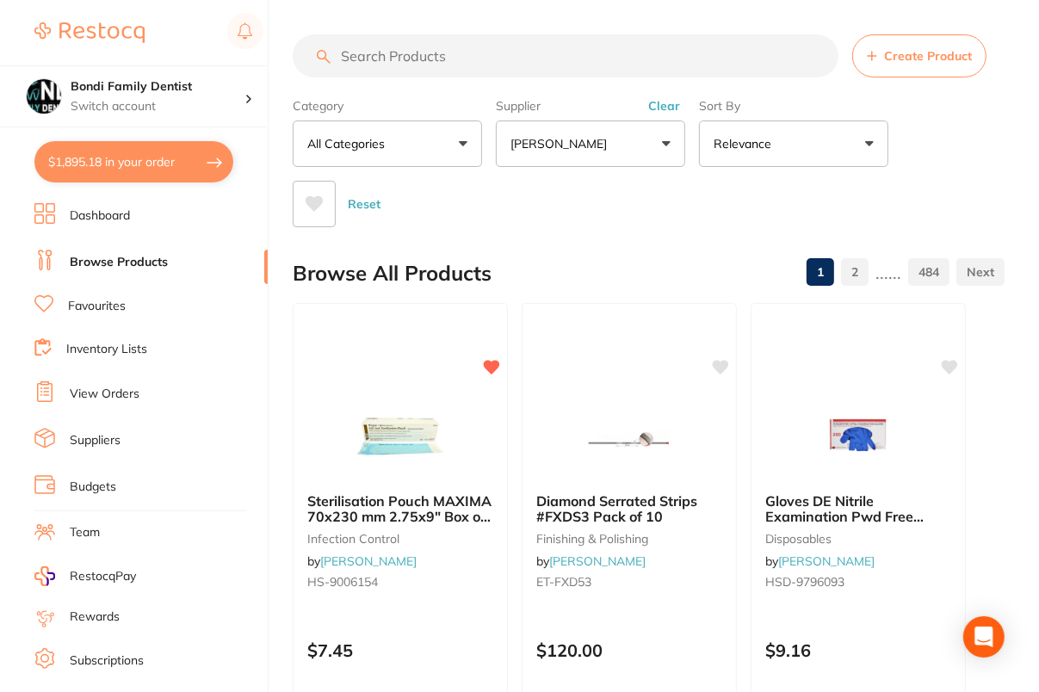
click at [583, 53] on input "search" at bounding box center [566, 55] width 546 height 43
paste input "HS-9006156"
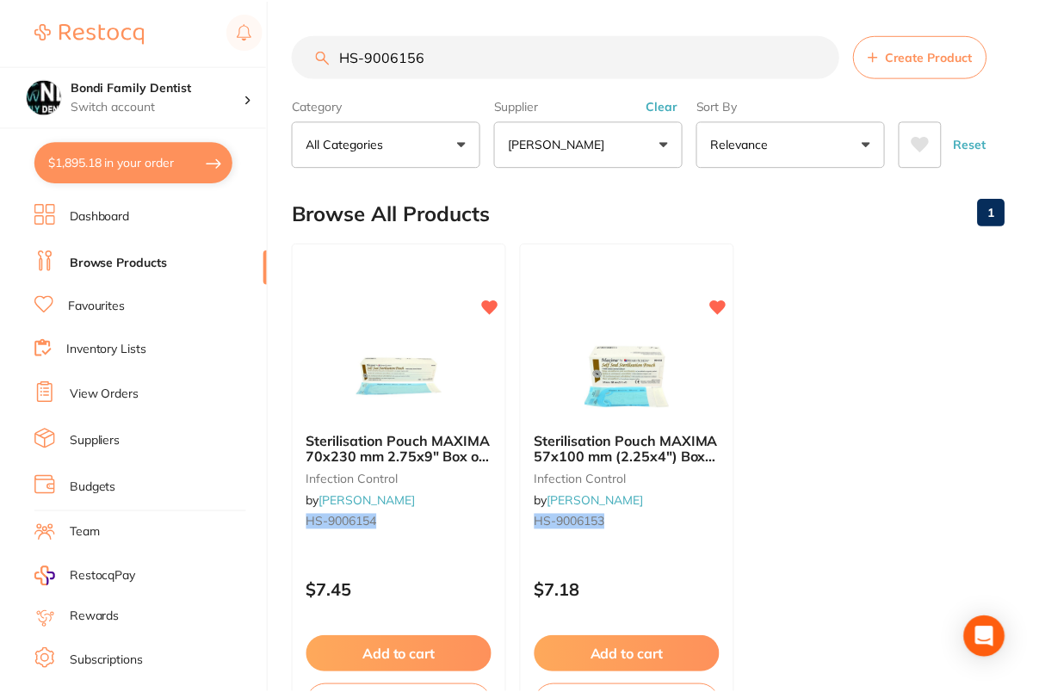
scroll to position [0, 0]
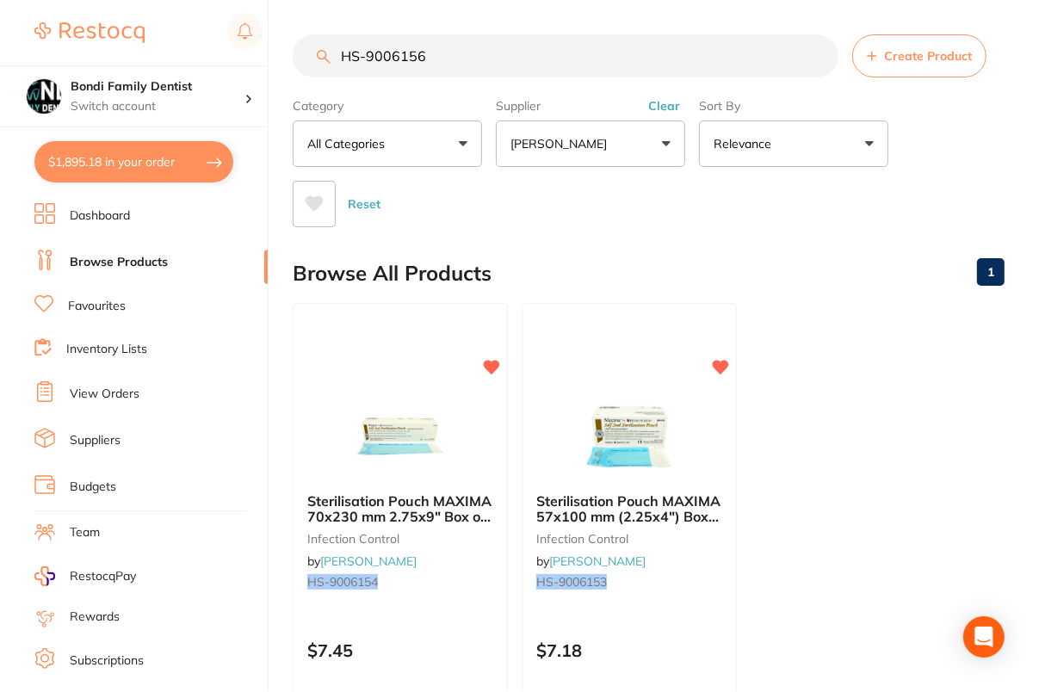
type input "HS-9006156"
click at [662, 98] on button "Clear" at bounding box center [664, 105] width 42 height 15
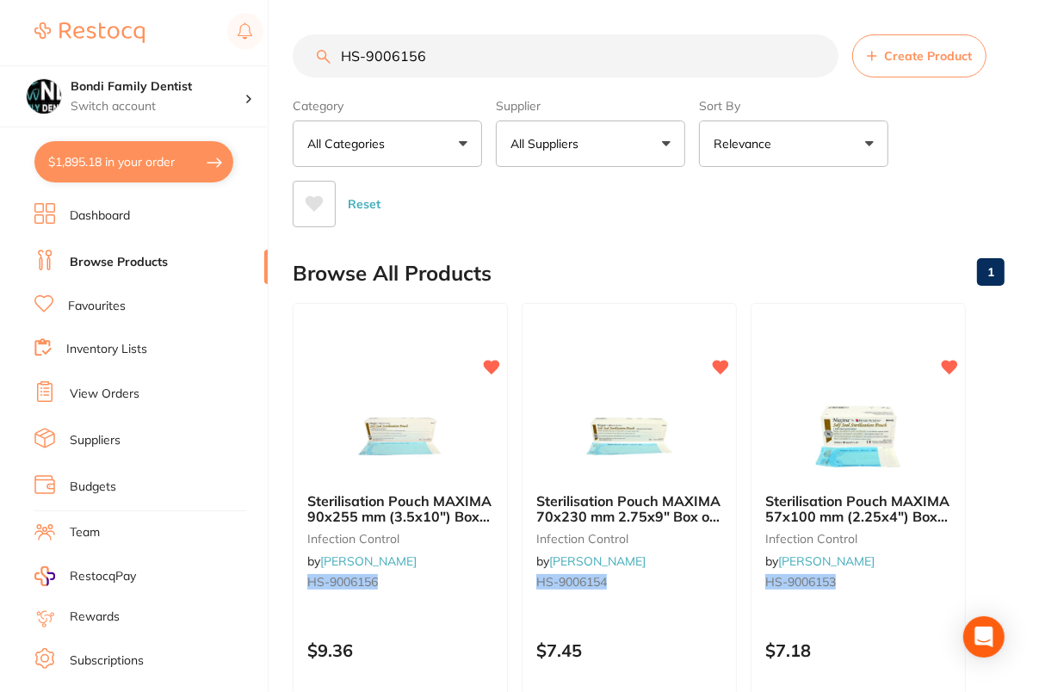
click at [975, 120] on div "Category All Categories All Categories infection control Clear Category false A…" at bounding box center [649, 159] width 712 height 136
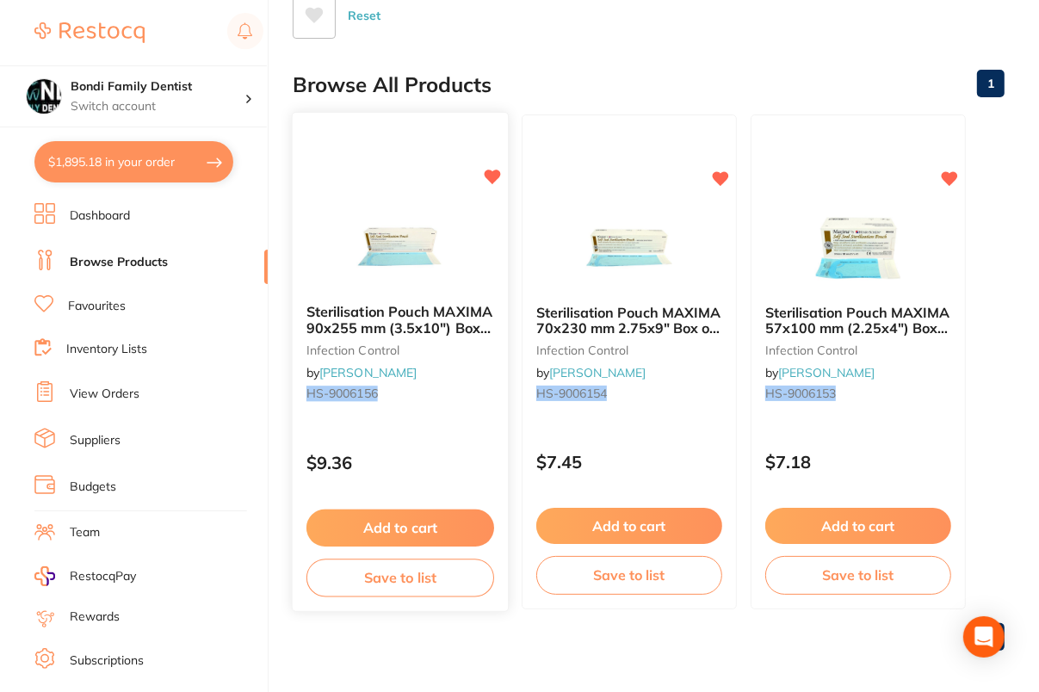
scroll to position [194, 0]
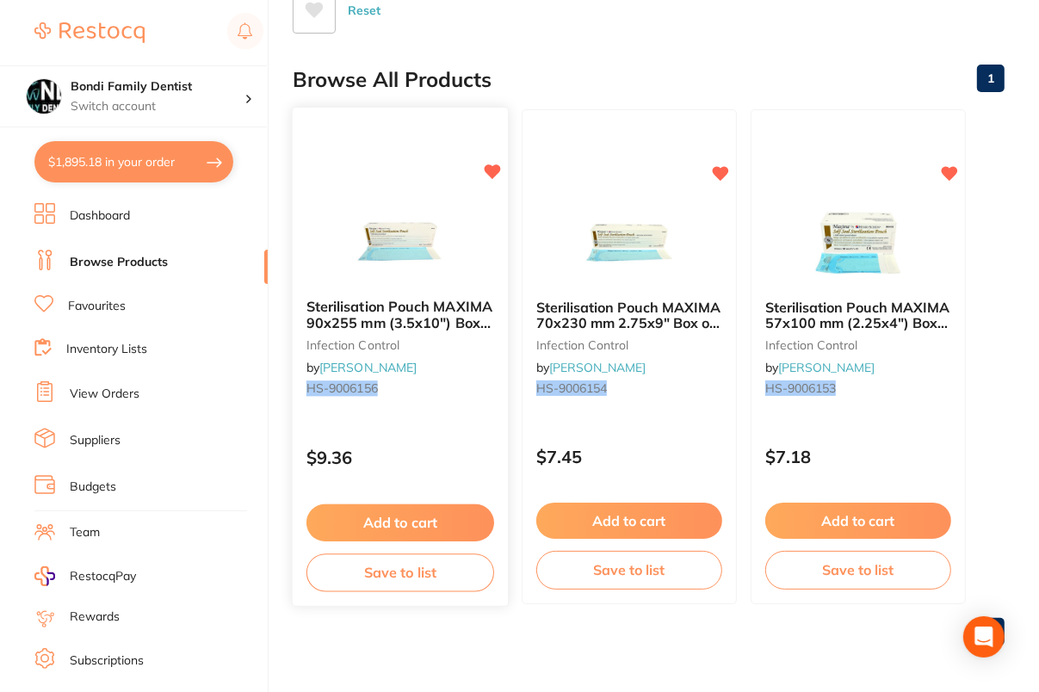
click at [422, 538] on button "Add to cart" at bounding box center [400, 522] width 188 height 37
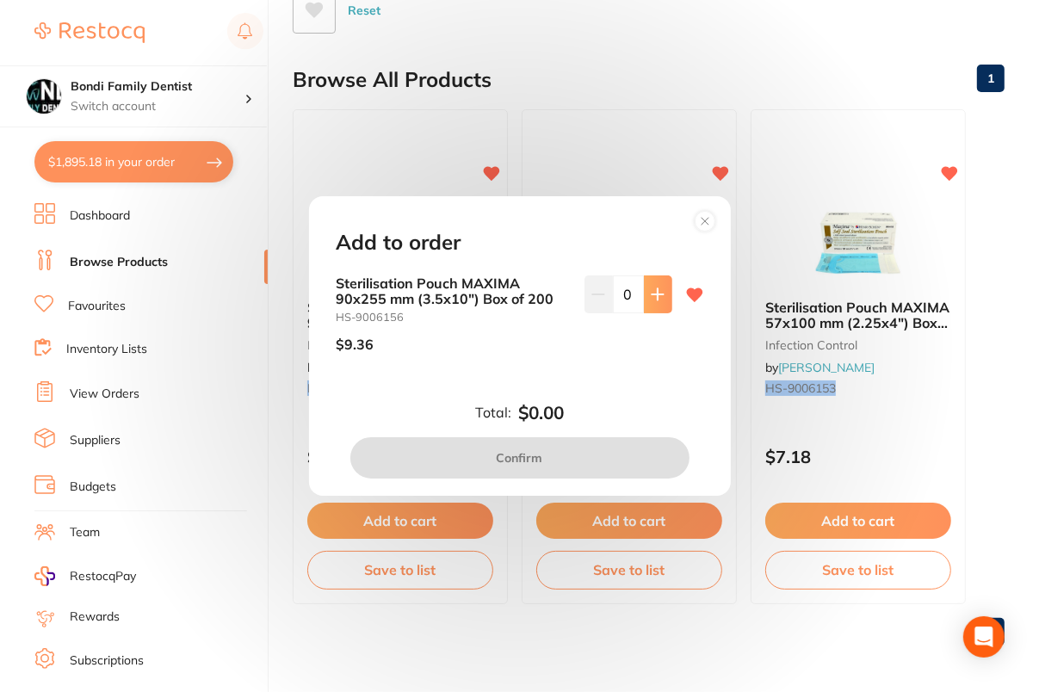
click at [656, 289] on icon at bounding box center [658, 294] width 14 height 14
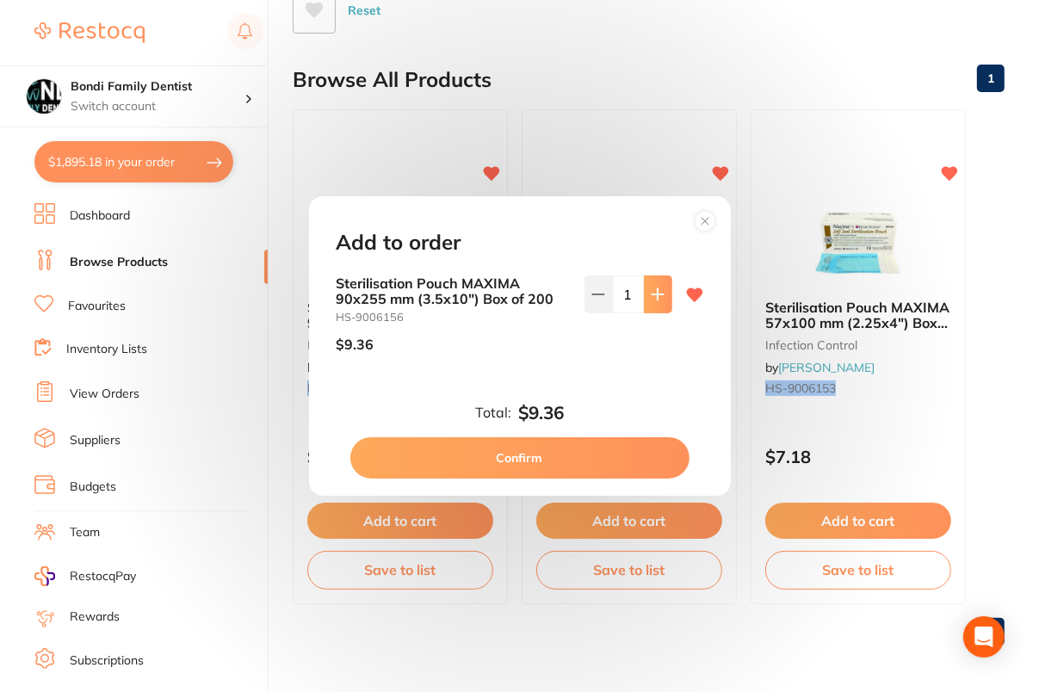
click at [656, 289] on icon at bounding box center [658, 294] width 14 height 14
type input "5"
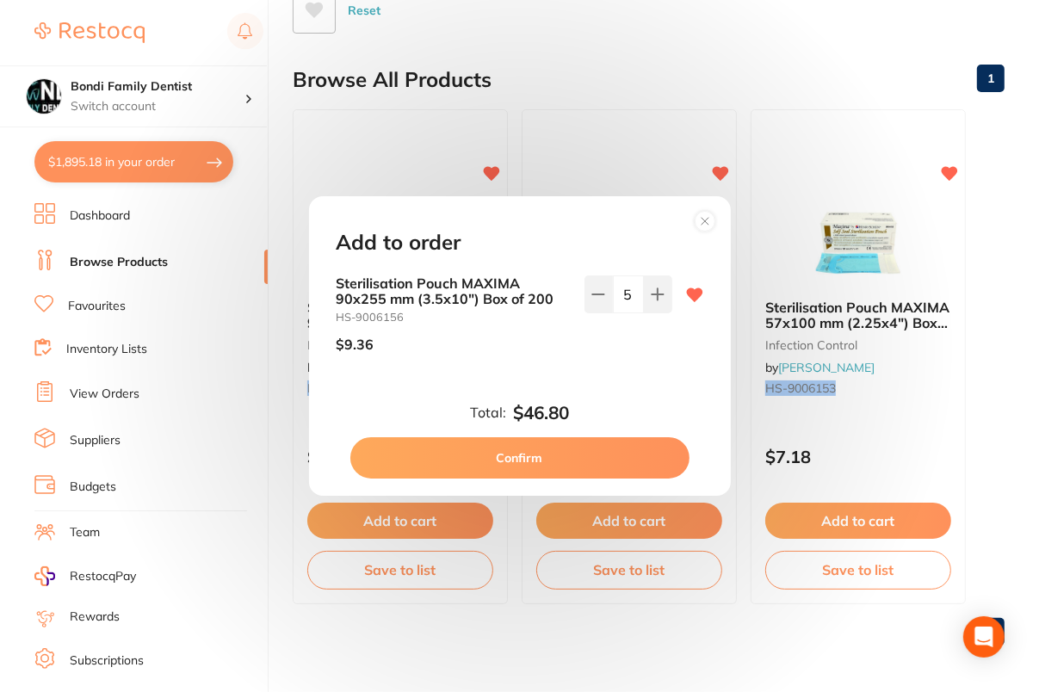
click at [563, 471] on button "Confirm" at bounding box center [519, 457] width 339 height 41
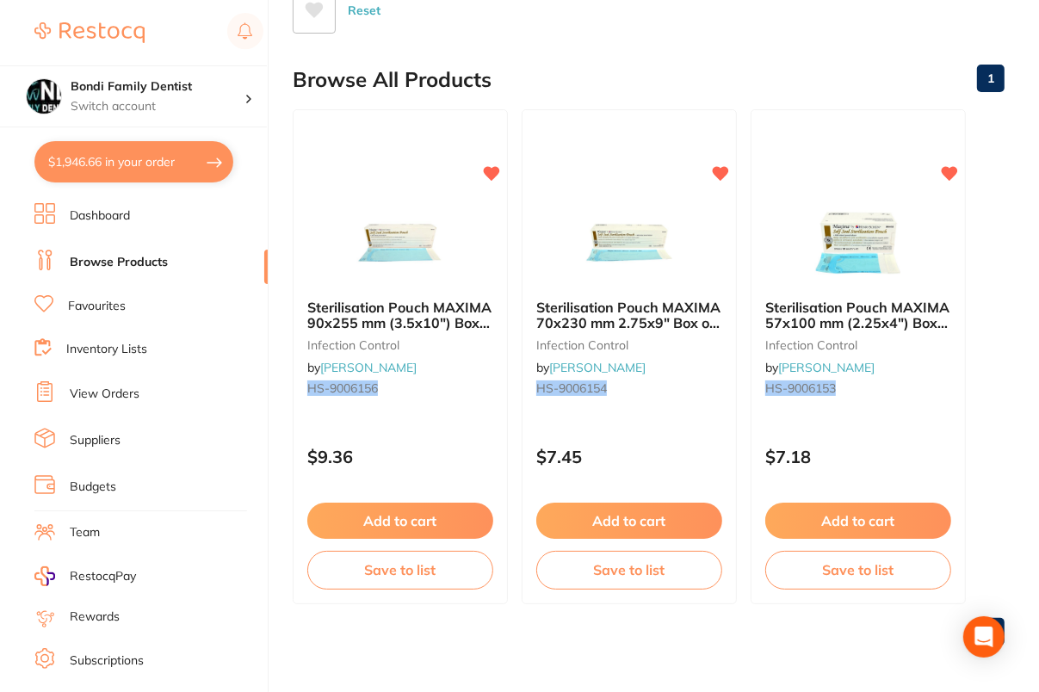
click at [995, 415] on ul "Sterilisation Pouch MAXIMA 90x255 mm (3.5x10") Box of 200 infection control by …" at bounding box center [649, 356] width 712 height 495
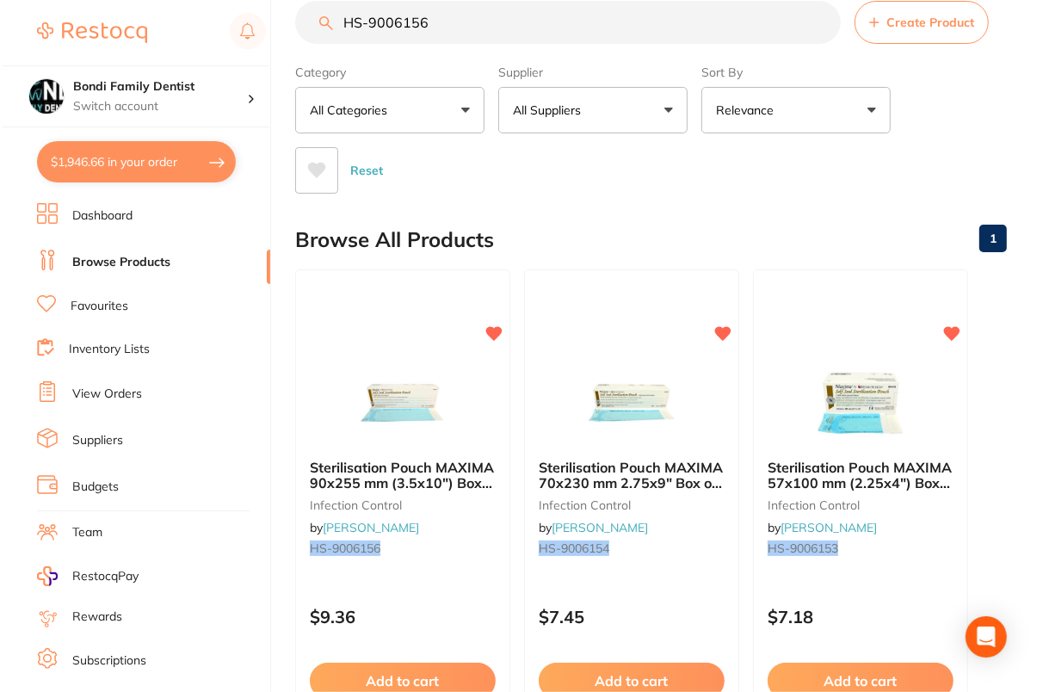
scroll to position [0, 0]
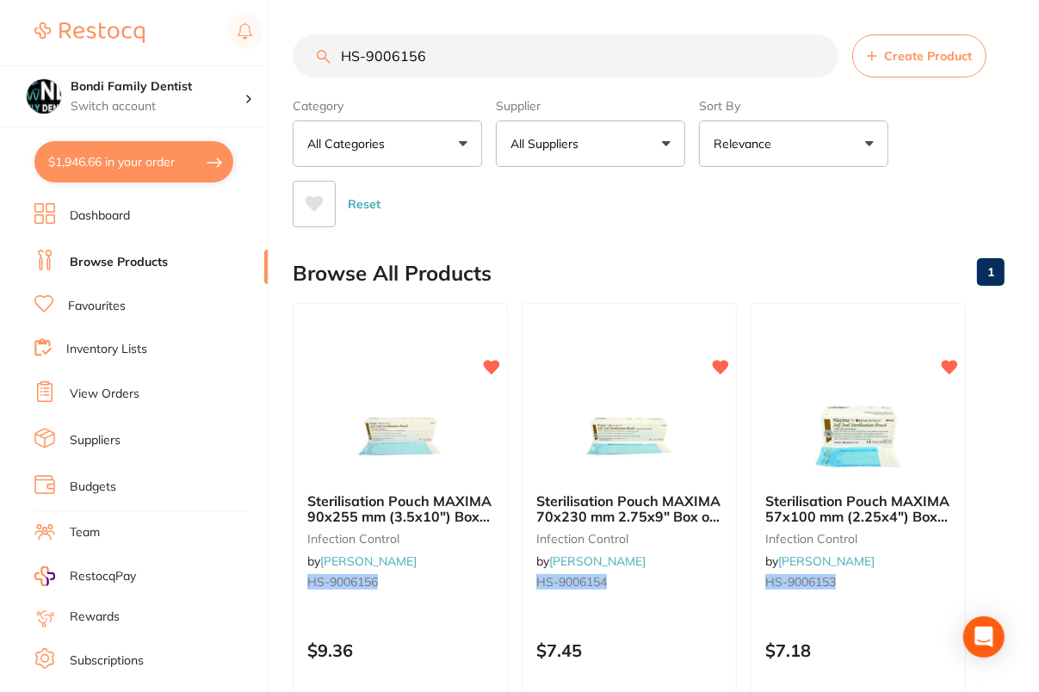
click at [634, 56] on input "HS-9006156" at bounding box center [566, 55] width 546 height 43
type input "HS-9006155"
click at [386, 428] on img at bounding box center [399, 435] width 113 height 87
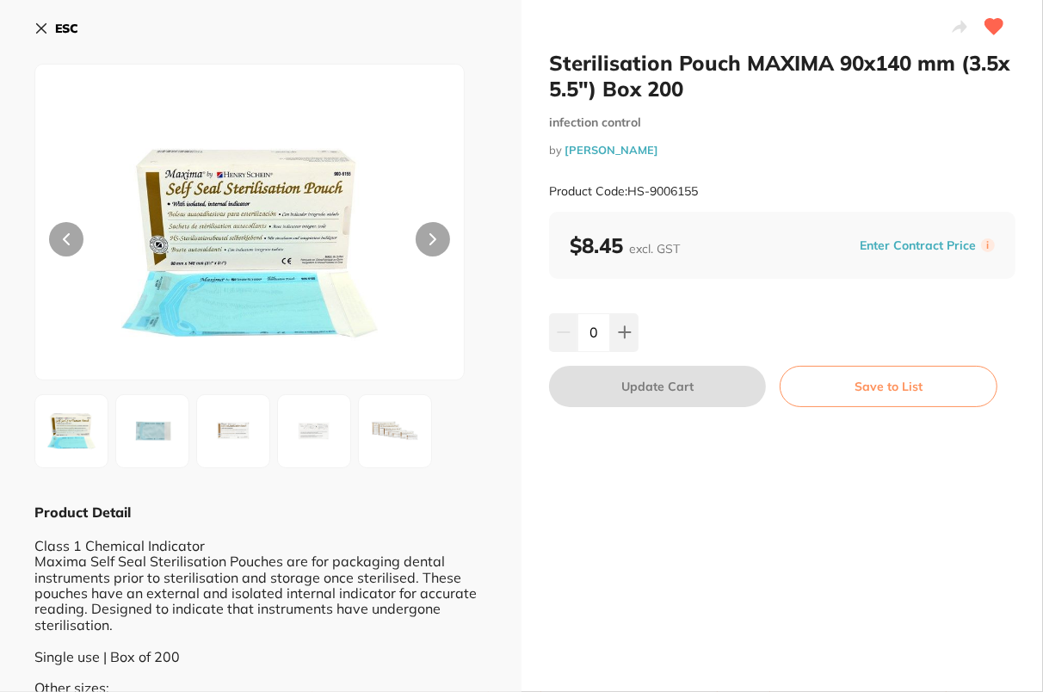
click at [923, 247] on button "Enter Contract Price" at bounding box center [918, 246] width 127 height 16
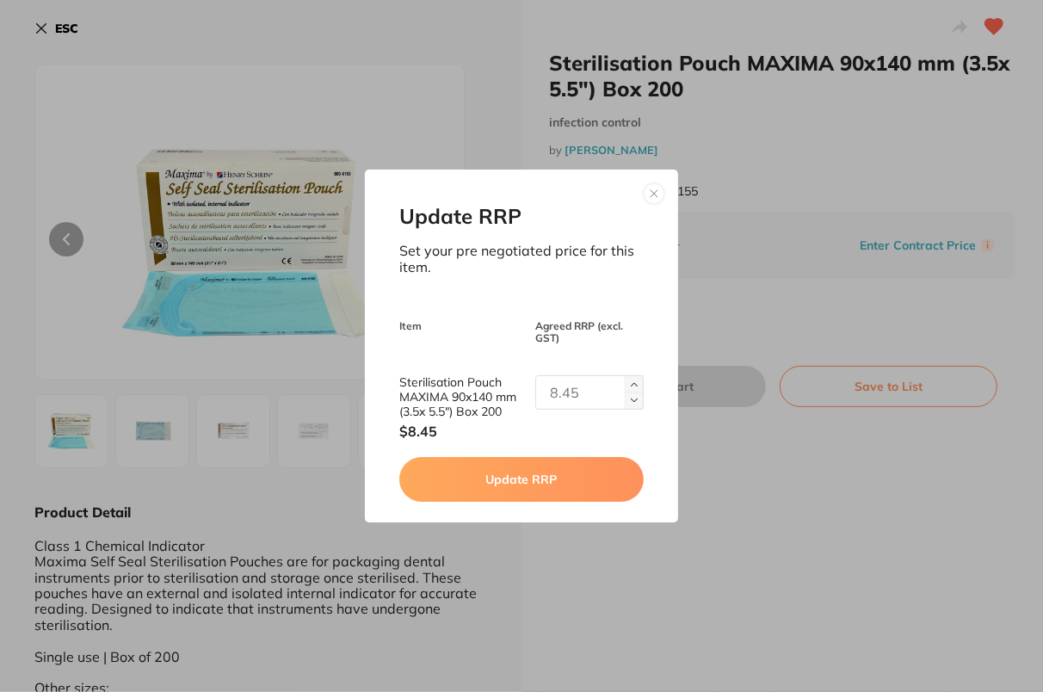
click at [654, 190] on button at bounding box center [654, 193] width 21 height 21
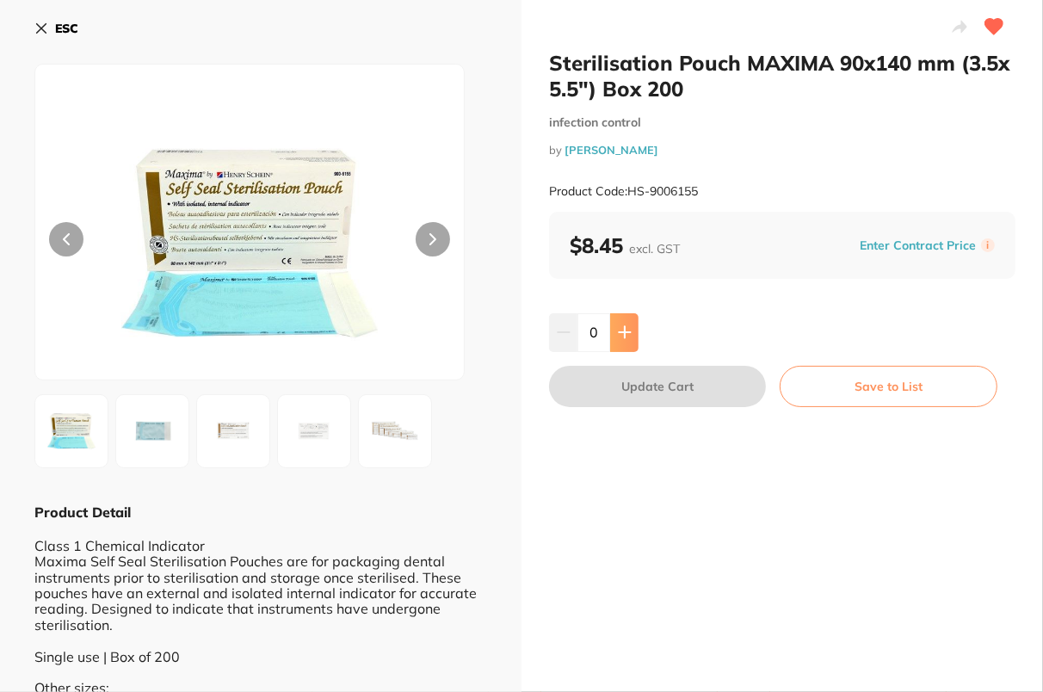
click at [625, 330] on icon at bounding box center [625, 332] width 14 height 14
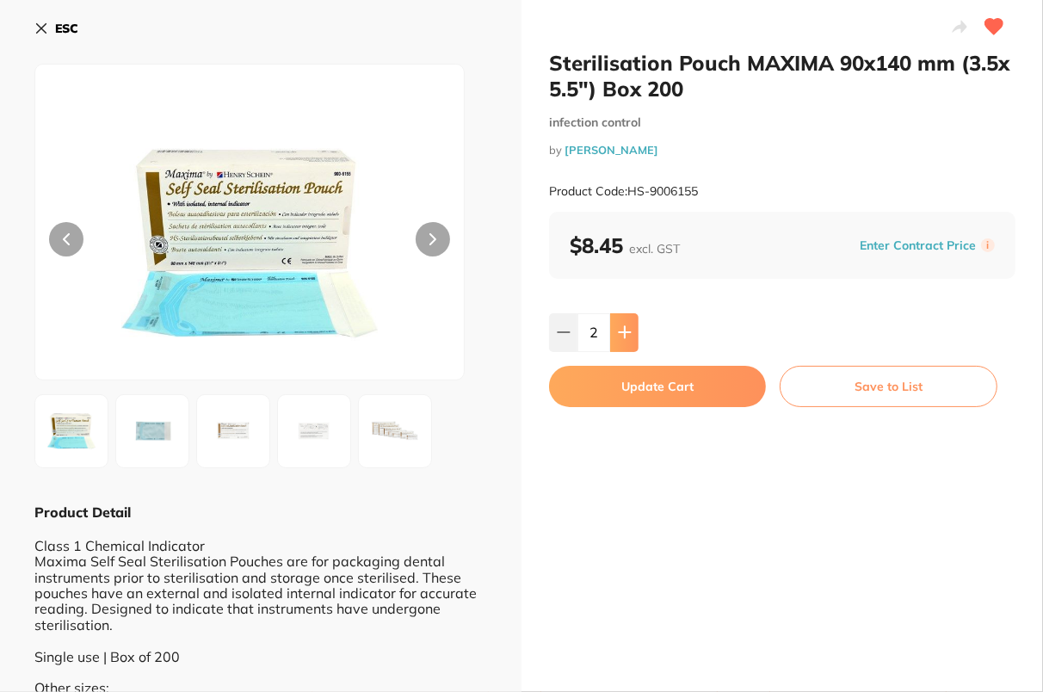
click at [625, 330] on icon at bounding box center [625, 332] width 14 height 14
type input "5"
click at [647, 381] on button "Update Cart" at bounding box center [657, 386] width 217 height 41
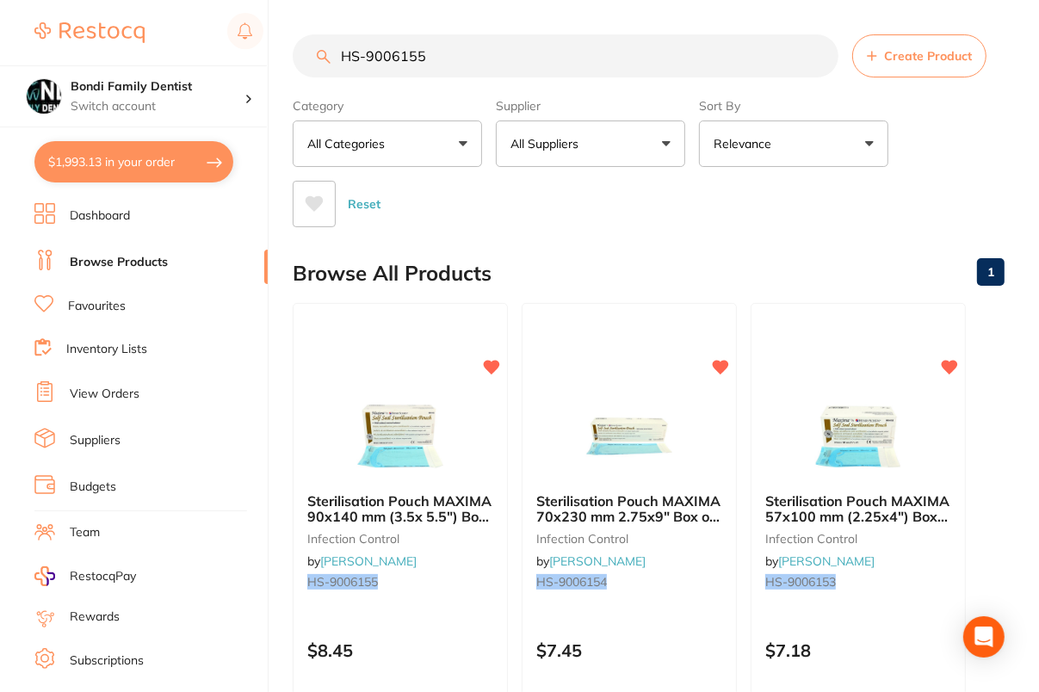
click at [907, 207] on div "Reset" at bounding box center [642, 197] width 698 height 60
click at [141, 161] on button "$1,993.13 in your order" at bounding box center [133, 161] width 199 height 41
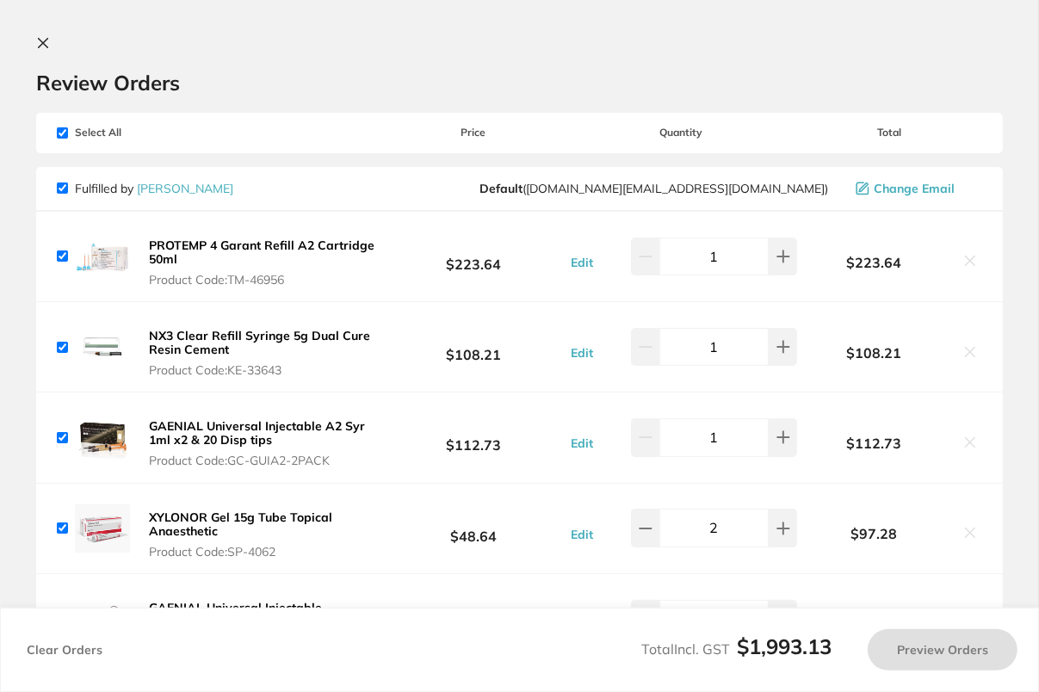
checkbox input "true"
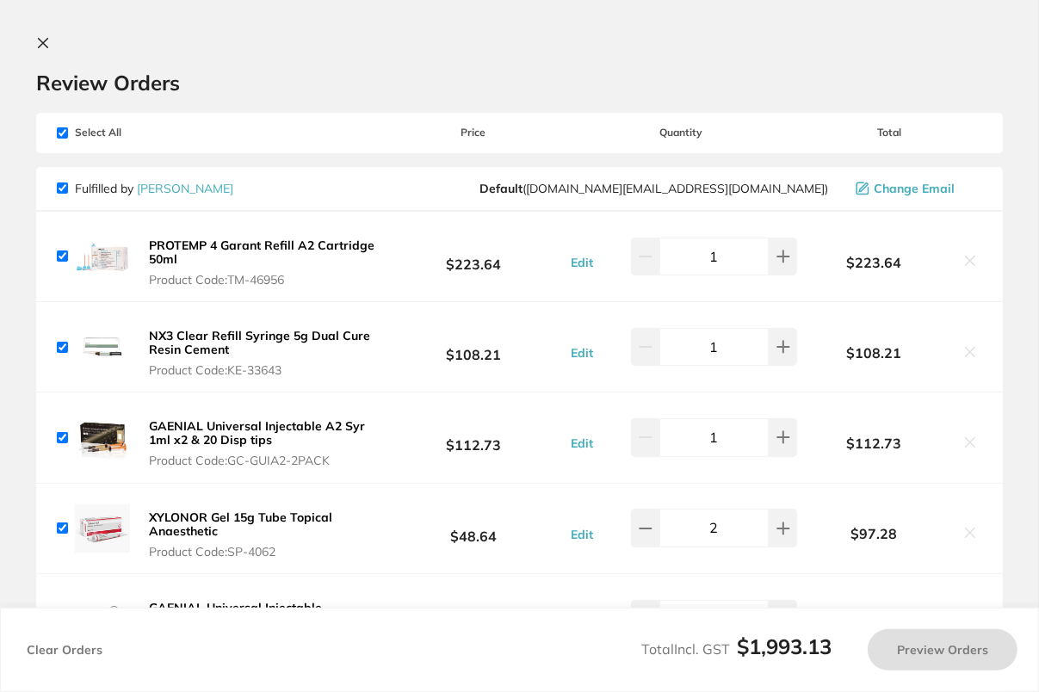
checkbox input "true"
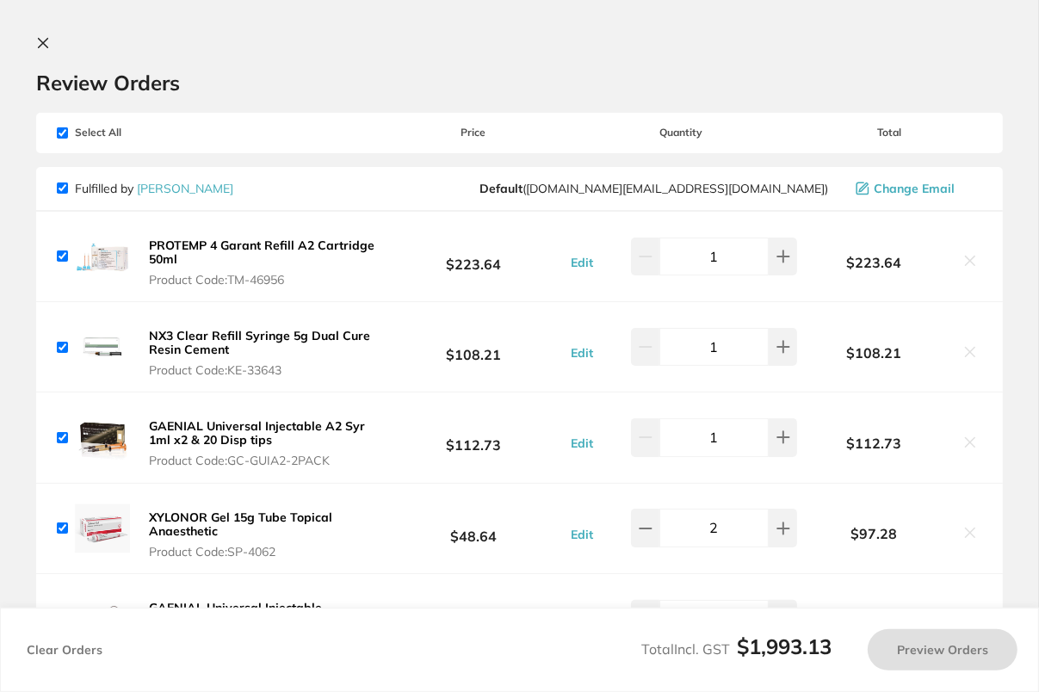
checkbox input "true"
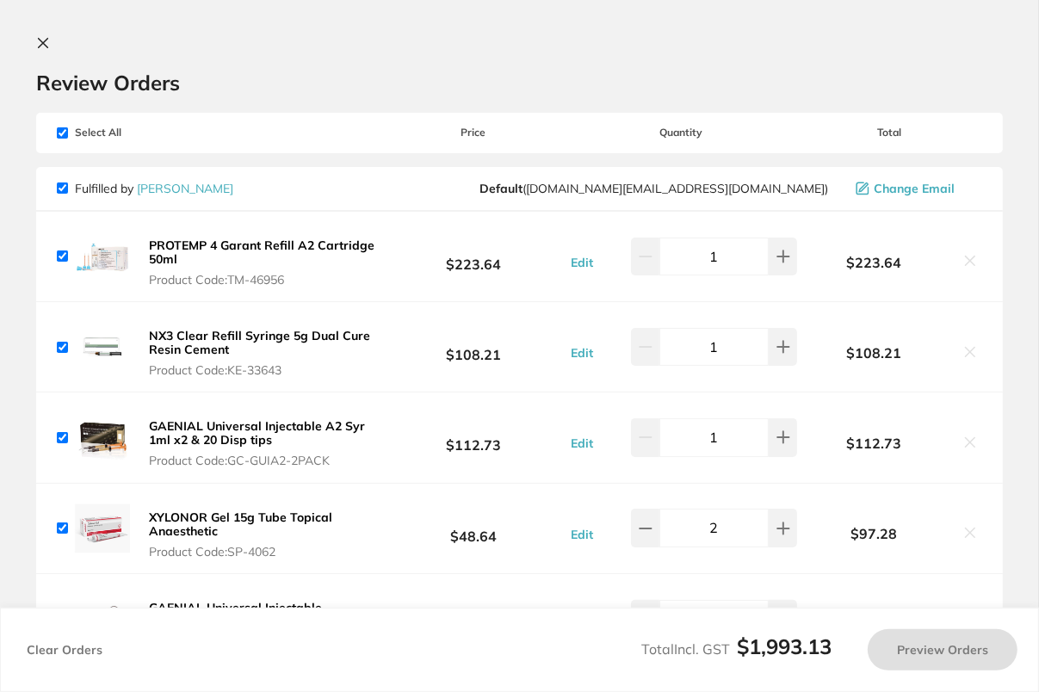
checkbox input "true"
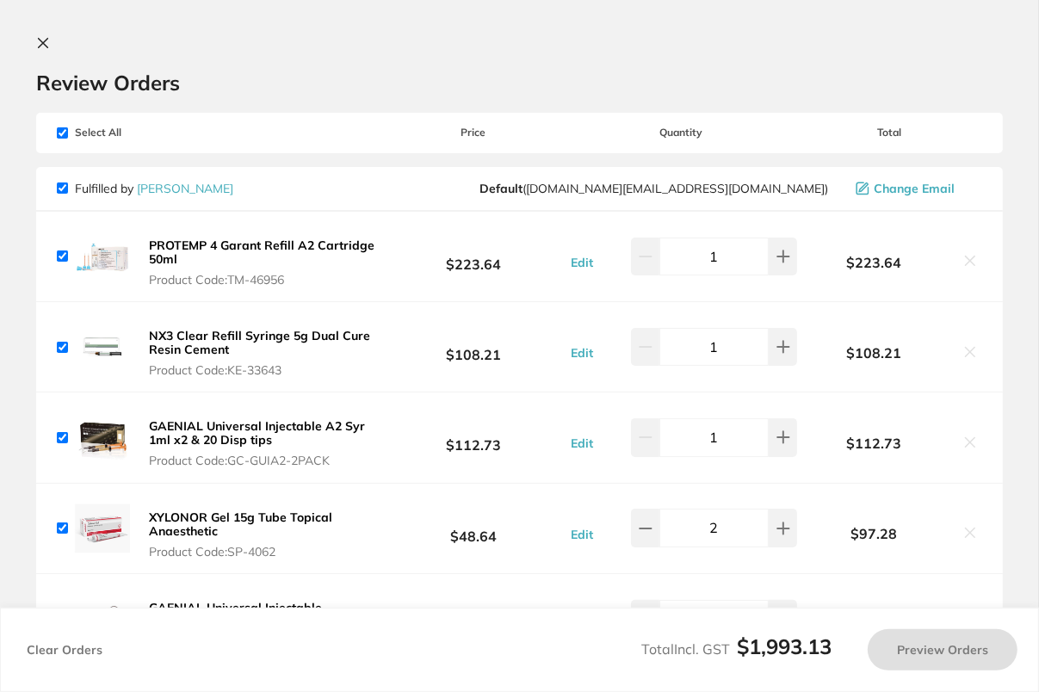
checkbox input "true"
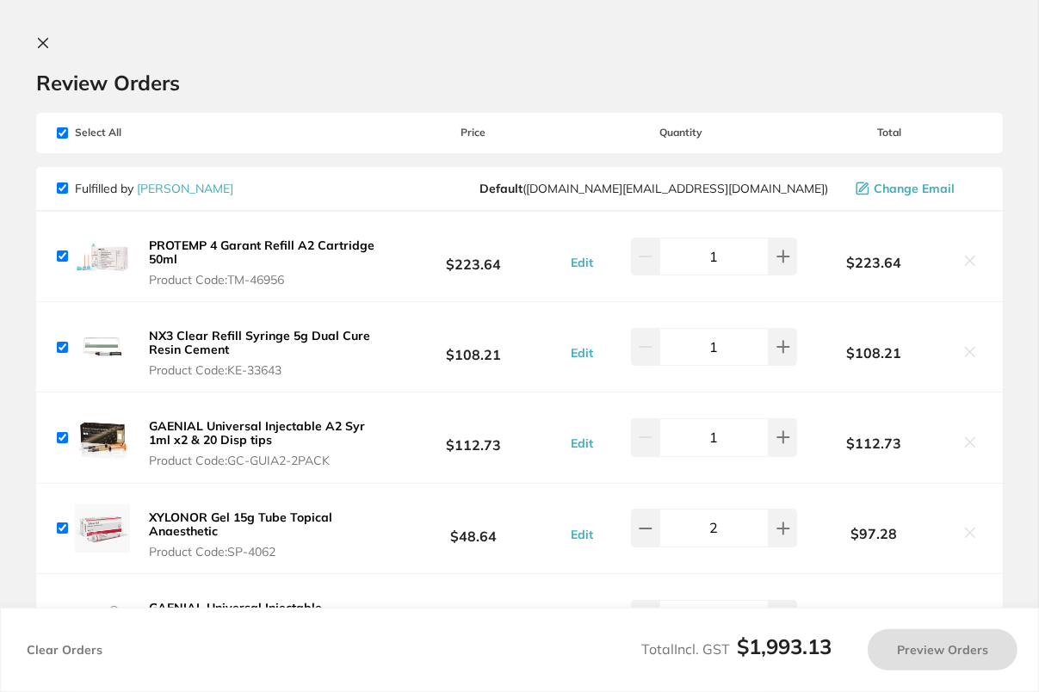
checkbox input "true"
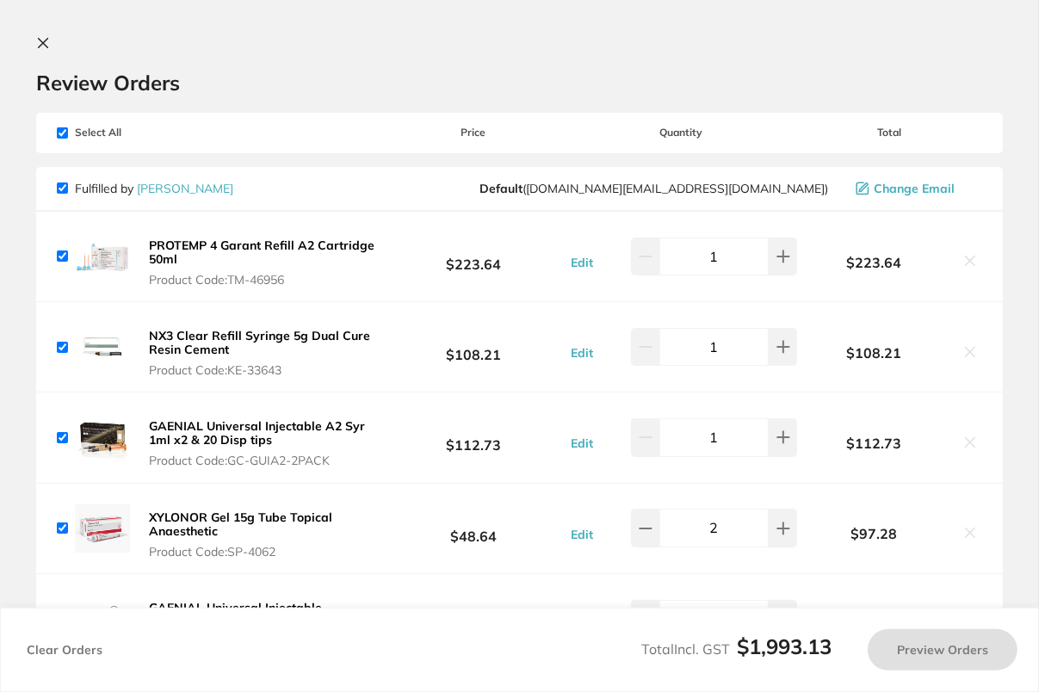
checkbox input "true"
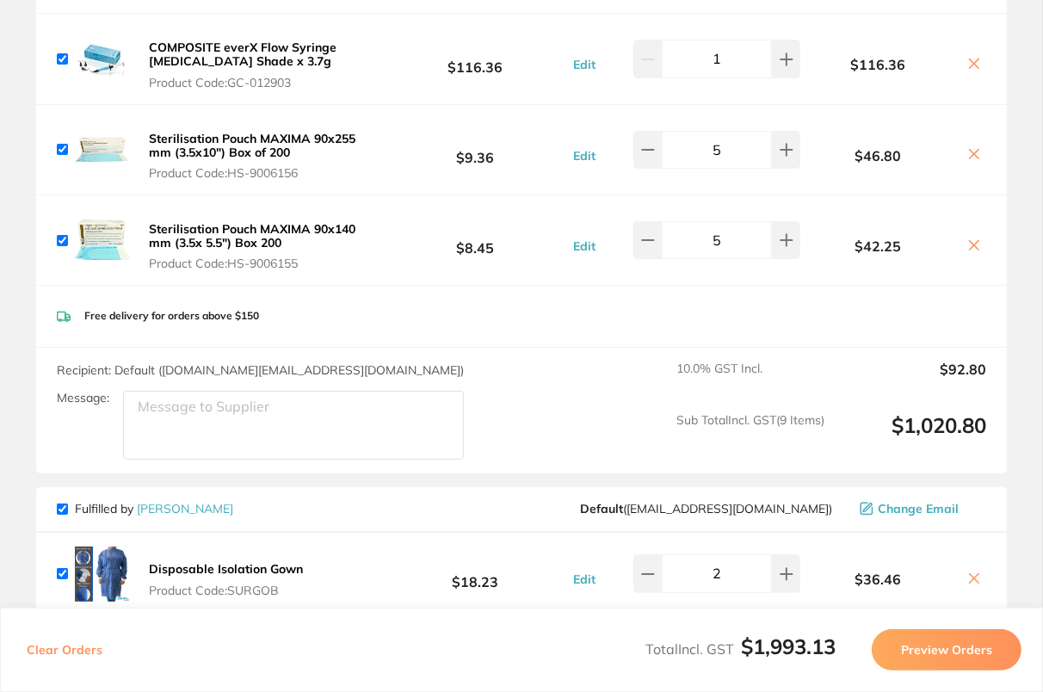
scroll to position [1337, 0]
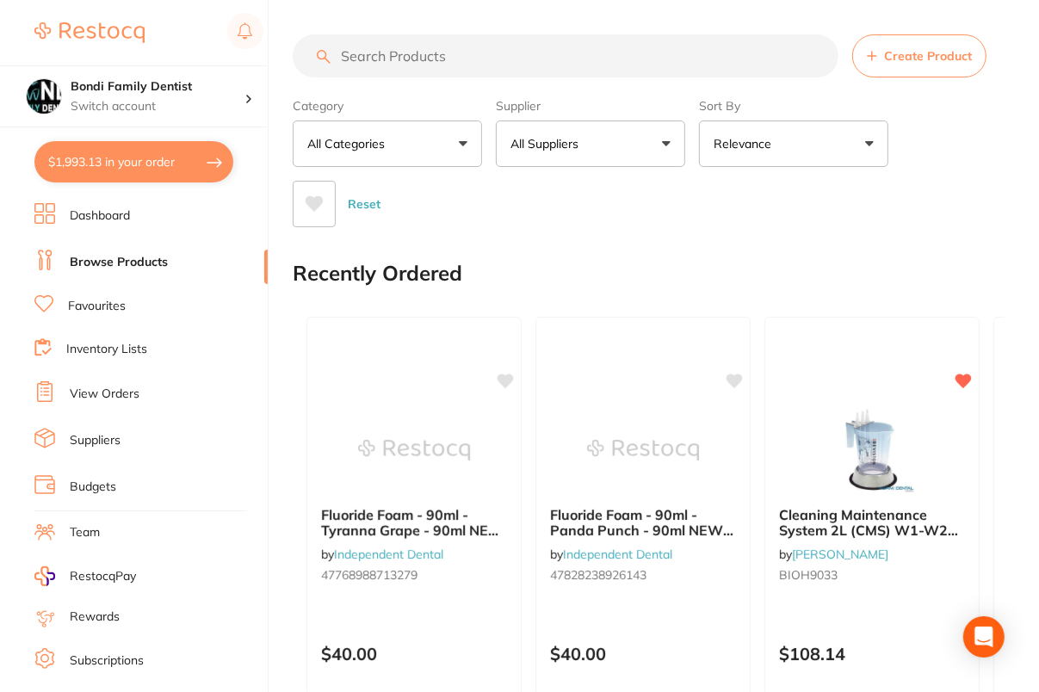
click at [117, 165] on button "$1,993.13 in your order" at bounding box center [133, 161] width 199 height 41
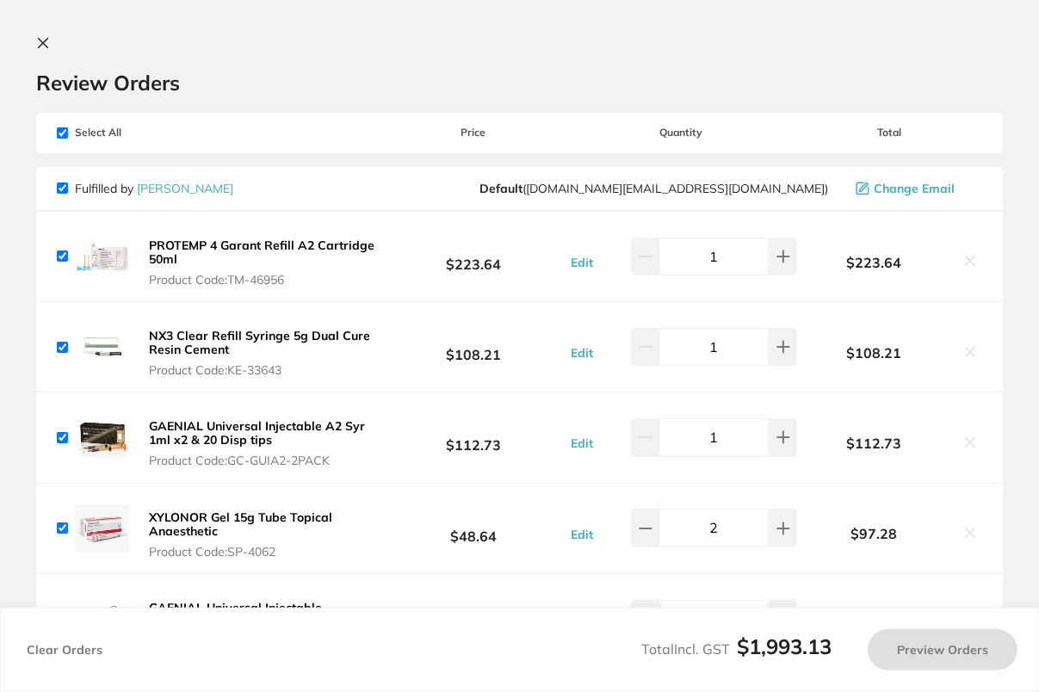
checkbox input "true"
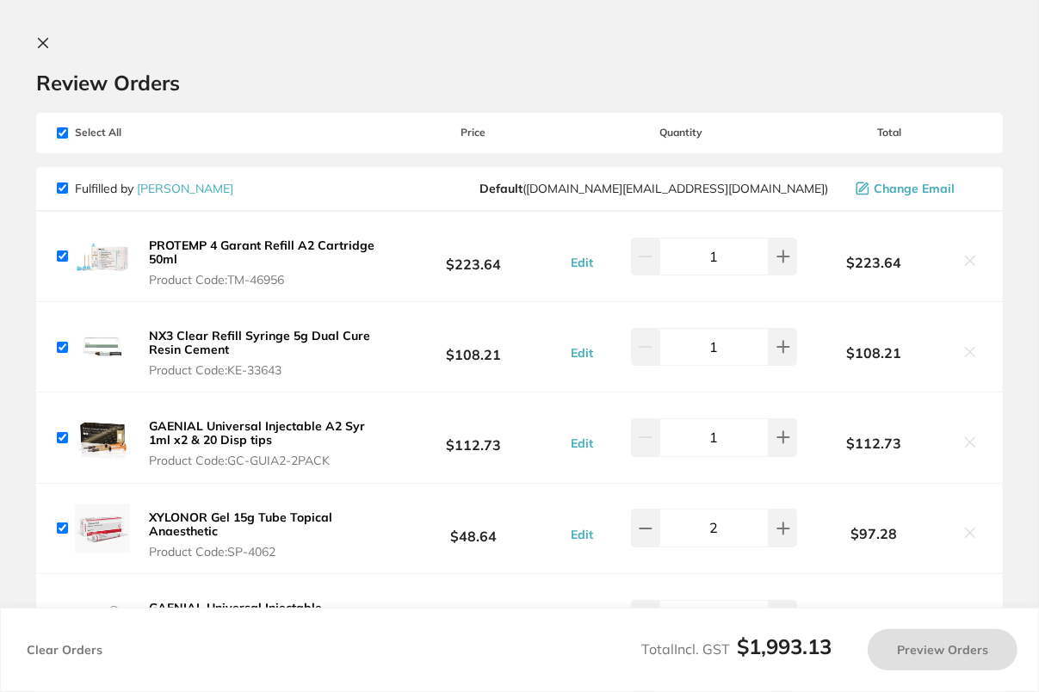
checkbox input "true"
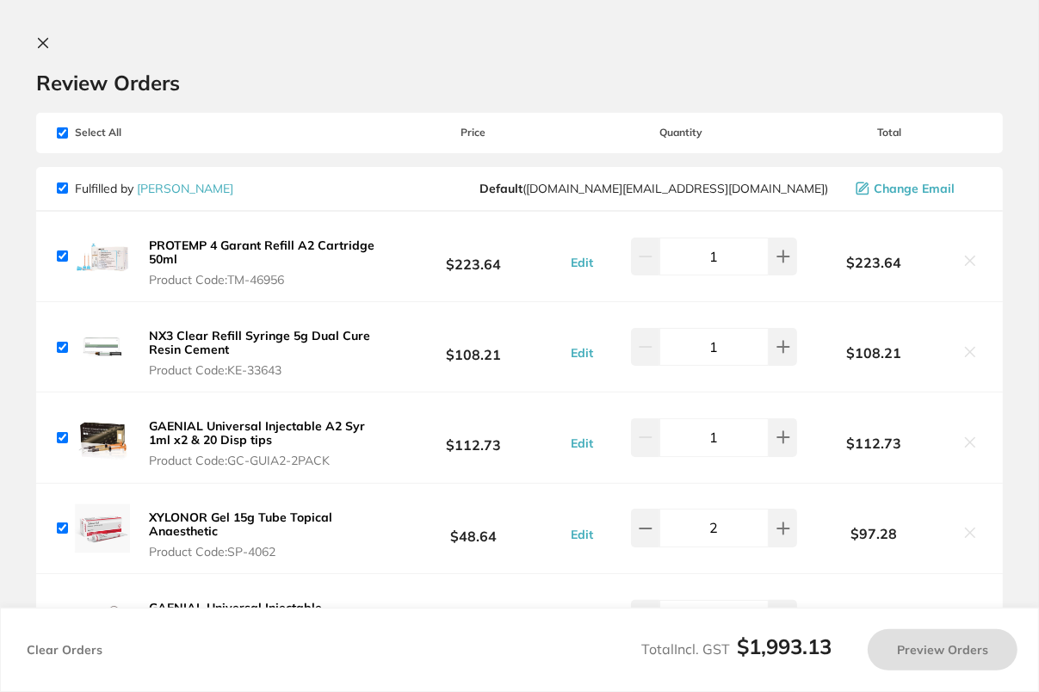
checkbox input "true"
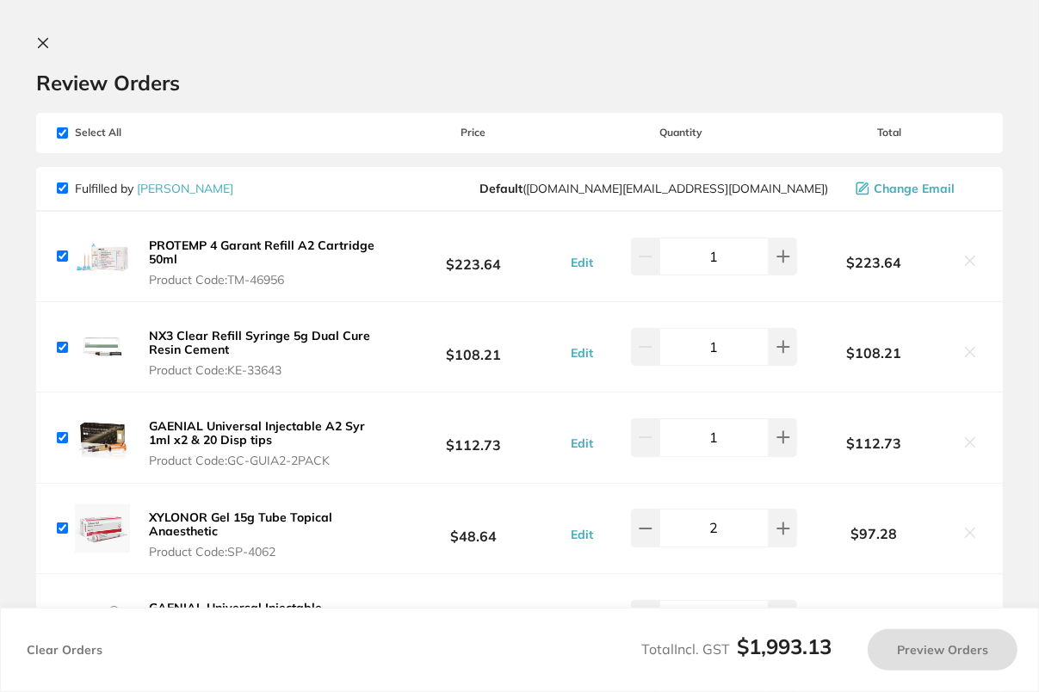
checkbox input "true"
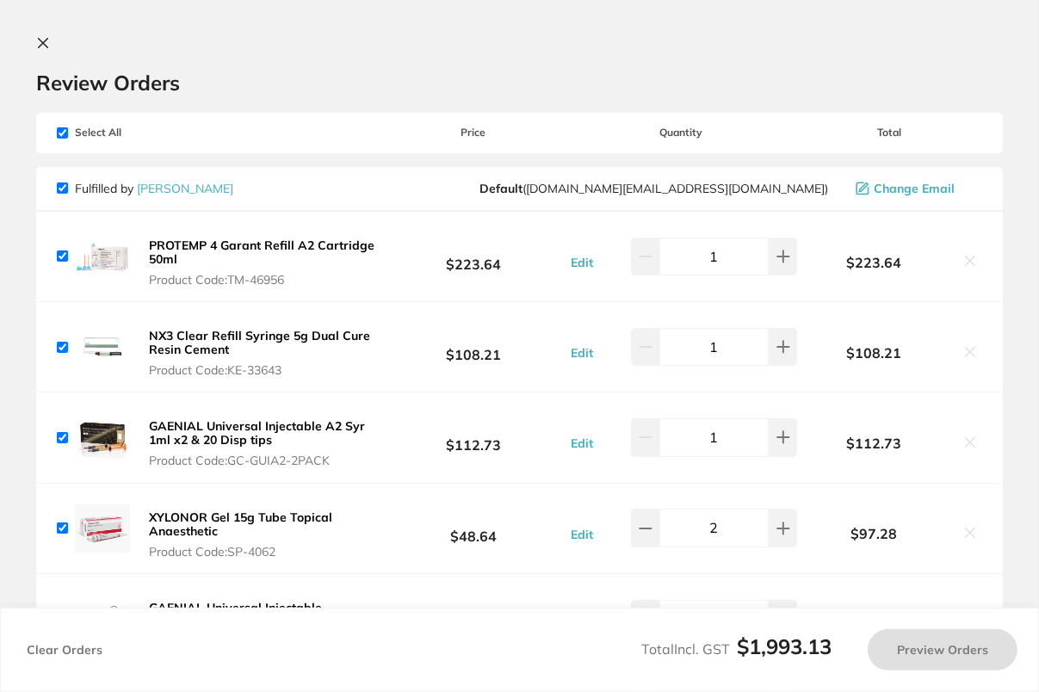
checkbox input "true"
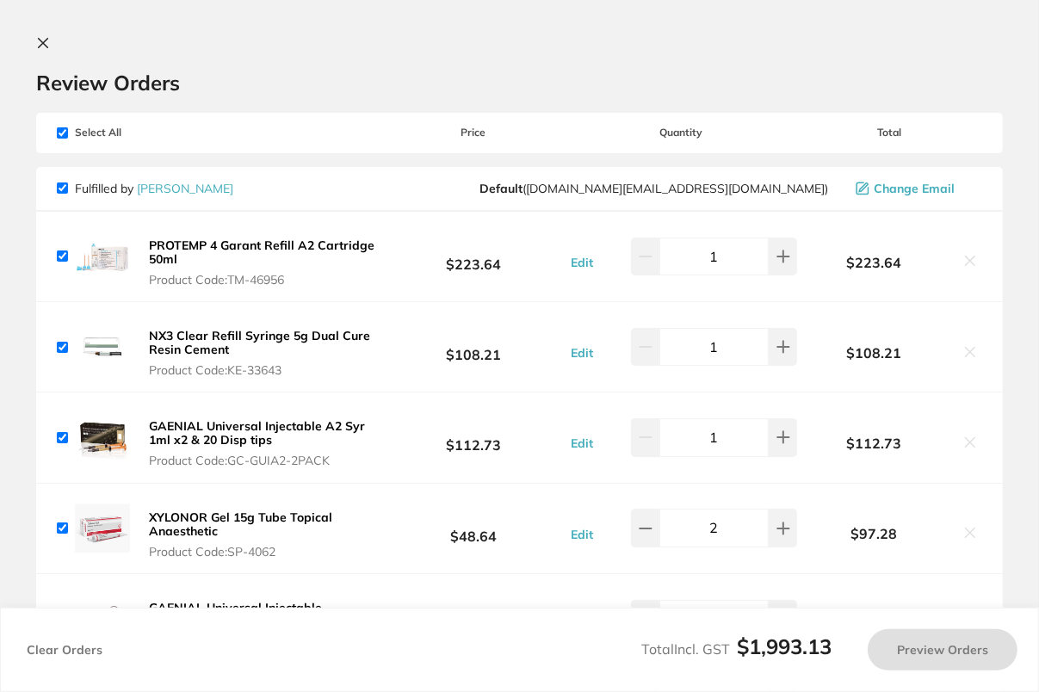
checkbox input "true"
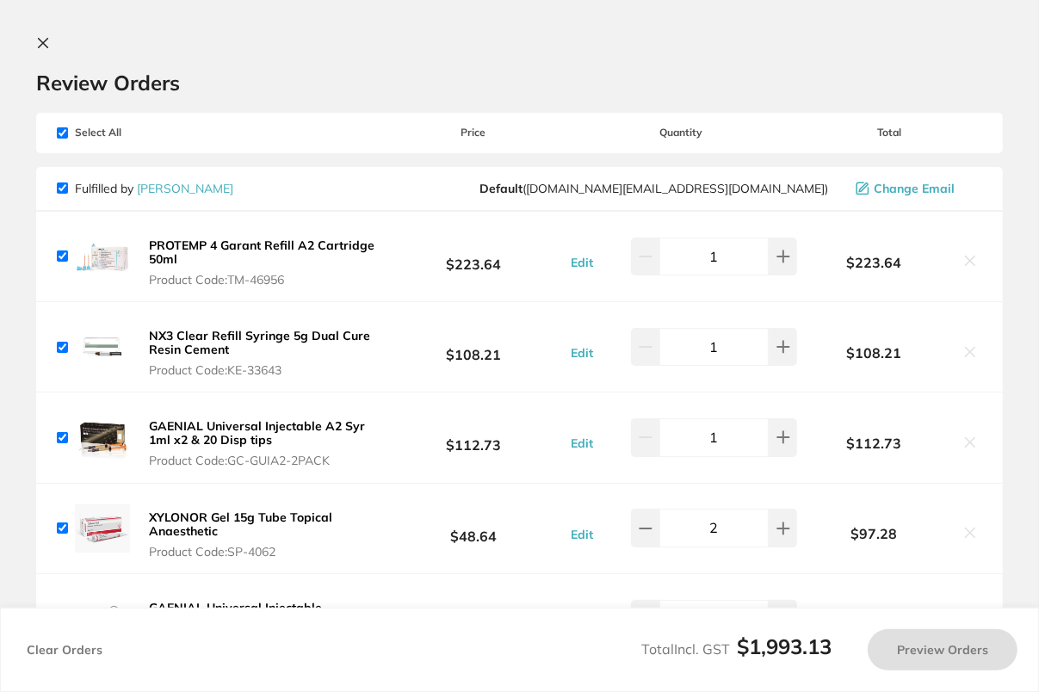
checkbox input "true"
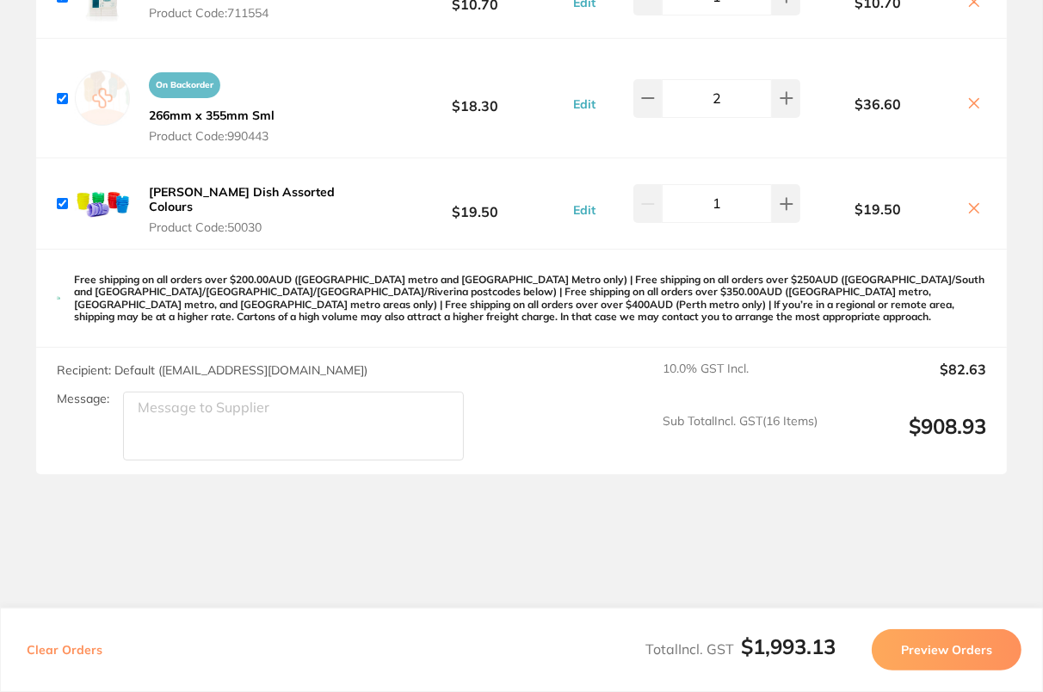
scroll to position [2970, 0]
